Goal: Use online tool/utility: Utilize a website feature to perform a specific function

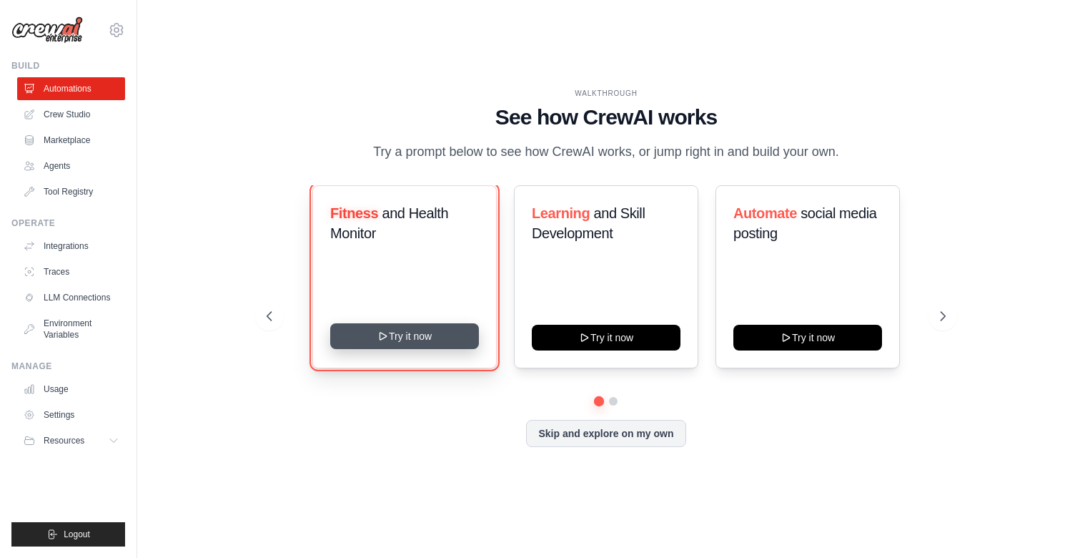
click at [425, 342] on button "Try it now" at bounding box center [404, 336] width 149 height 26
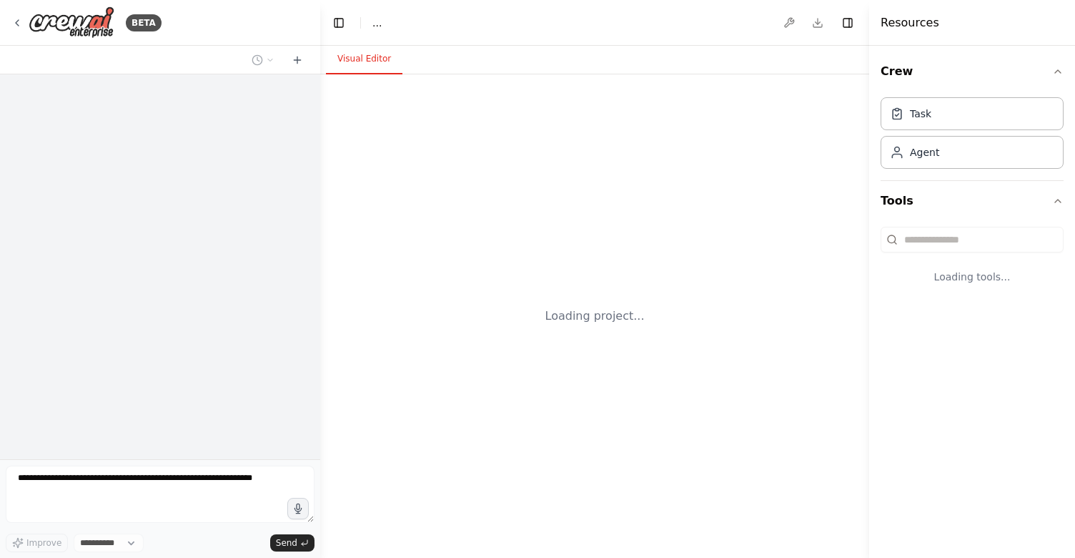
select select "****"
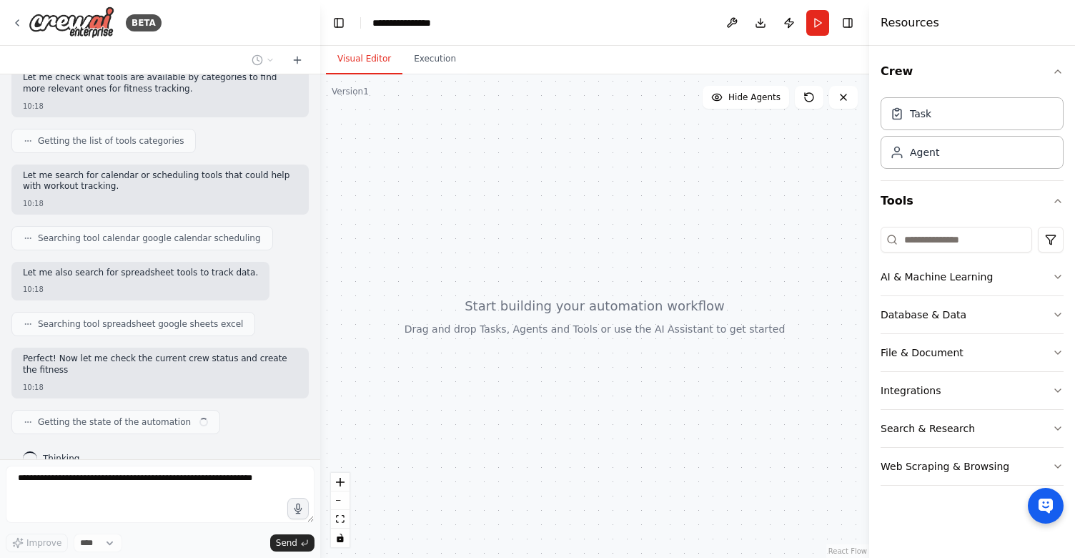
scroll to position [346, 0]
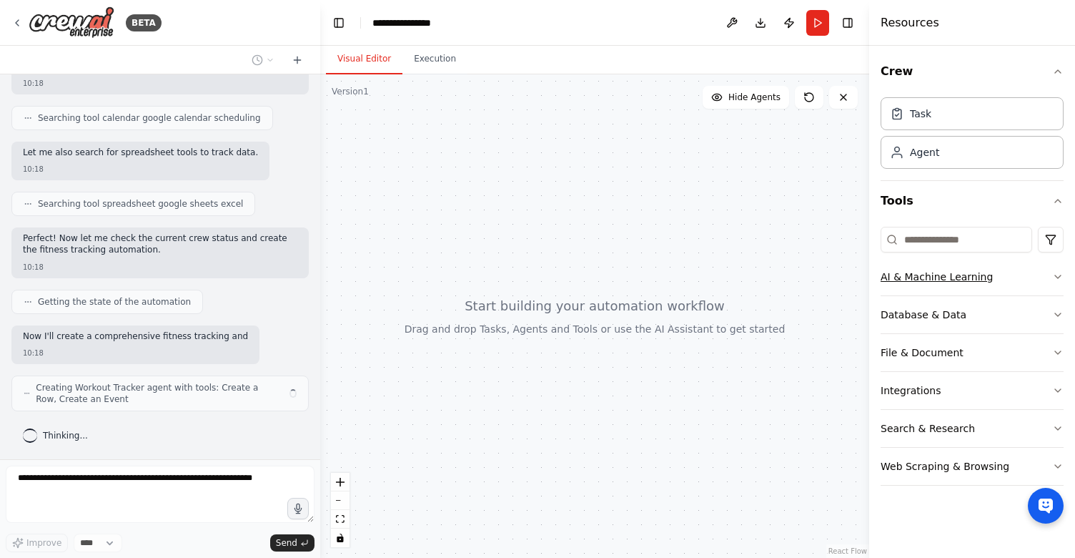
click at [940, 282] on div "AI & Machine Learning" at bounding box center [937, 277] width 112 height 14
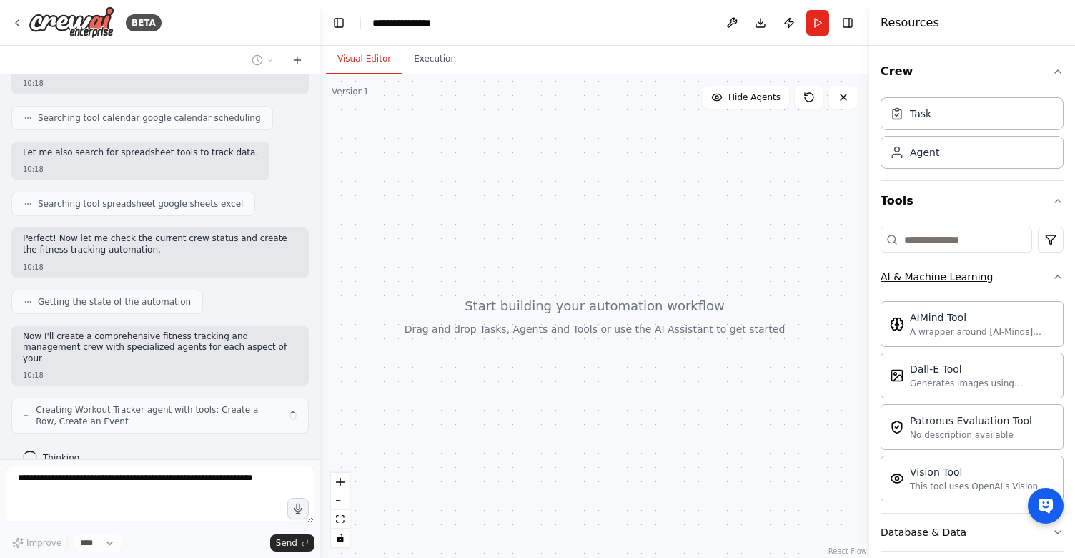
scroll to position [465, 0]
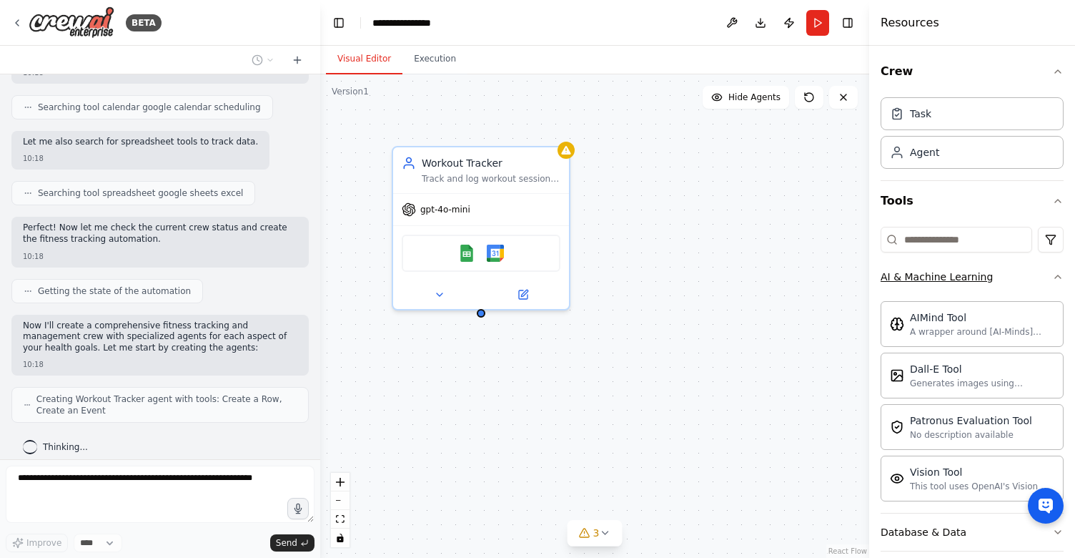
click at [940, 282] on div "AI & Machine Learning" at bounding box center [937, 277] width 112 height 14
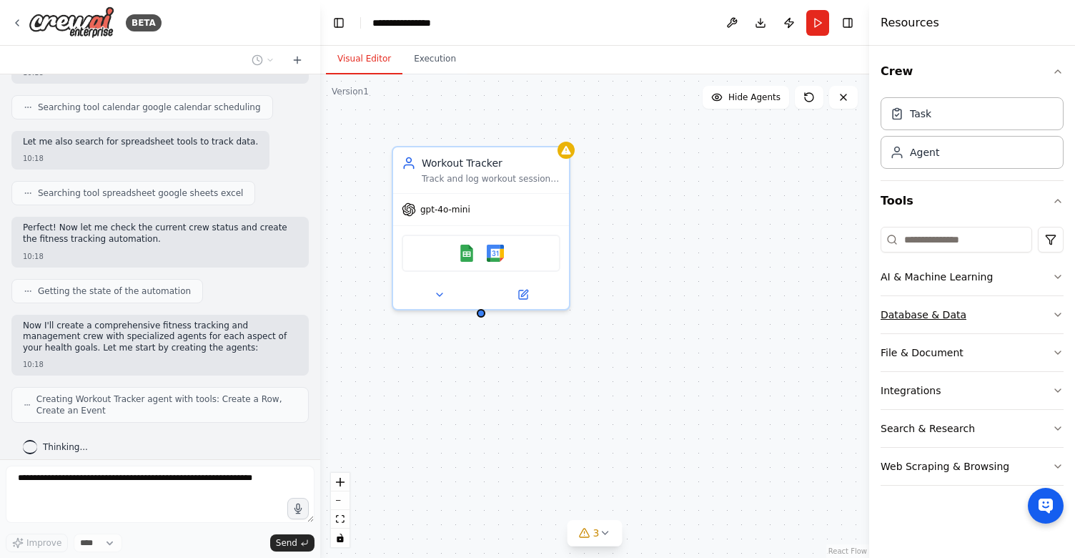
click at [1007, 309] on button "Database & Data" at bounding box center [972, 314] width 183 height 37
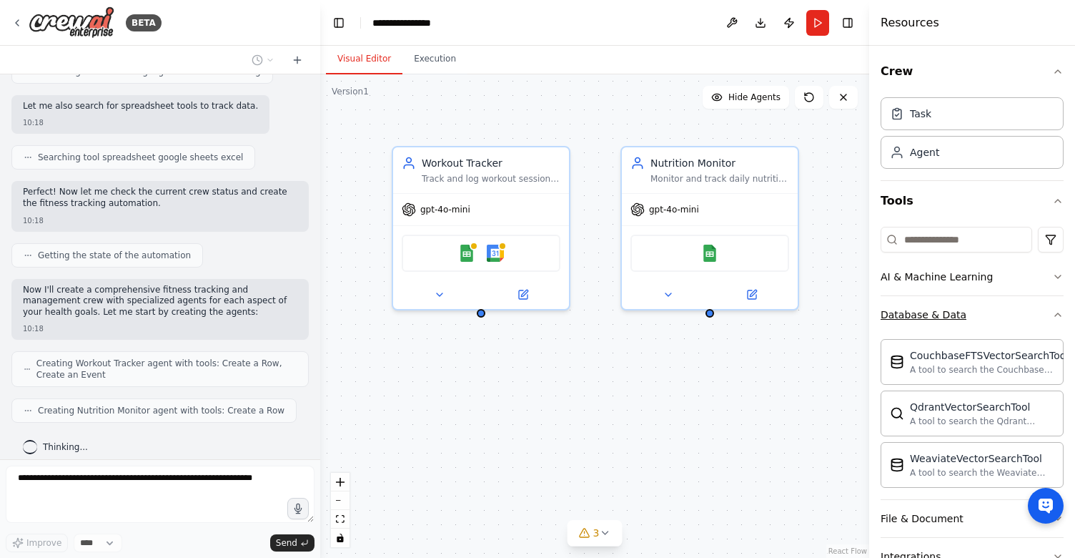
click at [1007, 309] on button "Database & Data" at bounding box center [972, 314] width 183 height 37
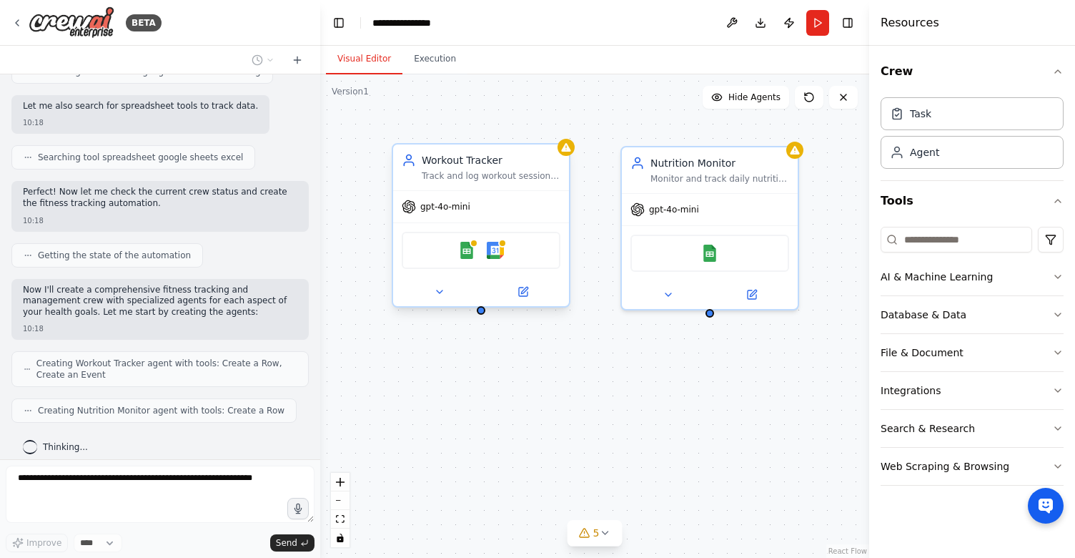
click at [543, 245] on div "Google Sheets Google Calendar" at bounding box center [481, 250] width 159 height 37
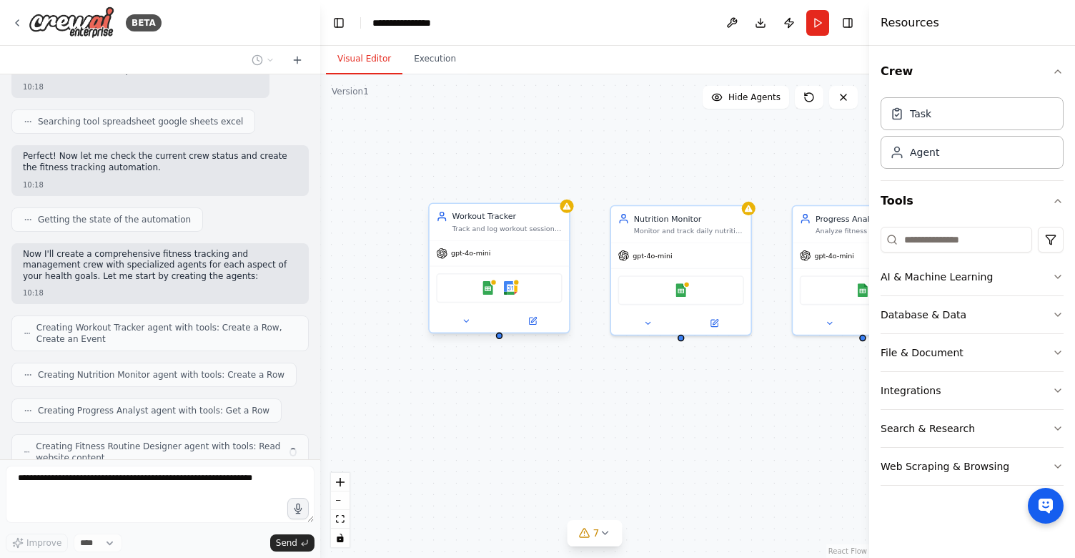
scroll to position [584, 0]
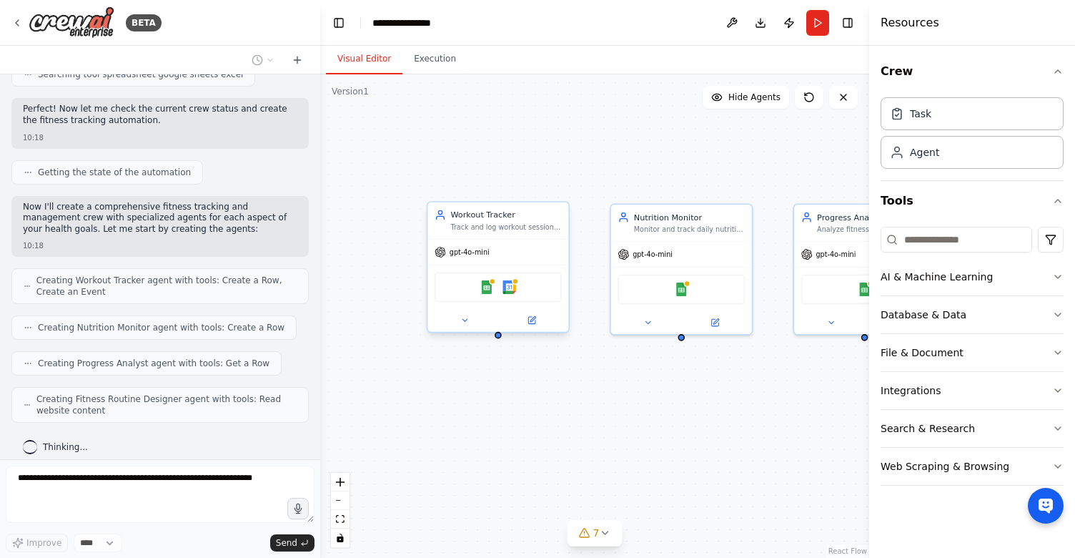
click at [494, 260] on div "gpt-4o-mini" at bounding box center [498, 252] width 141 height 25
click at [502, 246] on div "gpt-4o-mini" at bounding box center [498, 252] width 141 height 25
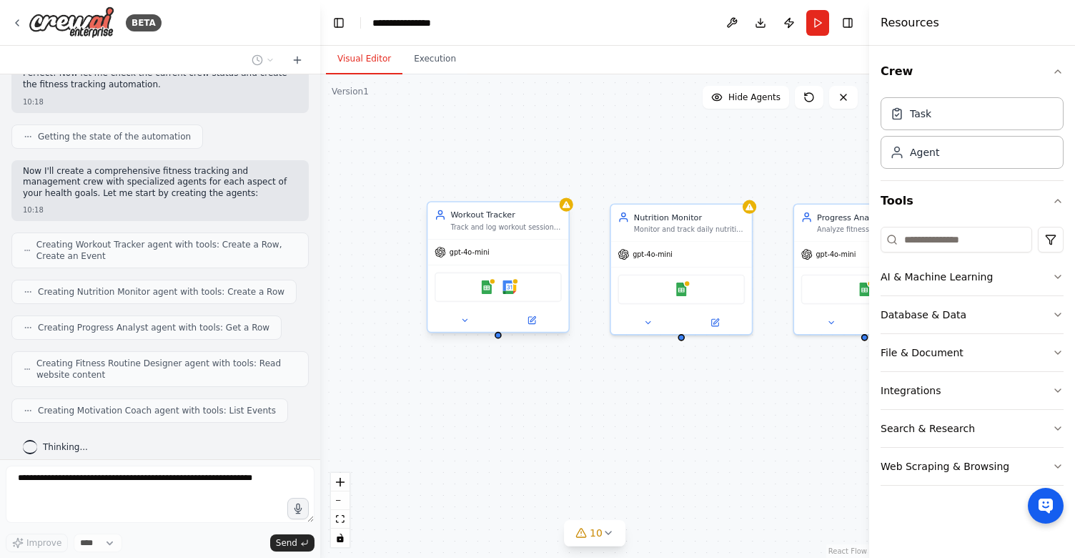
click at [445, 270] on div "Google Sheets Google Calendar" at bounding box center [498, 287] width 141 height 44
click at [467, 249] on span "gpt-4o-mini" at bounding box center [470, 251] width 40 height 9
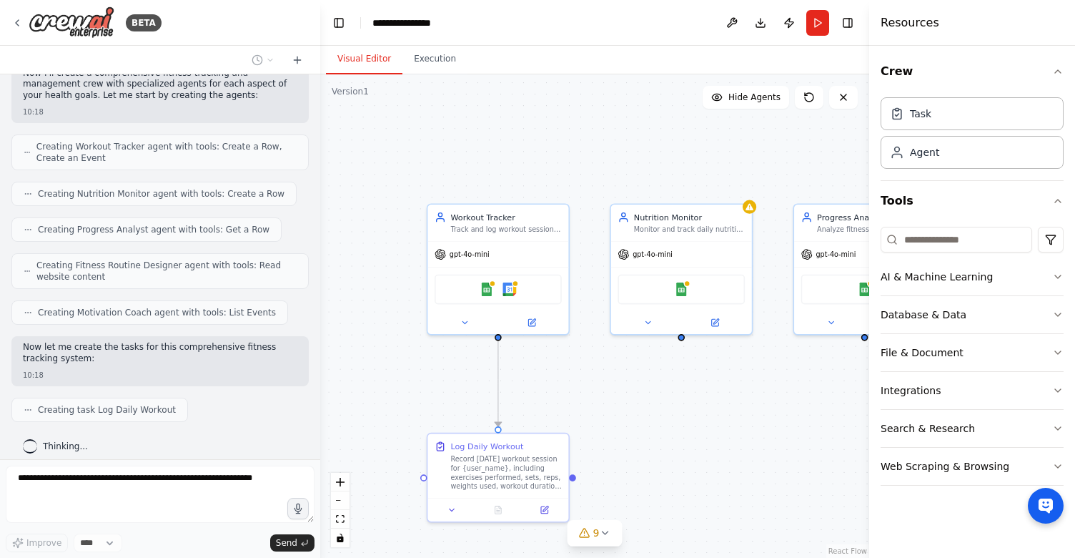
scroll to position [754, 0]
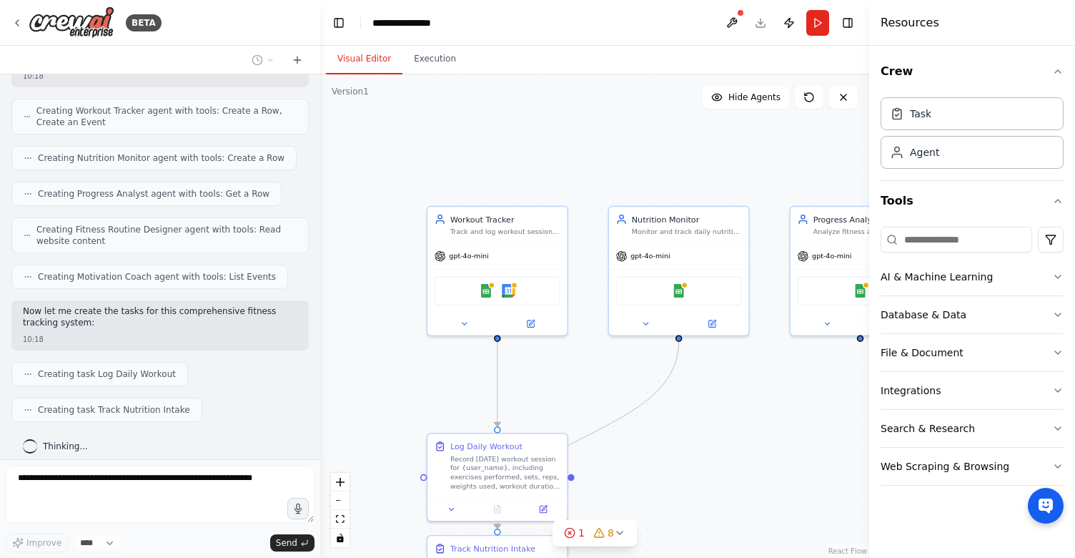
drag, startPoint x: 377, startPoint y: 395, endPoint x: 378, endPoint y: 262, distance: 133.7
click at [377, 268] on div ".deletable-edge-delete-btn { width: 20px; height: 20px; border: 0px solid #ffff…" at bounding box center [594, 315] width 549 height 483
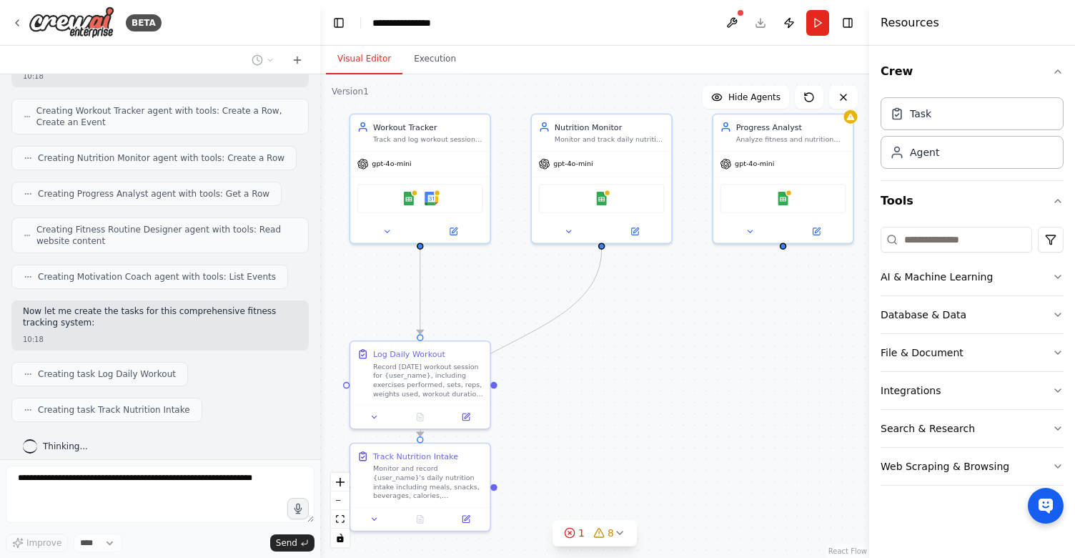
drag, startPoint x: 418, startPoint y: 278, endPoint x: 344, endPoint y: 313, distance: 81.6
click at [344, 313] on div ".deletable-edge-delete-btn { width: 20px; height: 20px; border: 0px solid #ffff…" at bounding box center [594, 315] width 549 height 483
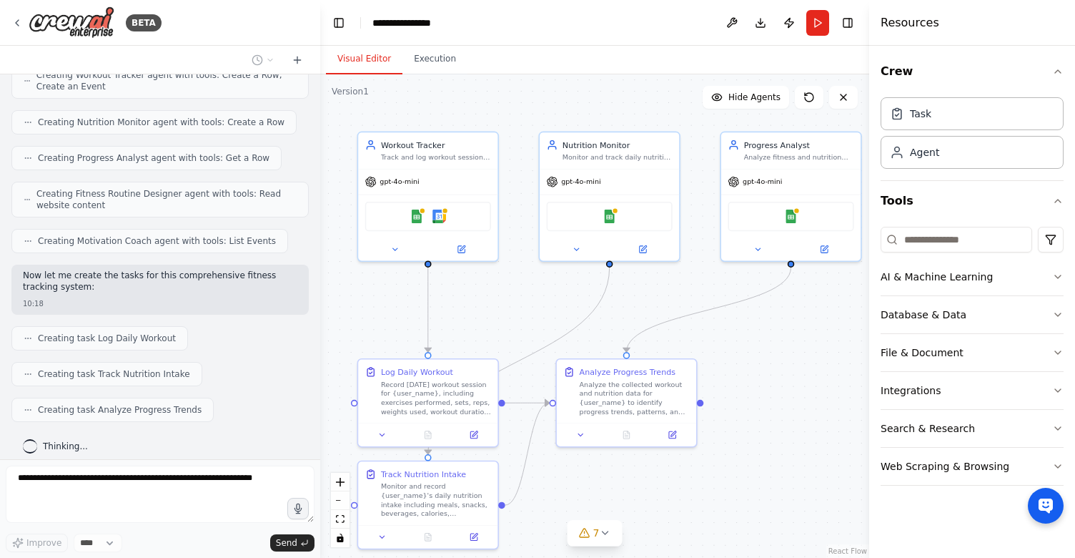
drag, startPoint x: 357, startPoint y: 302, endPoint x: 364, endPoint y: 321, distance: 20.6
click at [364, 321] on div ".deletable-edge-delete-btn { width: 20px; height: 20px; border: 0px solid #ffff…" at bounding box center [594, 315] width 549 height 483
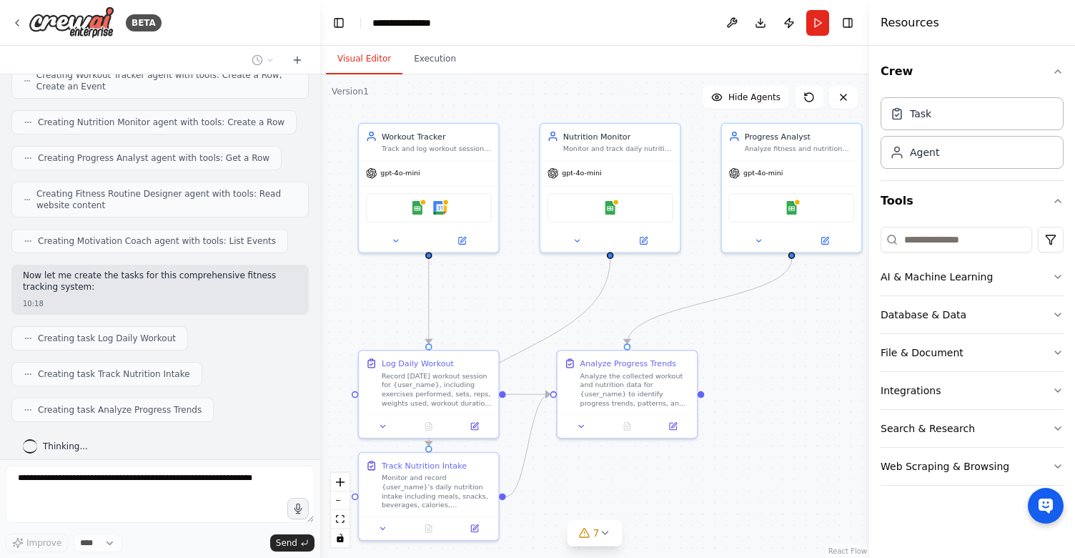
drag, startPoint x: 372, startPoint y: 312, endPoint x: 363, endPoint y: 277, distance: 35.6
click at [363, 277] on div ".deletable-edge-delete-btn { width: 20px; height: 20px; border: 0px solid #ffff…" at bounding box center [594, 315] width 549 height 483
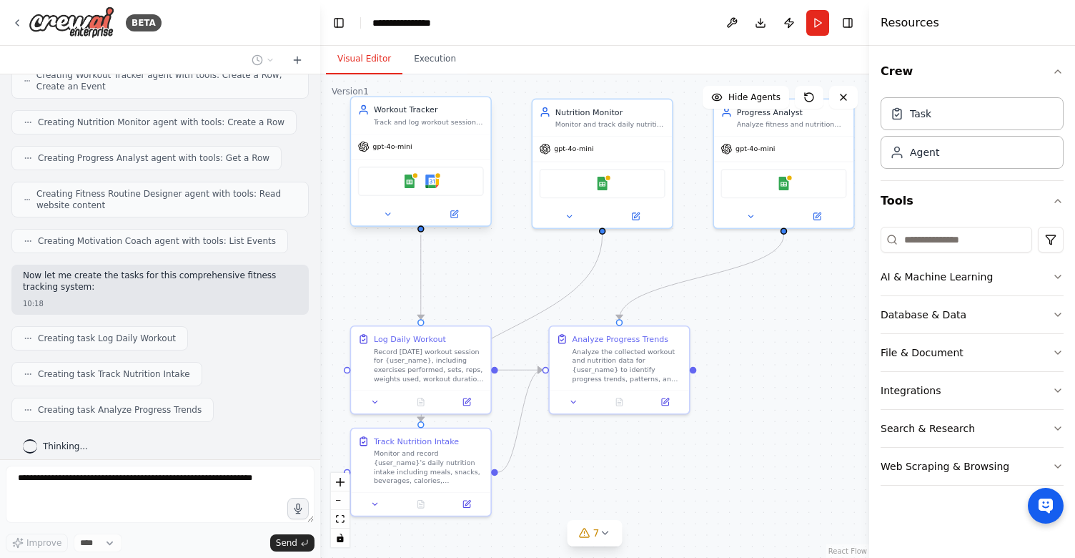
scroll to position [825, 0]
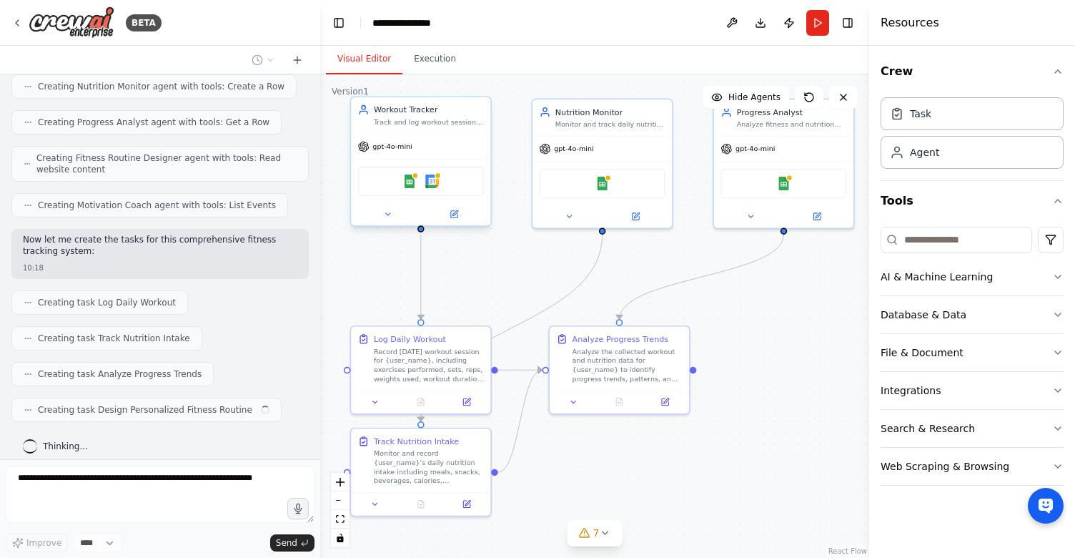
click at [421, 175] on div "Google Sheets Google Calendar" at bounding box center [421, 181] width 126 height 29
click at [380, 140] on div "gpt-4o-mini" at bounding box center [420, 146] width 139 height 25
click at [385, 157] on div "gpt-4o-mini" at bounding box center [420, 146] width 139 height 25
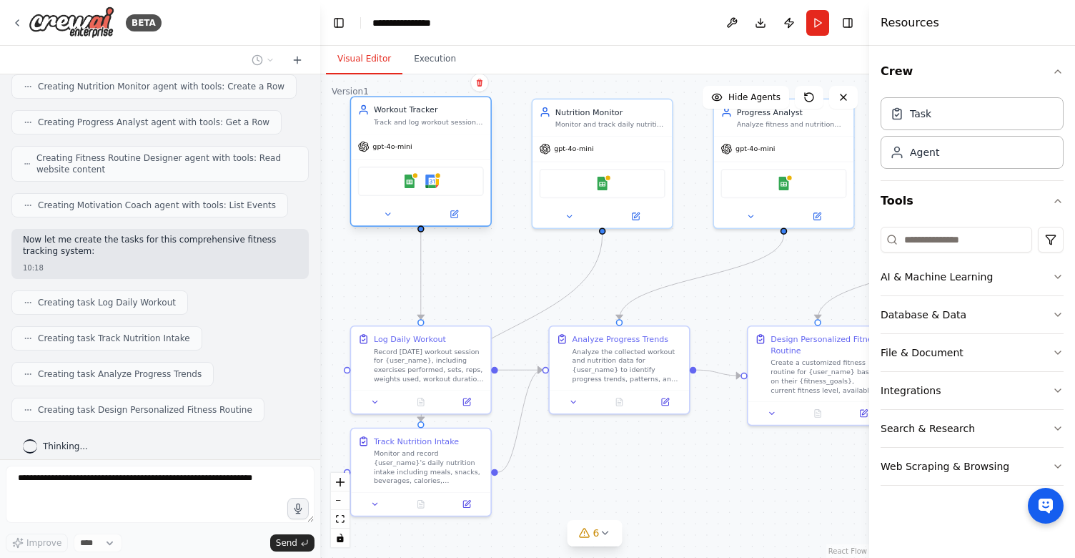
click at [385, 157] on div "gpt-4o-mini" at bounding box center [420, 146] width 139 height 25
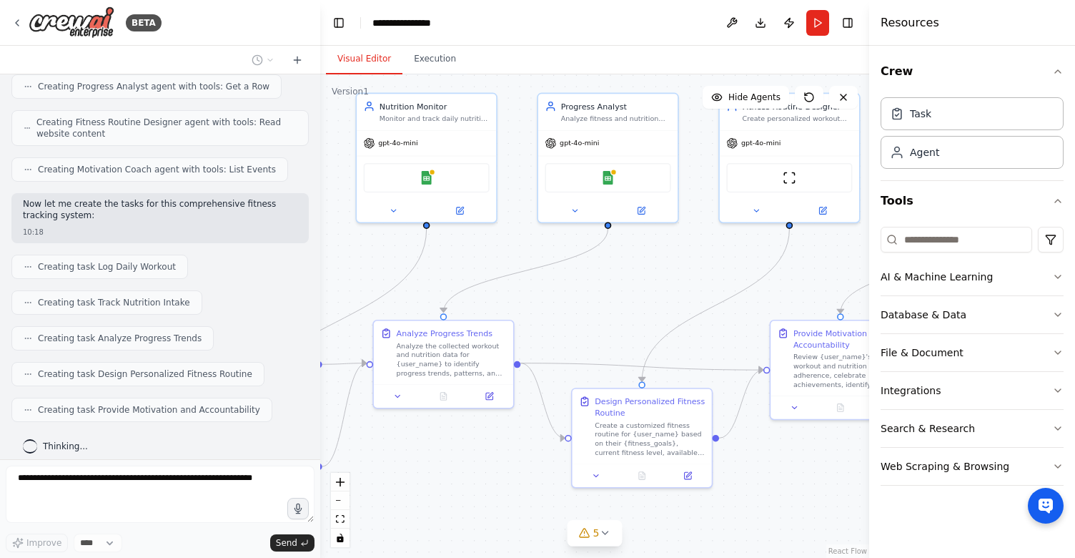
drag, startPoint x: 588, startPoint y: 458, endPoint x: 409, endPoint y: 451, distance: 178.9
click at [409, 451] on div ".deletable-edge-delete-btn { width: 20px; height: 20px; border: 0px solid #ffff…" at bounding box center [594, 315] width 549 height 483
click at [585, 534] on icon at bounding box center [584, 532] width 11 height 11
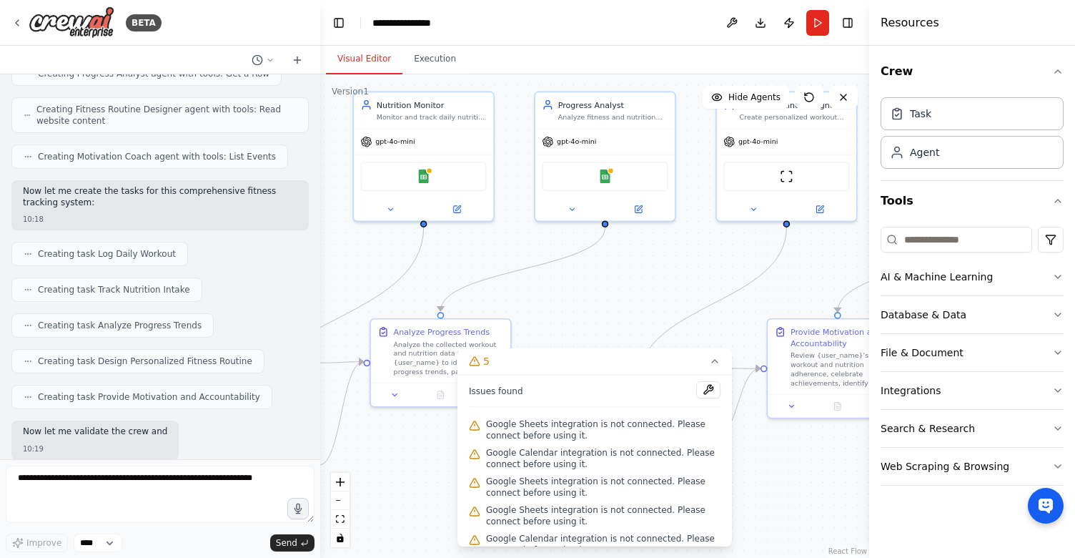
scroll to position [947, 0]
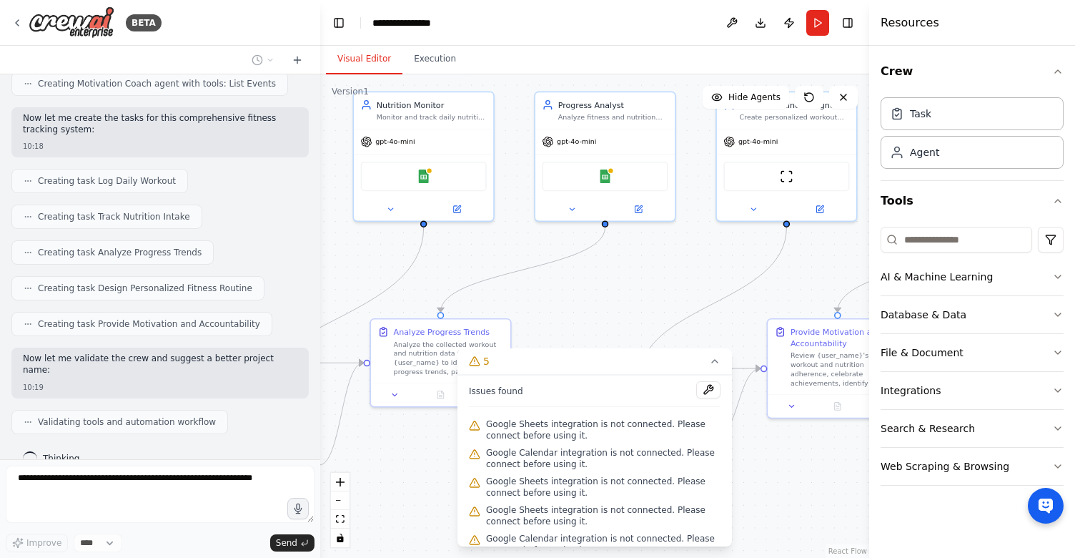
click at [592, 290] on div ".deletable-edge-delete-btn { width: 20px; height: 20px; border: 0px solid #ffff…" at bounding box center [594, 315] width 549 height 483
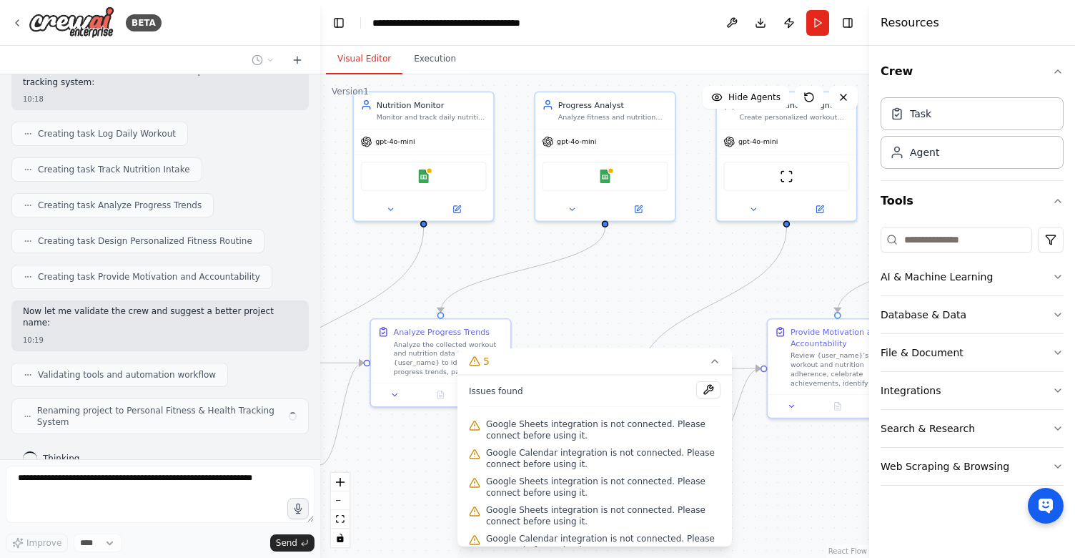
click at [735, 282] on div ".deletable-edge-delete-btn { width: 20px; height: 20px; border: 0px solid #ffff…" at bounding box center [594, 315] width 549 height 483
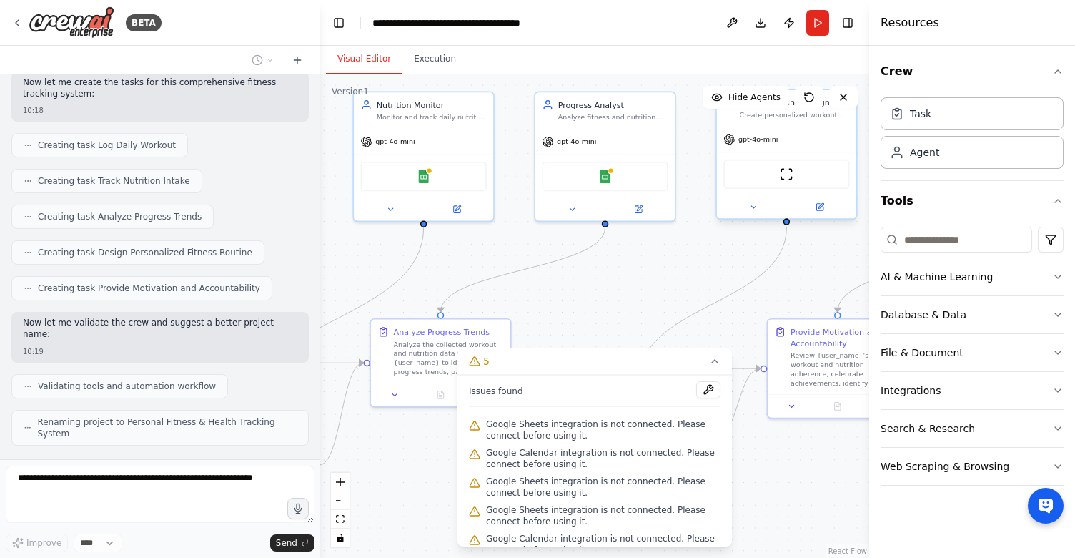
click at [775, 187] on div "ScrapeWebsiteTool" at bounding box center [787, 173] width 126 height 29
drag, startPoint x: 565, startPoint y: 252, endPoint x: 676, endPoint y: 369, distance: 160.8
click at [670, 357] on div "Version 1 Show Tools Hide Agents .deletable-edge-delete-btn { width: 20px; heig…" at bounding box center [594, 315] width 549 height 483
click at [718, 355] on icon at bounding box center [714, 360] width 11 height 11
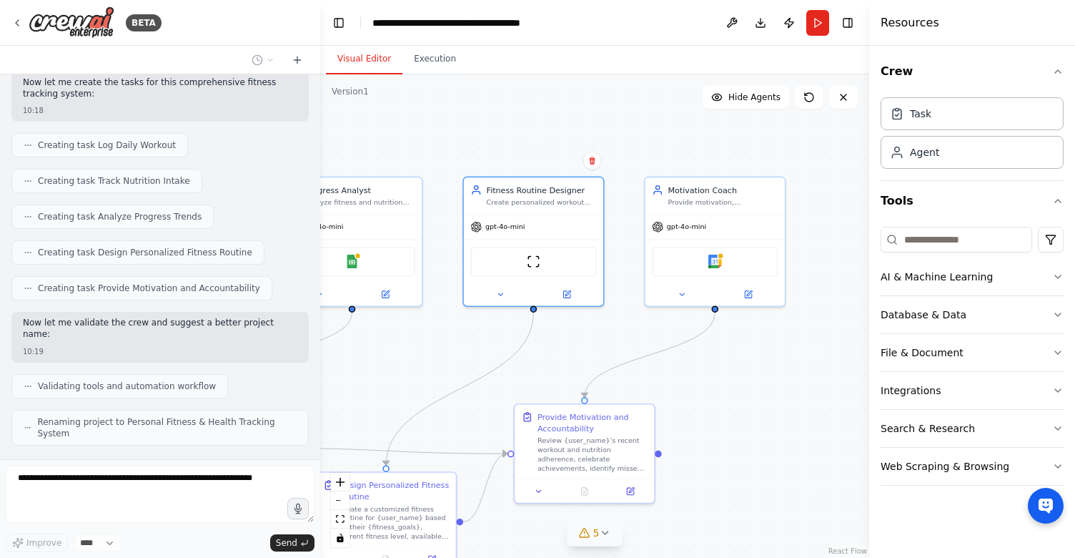
drag, startPoint x: 718, startPoint y: 292, endPoint x: 879, endPoint y: 307, distance: 162.3
click at [874, 310] on div "BETA Set up a crew that tracks your workouts, monitors nutrition intake, analyz…" at bounding box center [537, 279] width 1075 height 558
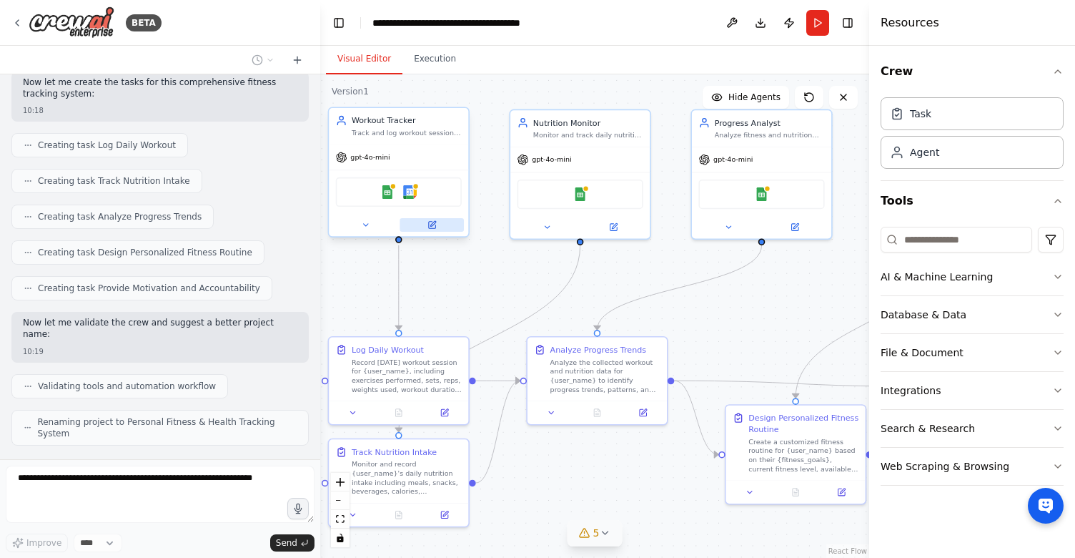
click at [436, 227] on button at bounding box center [432, 225] width 64 height 14
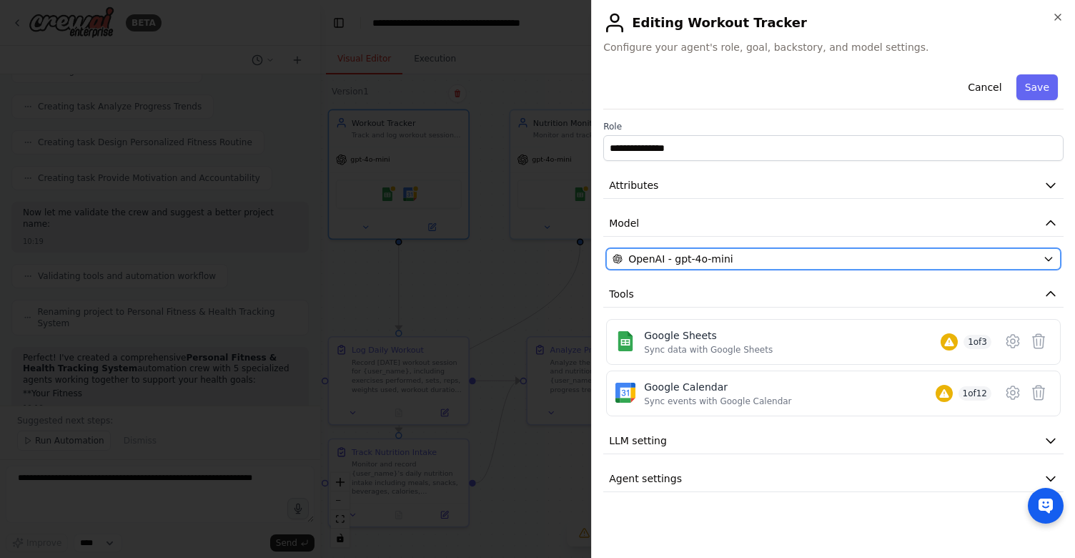
click at [826, 250] on button "OpenAI - gpt-4o-mini" at bounding box center [833, 258] width 455 height 21
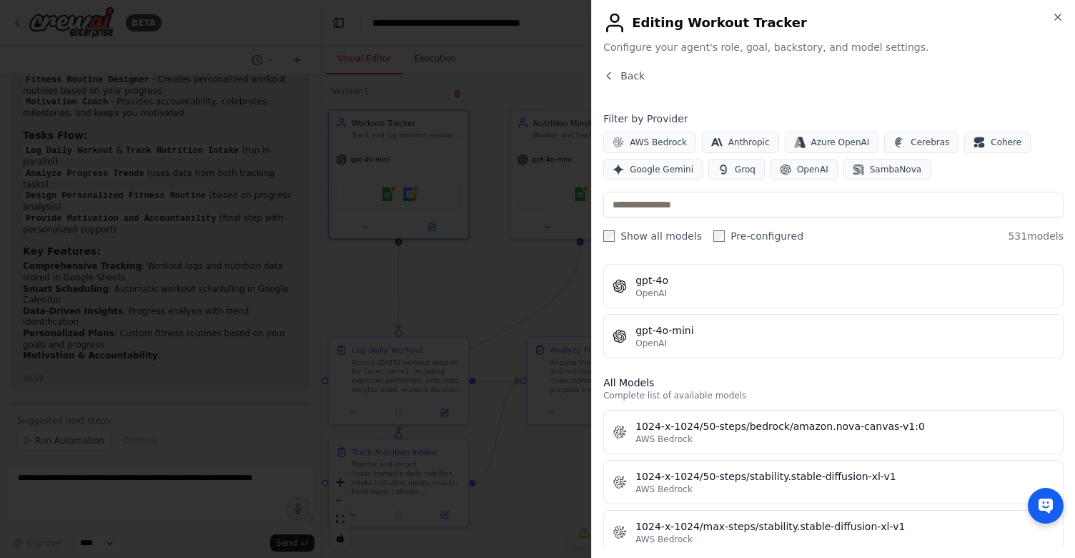
scroll to position [327, 0]
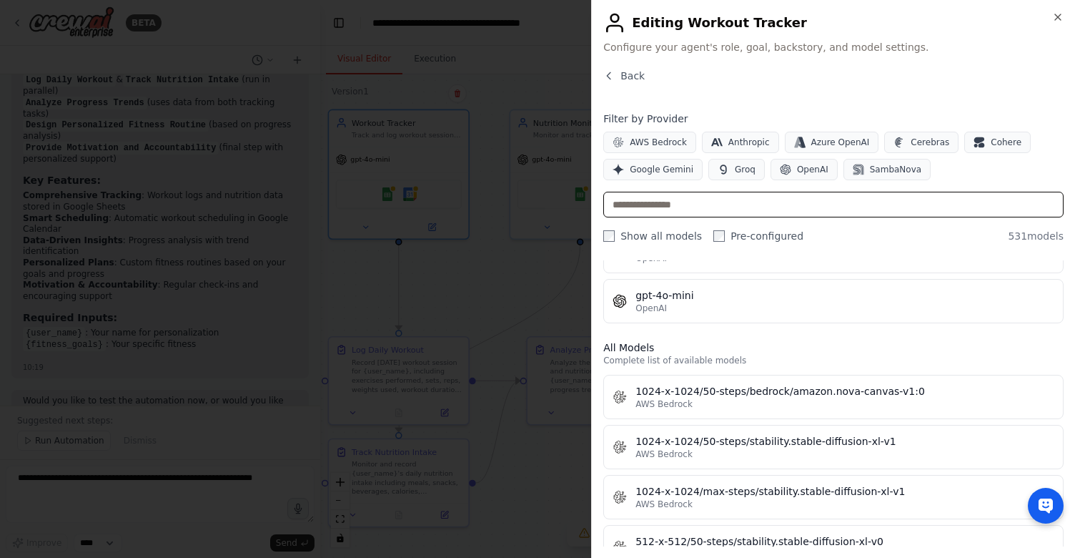
click at [756, 201] on input "text" at bounding box center [833, 205] width 460 height 26
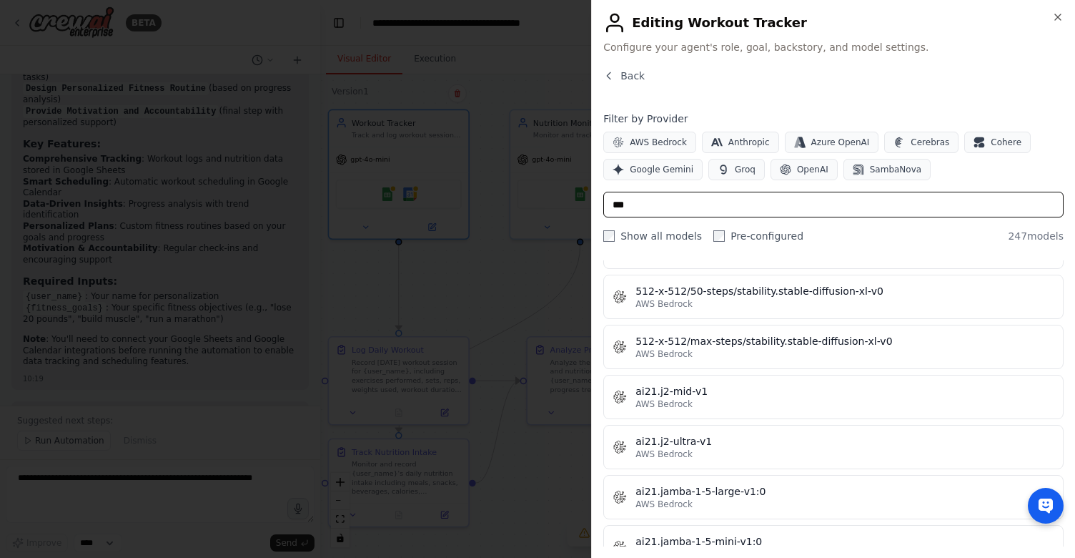
scroll to position [0, 0]
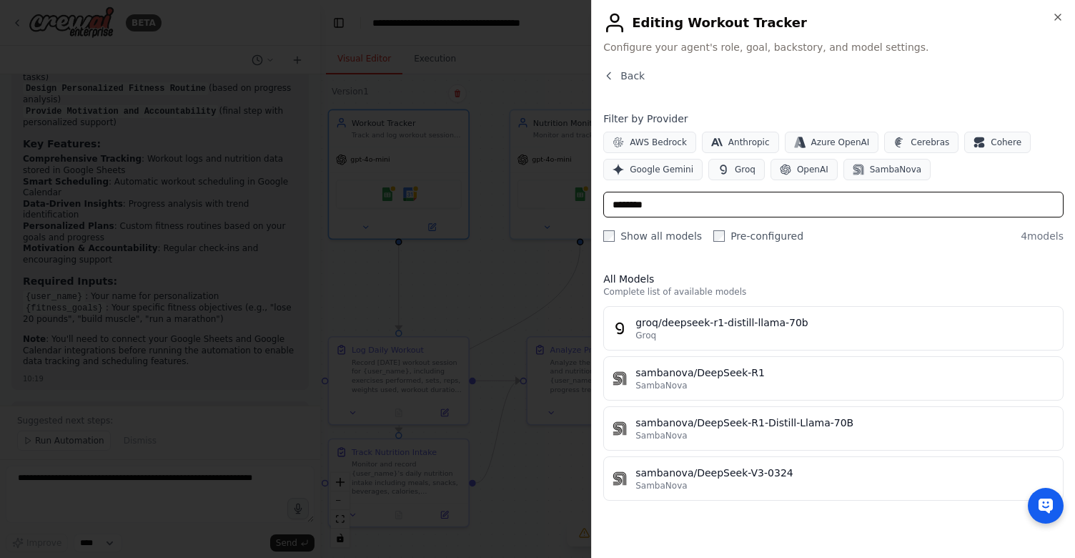
type input "********"
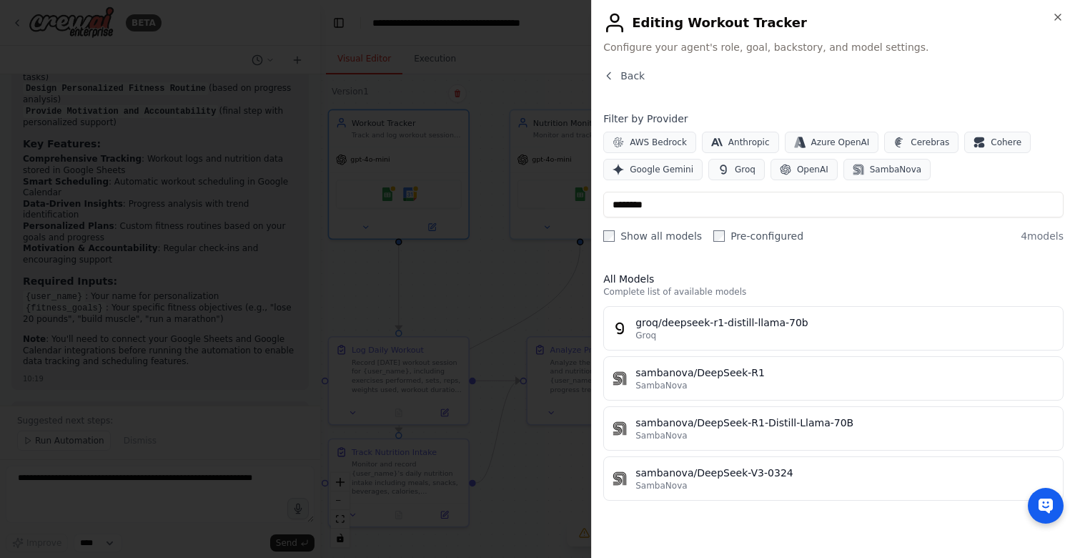
click at [1065, 11] on div "Close Editing Workout Tracker Configure your agent's role, goal, backstory, and…" at bounding box center [833, 279] width 484 height 558
click at [1060, 13] on icon "button" at bounding box center [1057, 16] width 11 height 11
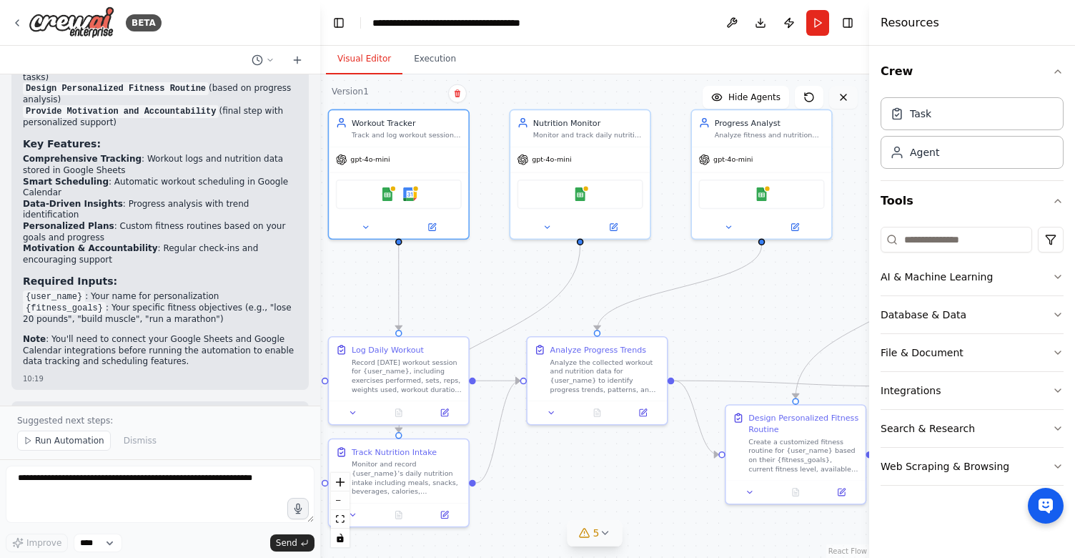
click at [854, 92] on button at bounding box center [843, 97] width 29 height 23
click at [850, 99] on button at bounding box center [843, 97] width 29 height 23
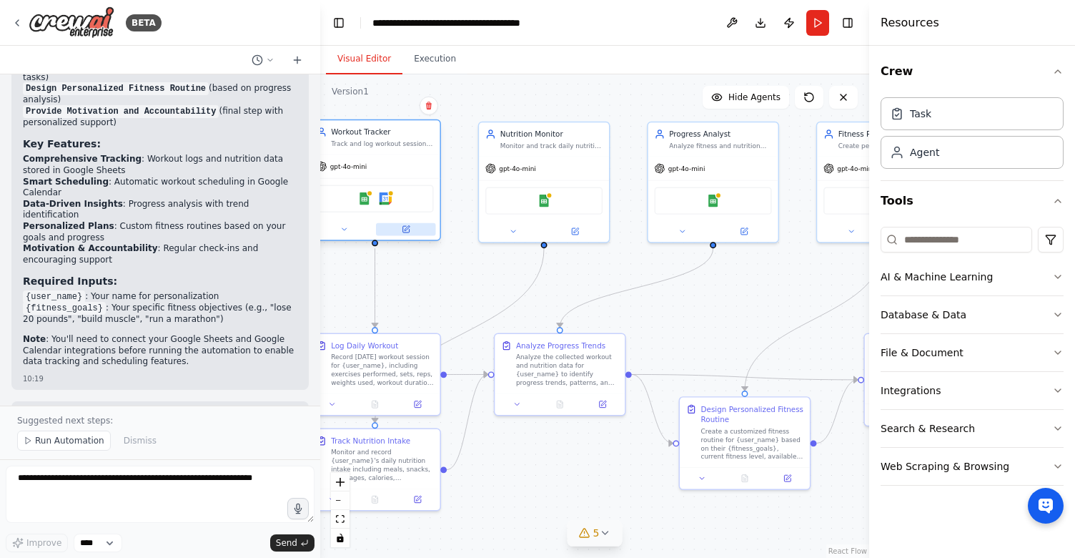
click at [400, 225] on button at bounding box center [406, 229] width 60 height 13
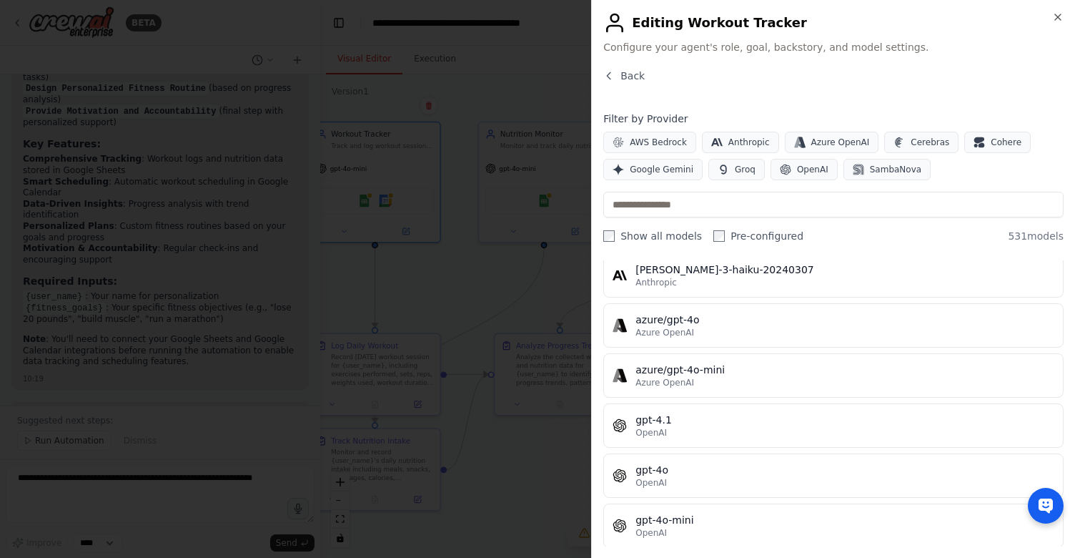
scroll to position [109, 0]
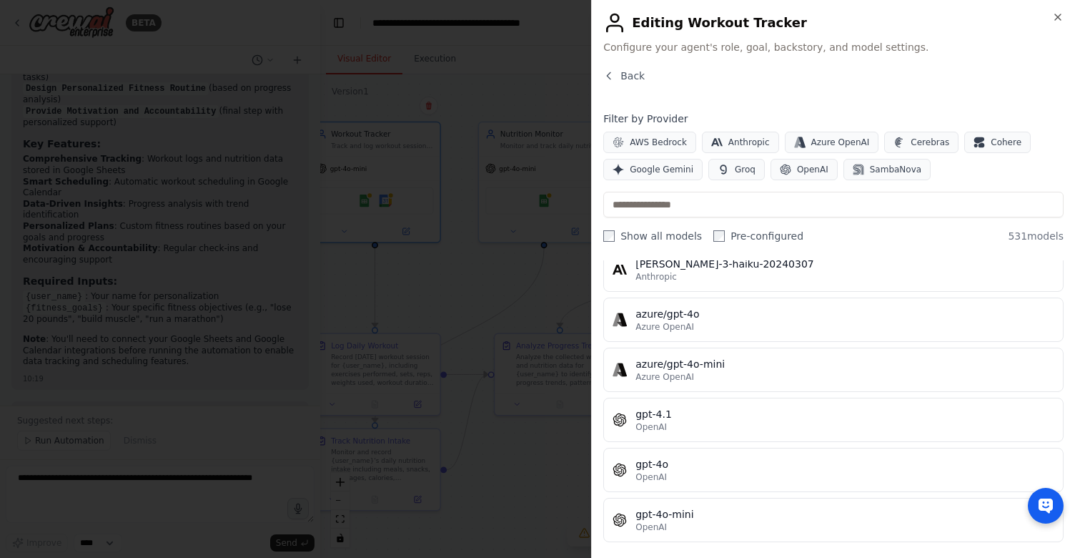
click at [521, 316] on div at bounding box center [537, 279] width 1075 height 558
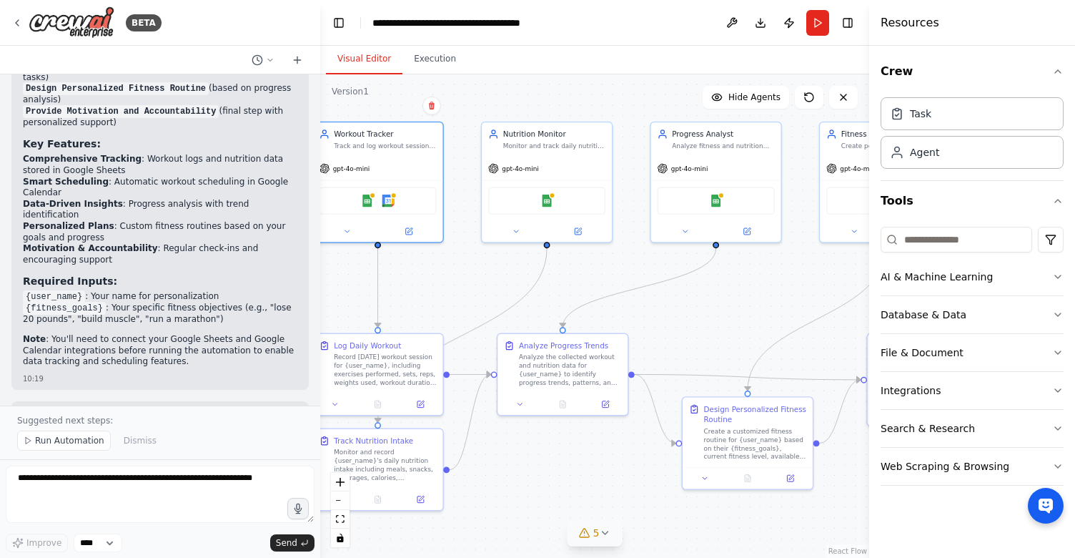
drag, startPoint x: 666, startPoint y: 308, endPoint x: 679, endPoint y: 308, distance: 13.6
click at [678, 308] on div ".deletable-edge-delete-btn { width: 20px; height: 20px; border: 0px solid #ffff…" at bounding box center [594, 315] width 549 height 483
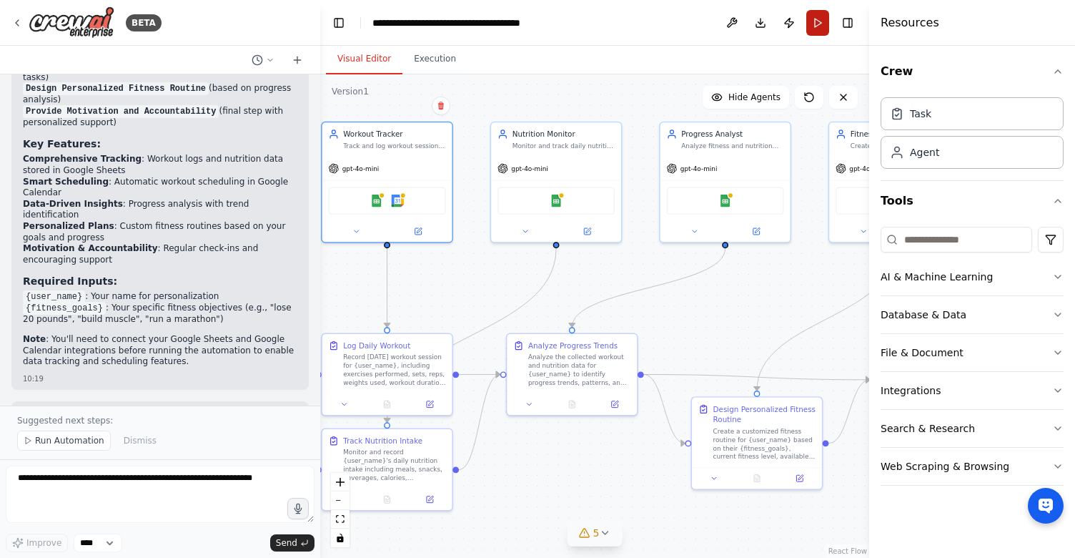
click at [817, 29] on button "Run" at bounding box center [818, 23] width 23 height 26
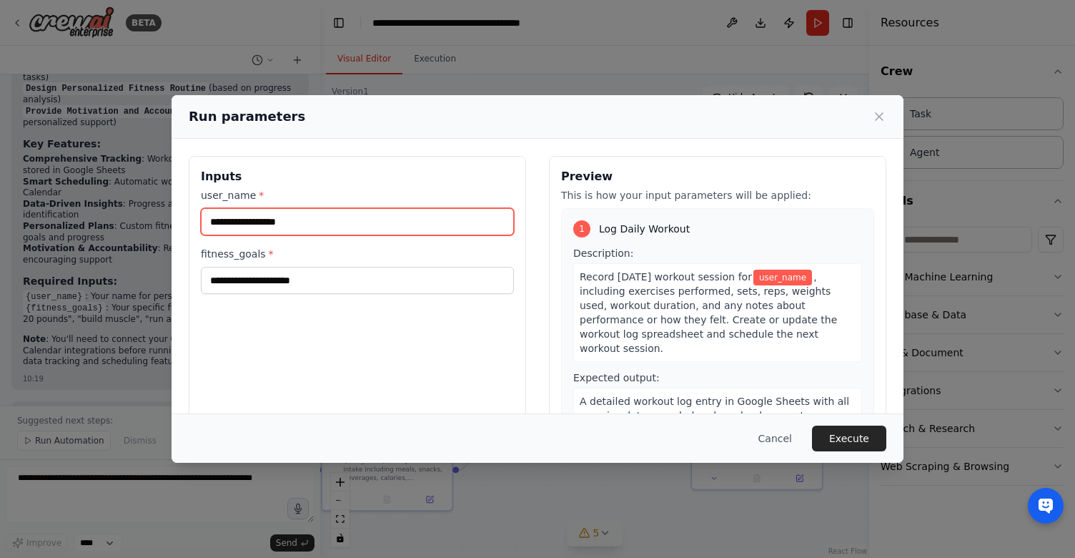
click at [417, 221] on input "user_name *" at bounding box center [357, 221] width 313 height 27
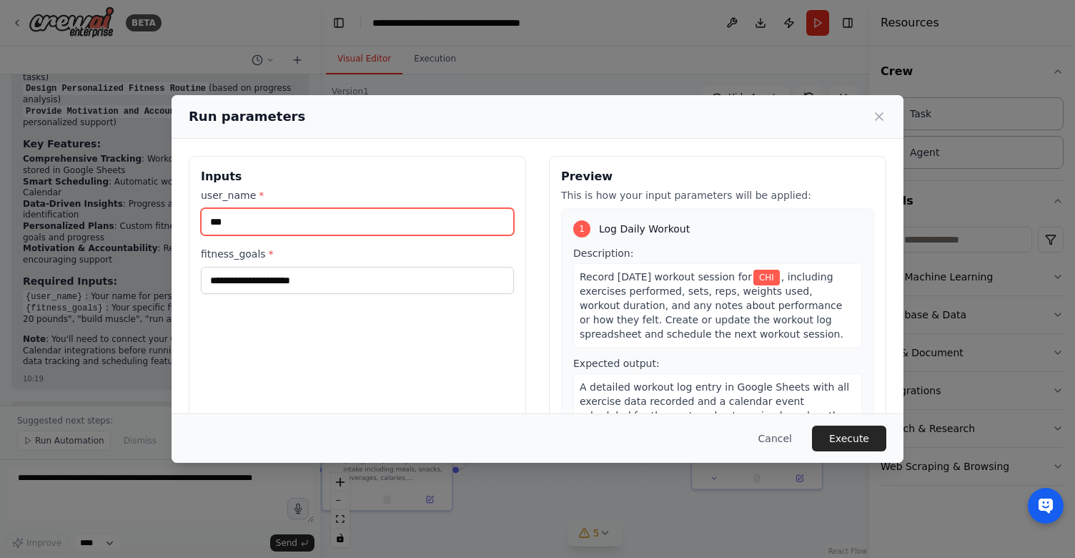
type input "***"
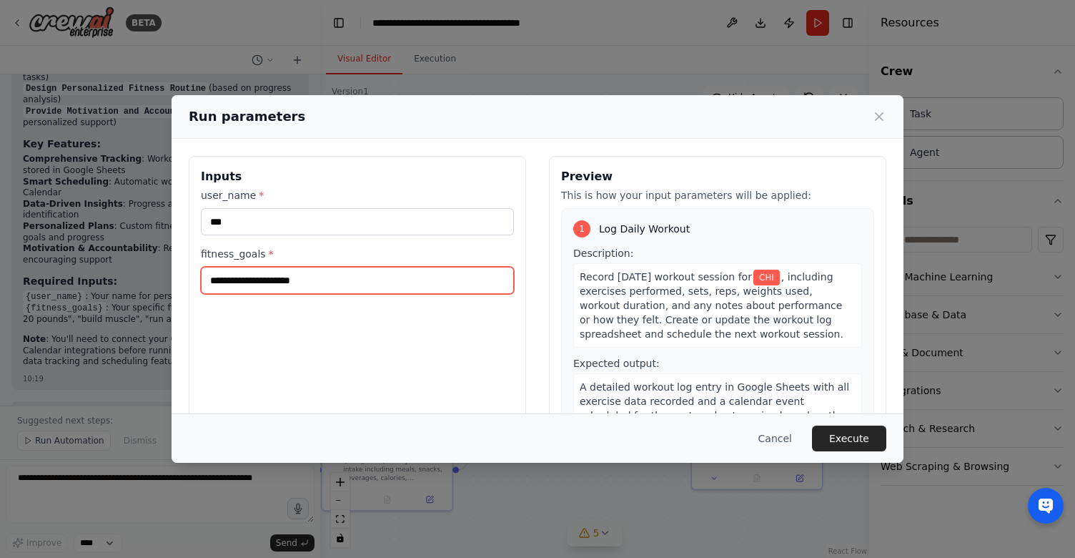
click at [350, 280] on input "fitness_goals *" at bounding box center [357, 280] width 313 height 27
type input "*"
type input "*******"
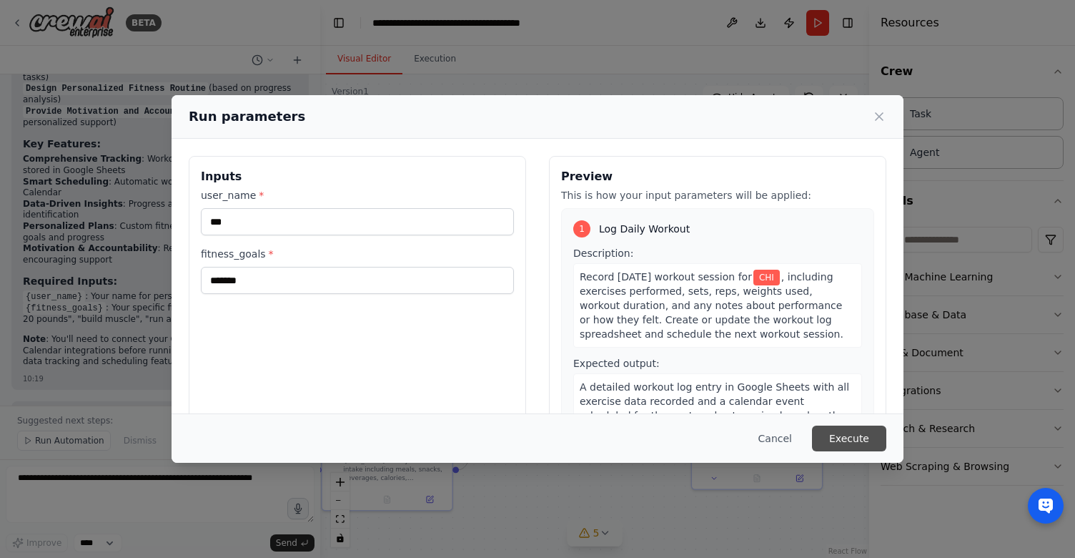
click at [825, 445] on button "Execute" at bounding box center [849, 438] width 74 height 26
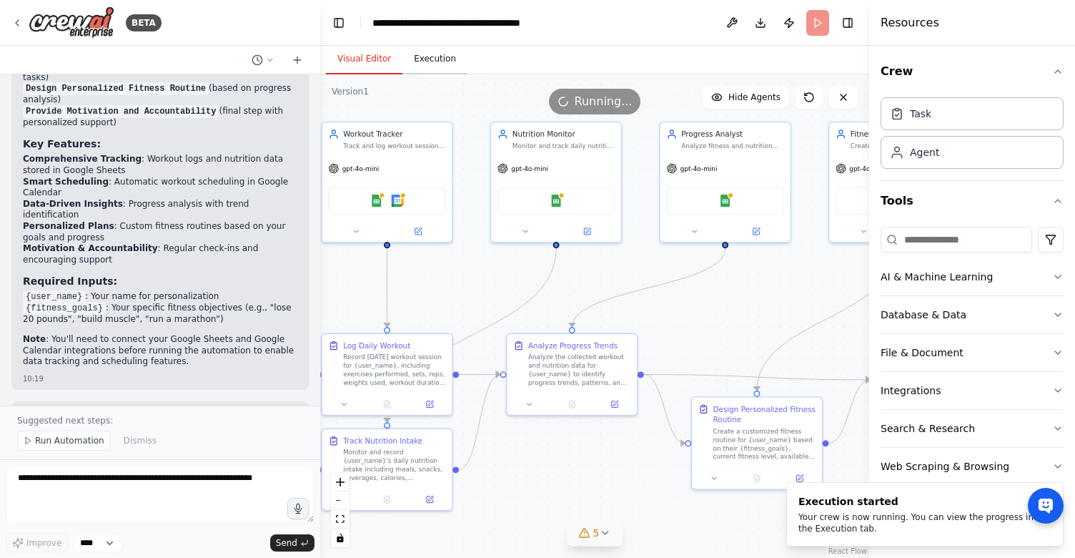
click at [430, 71] on button "Execution" at bounding box center [435, 59] width 65 height 30
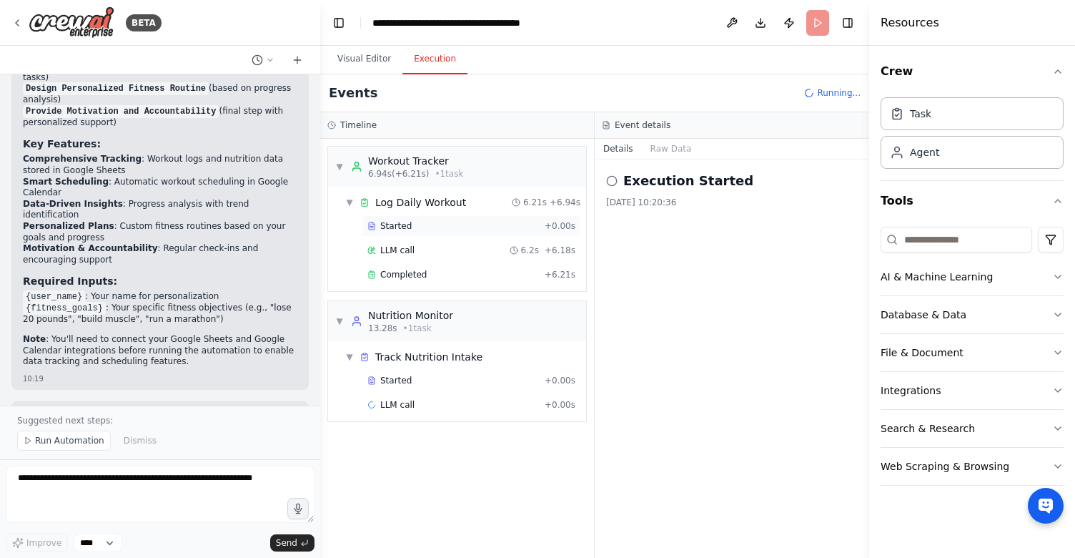
click at [495, 230] on div "Started" at bounding box center [454, 225] width 172 height 11
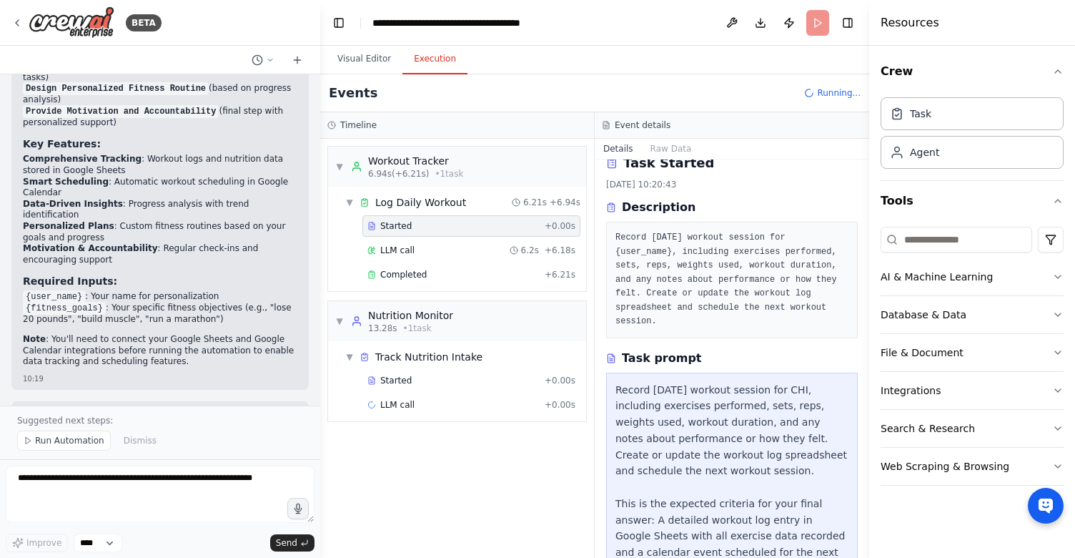
scroll to position [0, 0]
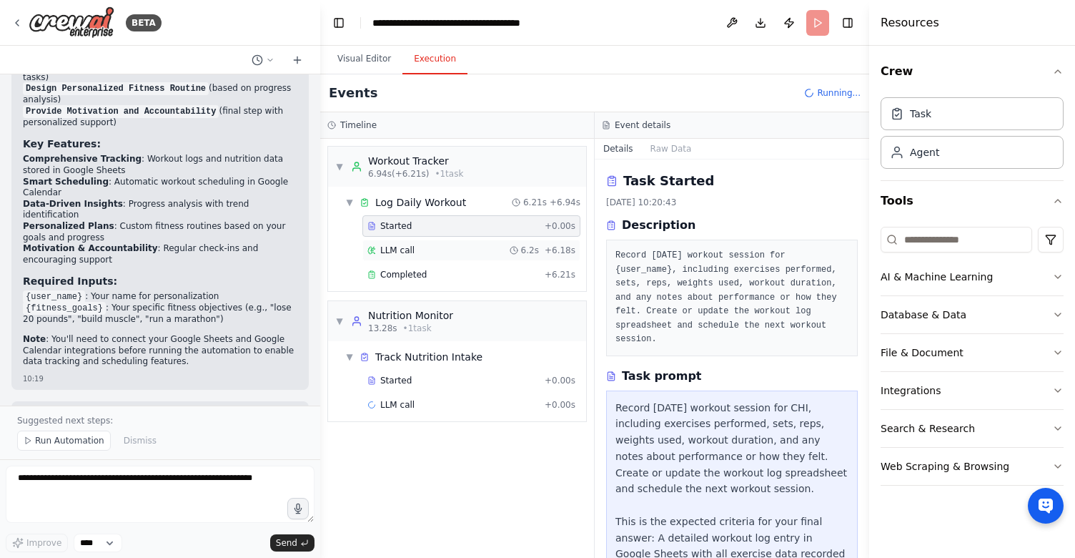
click at [420, 255] on div "LLM call 6.2s + 6.18s" at bounding box center [472, 250] width 208 height 11
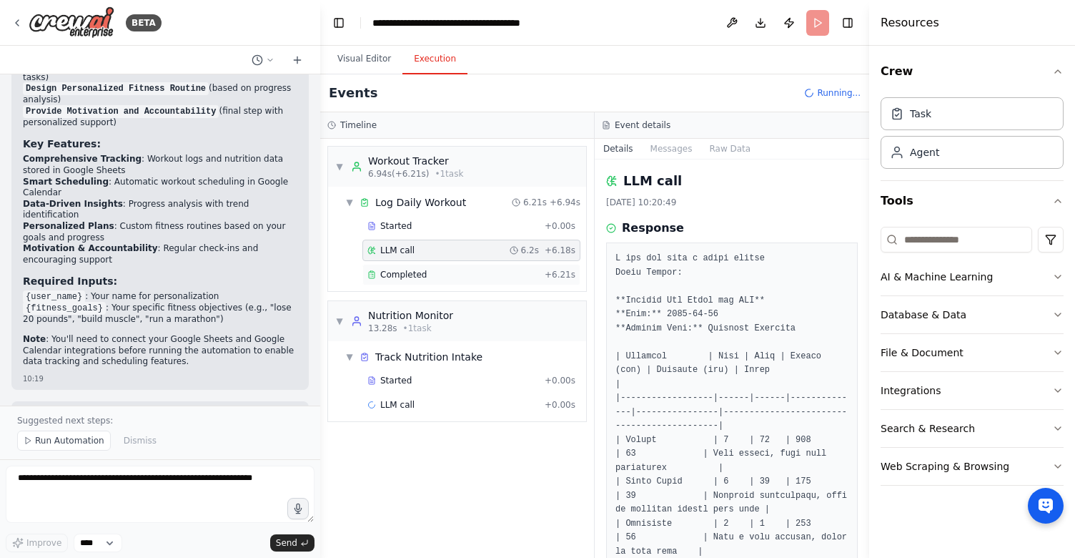
click at [421, 272] on span "Completed" at bounding box center [403, 274] width 46 height 11
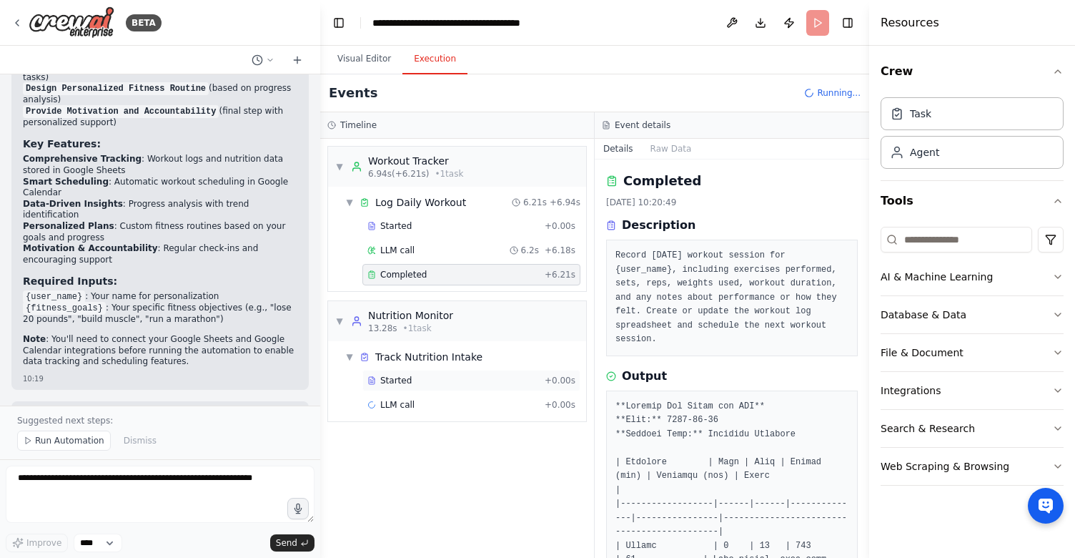
click at [433, 375] on div "Started" at bounding box center [454, 380] width 172 height 11
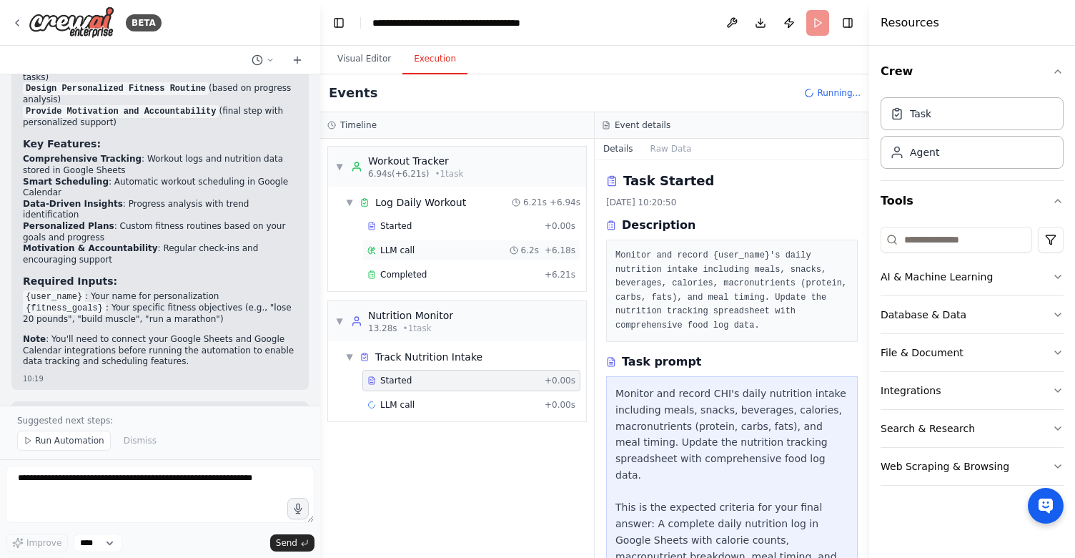
click at [498, 252] on div "LLM call 6.2s + 6.18s" at bounding box center [472, 250] width 208 height 11
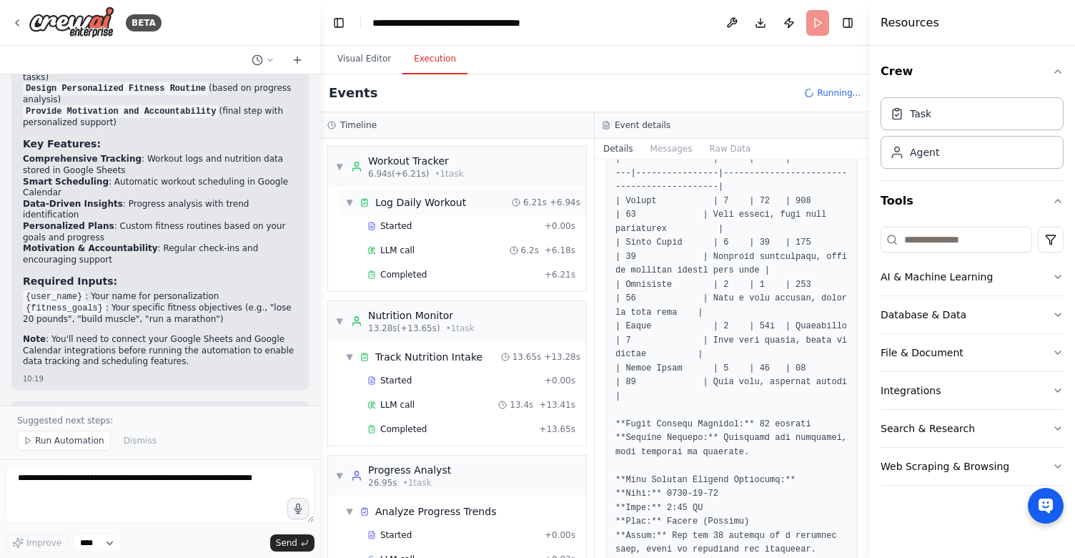
click at [480, 209] on div "▼ Log Daily Workout 6.21s + 6.94s" at bounding box center [463, 202] width 247 height 26
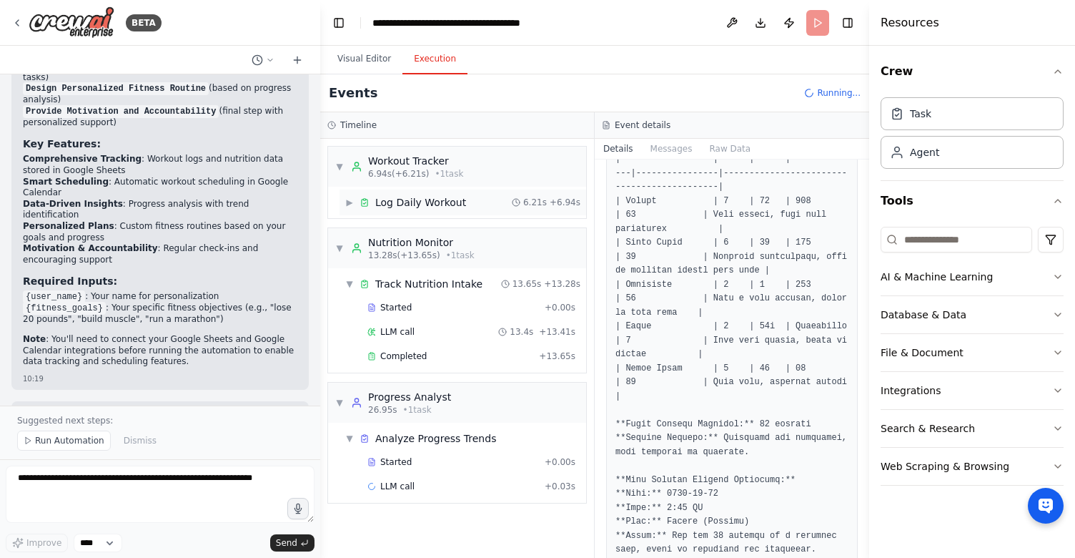
click at [480, 212] on div "▶ Log Daily Workout 6.21s + 6.94s" at bounding box center [463, 202] width 247 height 26
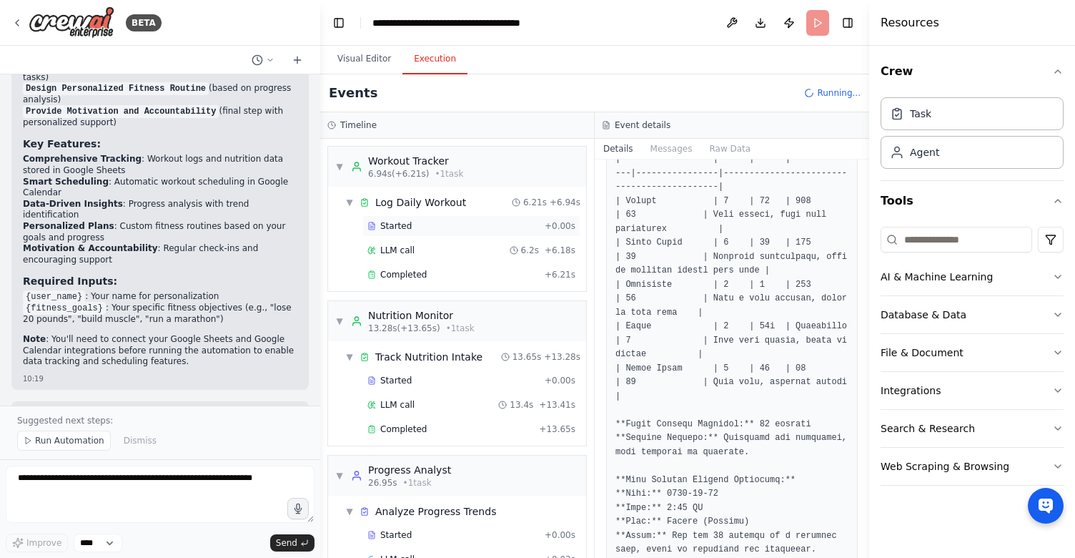
click at [479, 221] on div "Started" at bounding box center [454, 225] width 172 height 11
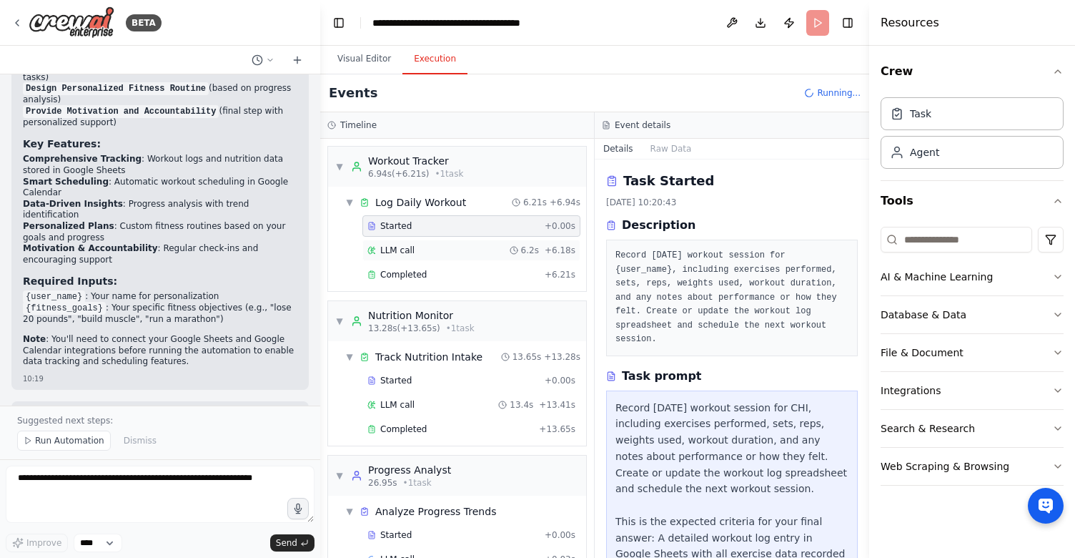
click at [475, 245] on div "LLM call 6.2s + 6.18s" at bounding box center [472, 250] width 208 height 11
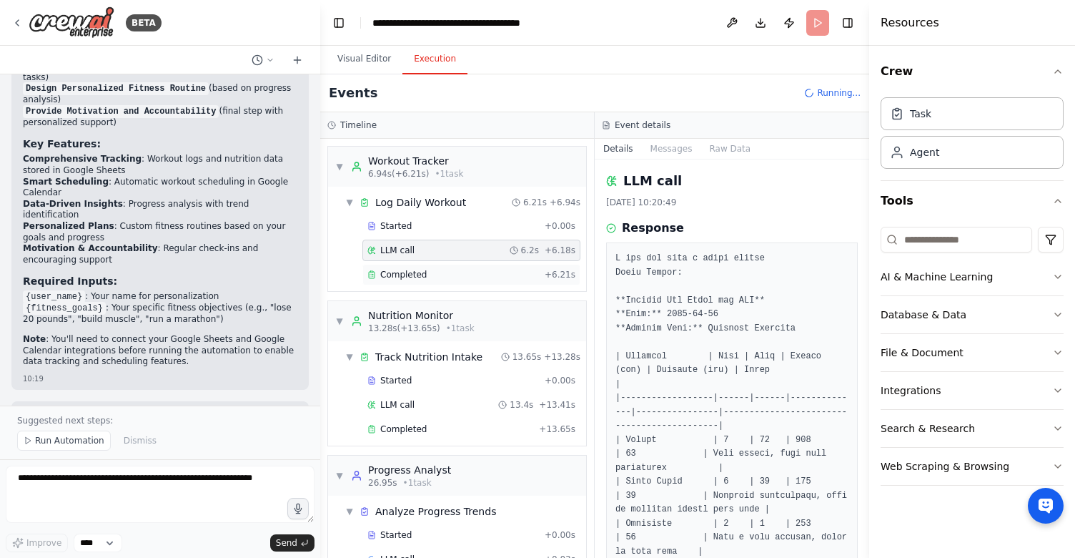
click at [474, 267] on div "Completed + 6.21s" at bounding box center [472, 274] width 218 height 21
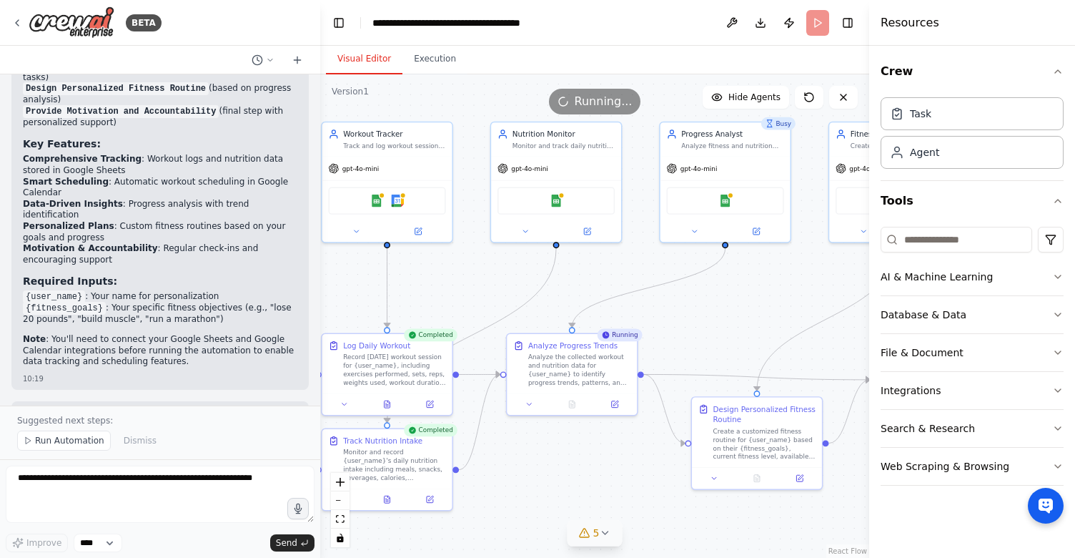
click at [365, 69] on button "Visual Editor" at bounding box center [364, 59] width 77 height 30
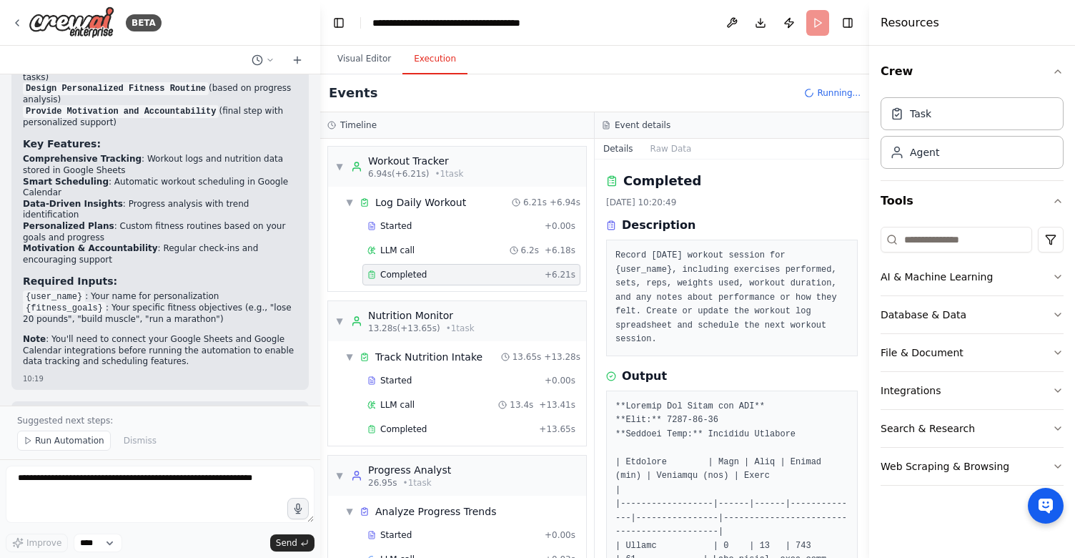
click at [425, 66] on button "Execution" at bounding box center [435, 59] width 65 height 30
click at [442, 228] on div "Started" at bounding box center [454, 225] width 172 height 11
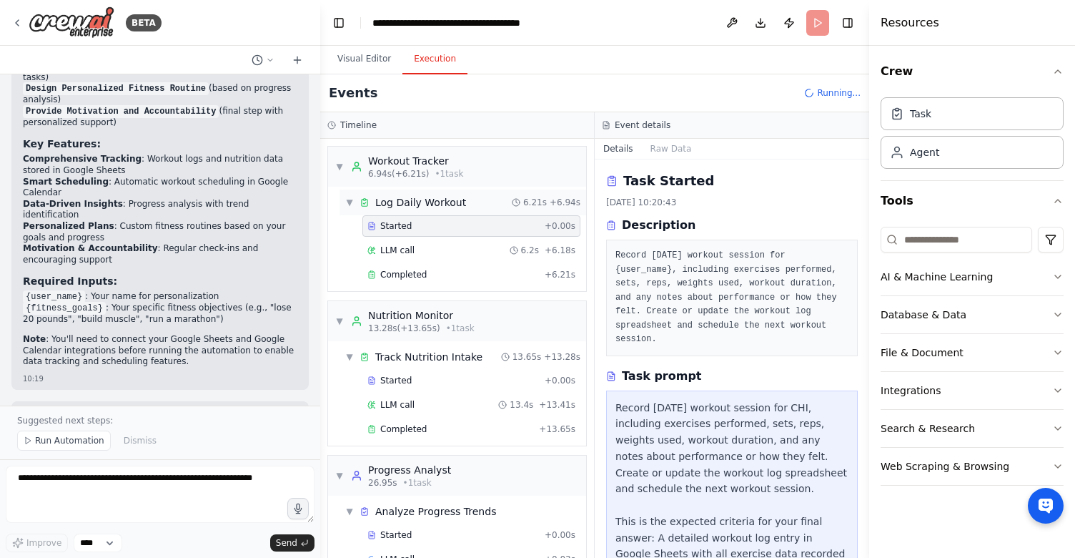
click at [443, 203] on div "Log Daily Workout" at bounding box center [420, 202] width 91 height 14
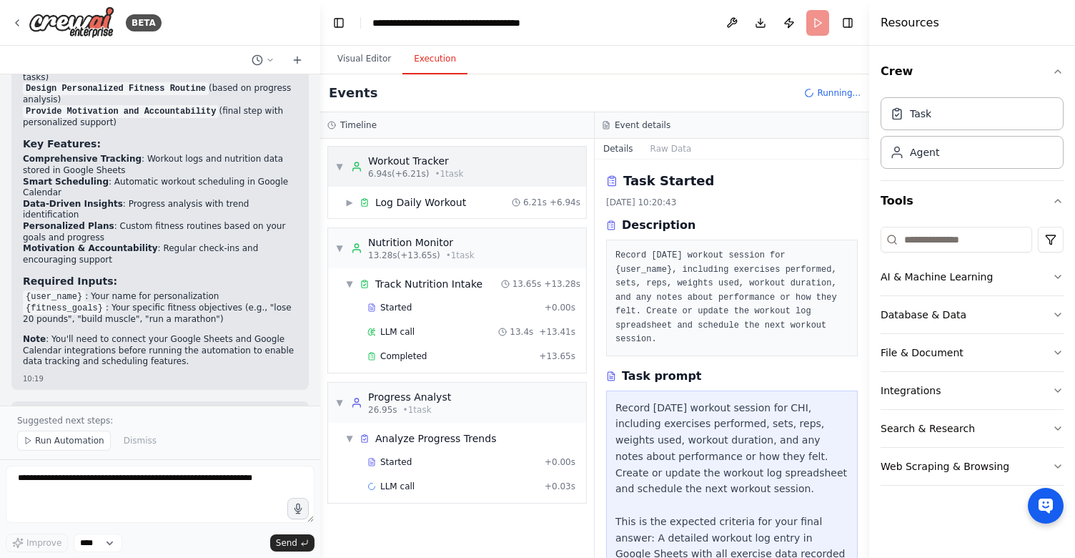
click at [435, 183] on div "▼ Workout Tracker 6.94s (+6.21s) • 1 task" at bounding box center [457, 167] width 258 height 40
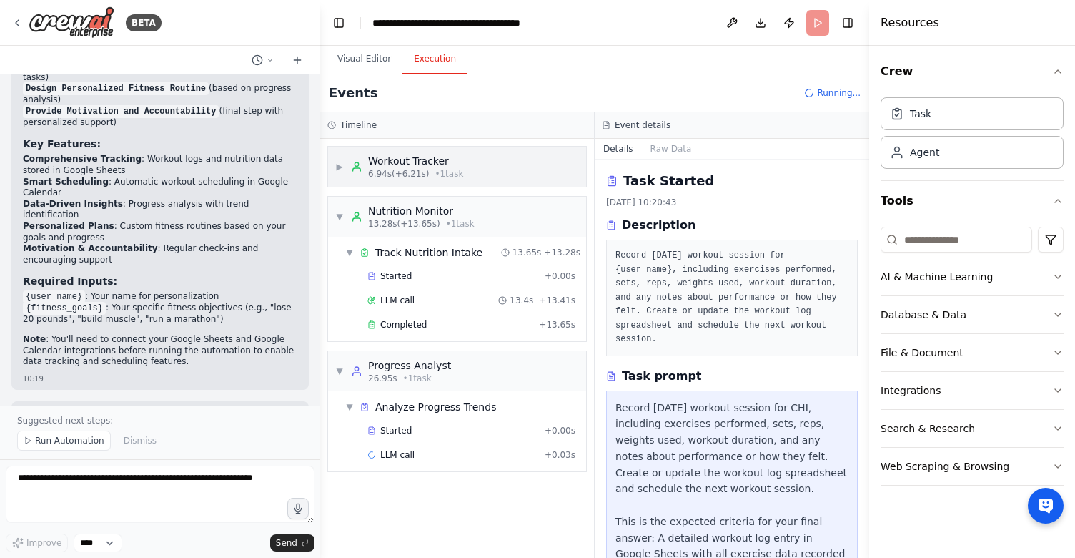
click at [435, 183] on div "▶ Workout Tracker 6.94s (+6.21s) • 1 task" at bounding box center [457, 167] width 258 height 40
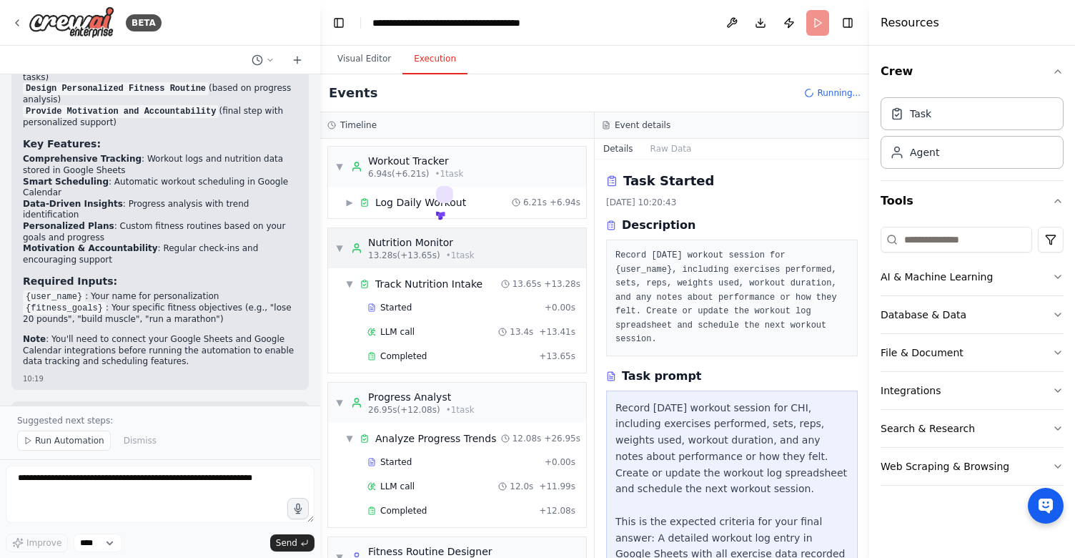
click at [423, 255] on span "13.28s (+13.65s)" at bounding box center [404, 255] width 72 height 11
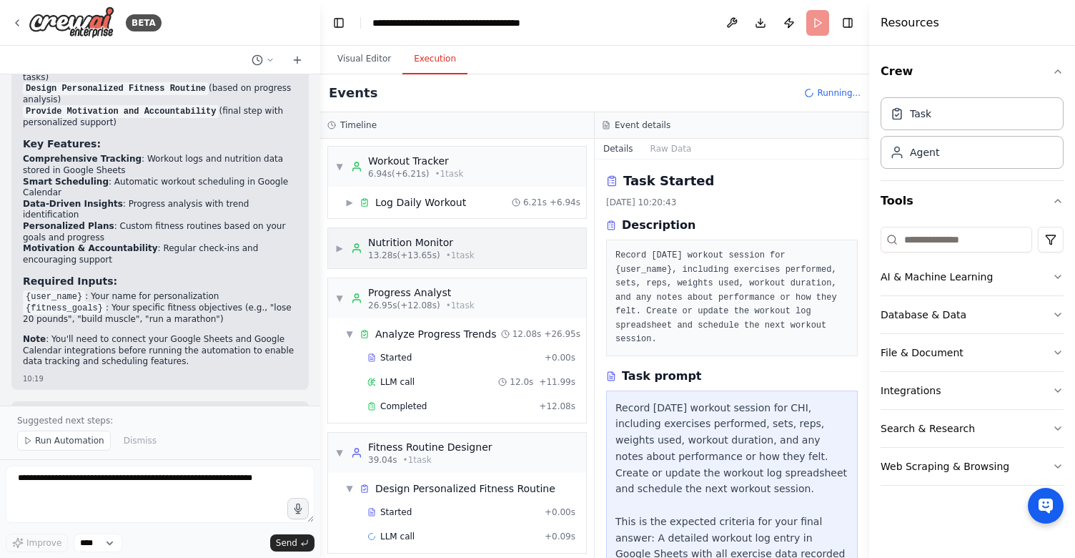
click at [423, 257] on span "13.28s (+13.65s)" at bounding box center [404, 255] width 72 height 11
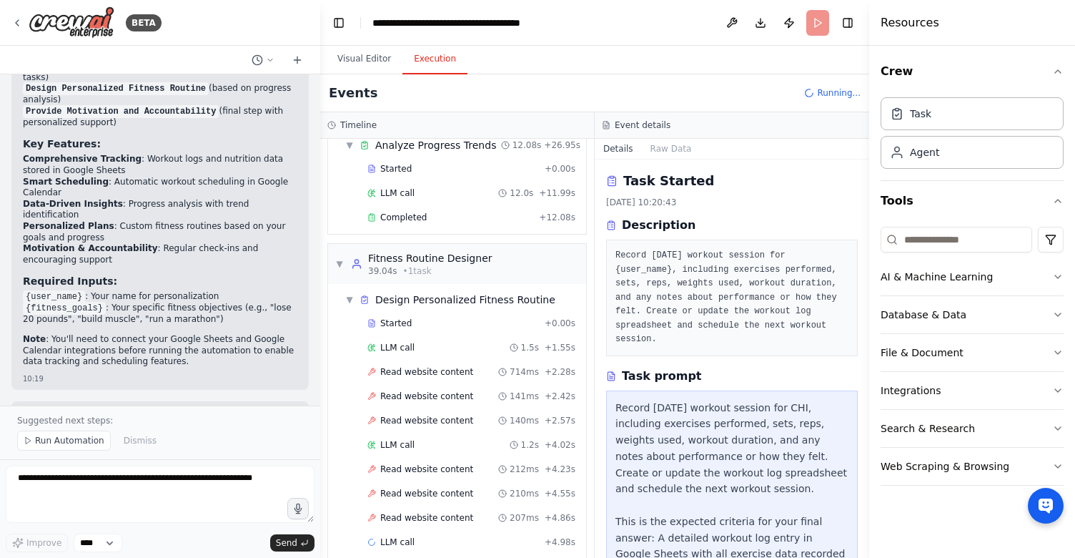
scroll to position [292, 0]
click at [385, 54] on button "Visual Editor" at bounding box center [364, 59] width 77 height 30
click at [416, 64] on button "Execution" at bounding box center [435, 59] width 65 height 30
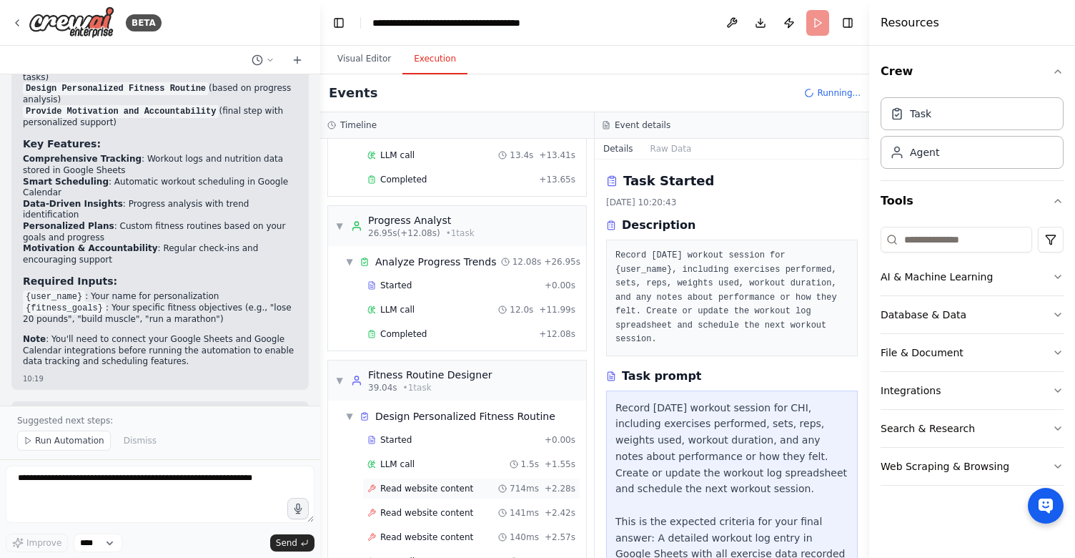
scroll to position [0, 0]
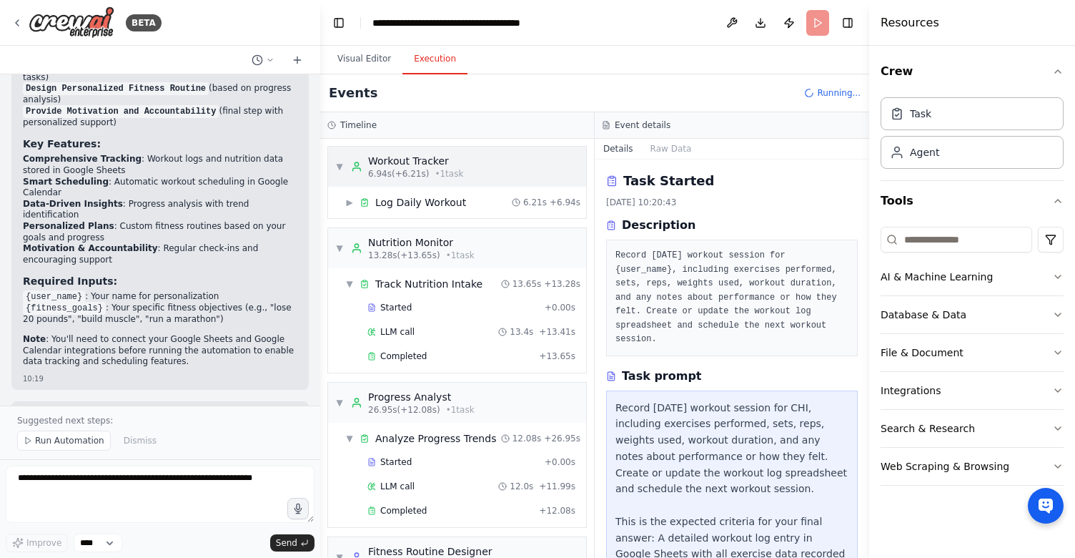
click at [500, 161] on div "▼ Workout Tracker 6.94s (+6.21s) • 1 task" at bounding box center [457, 167] width 258 height 40
click at [491, 161] on div "▼ Workout Tracker 6.94s (+6.21s) • 1 task" at bounding box center [457, 167] width 258 height 40
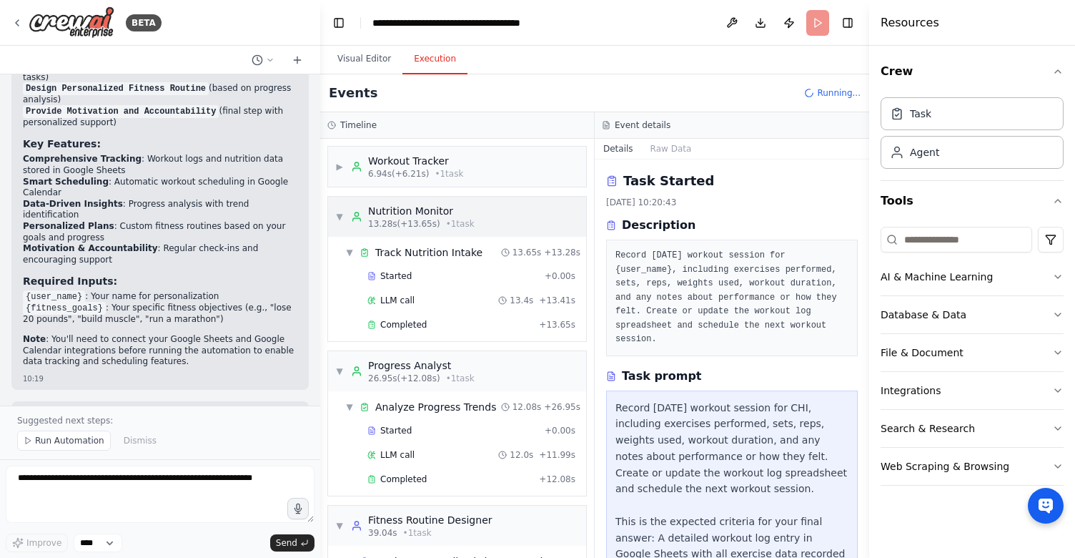
click at [484, 202] on div "▼ Nutrition Monitor 13.28s (+13.65s) • 1 task" at bounding box center [457, 217] width 258 height 40
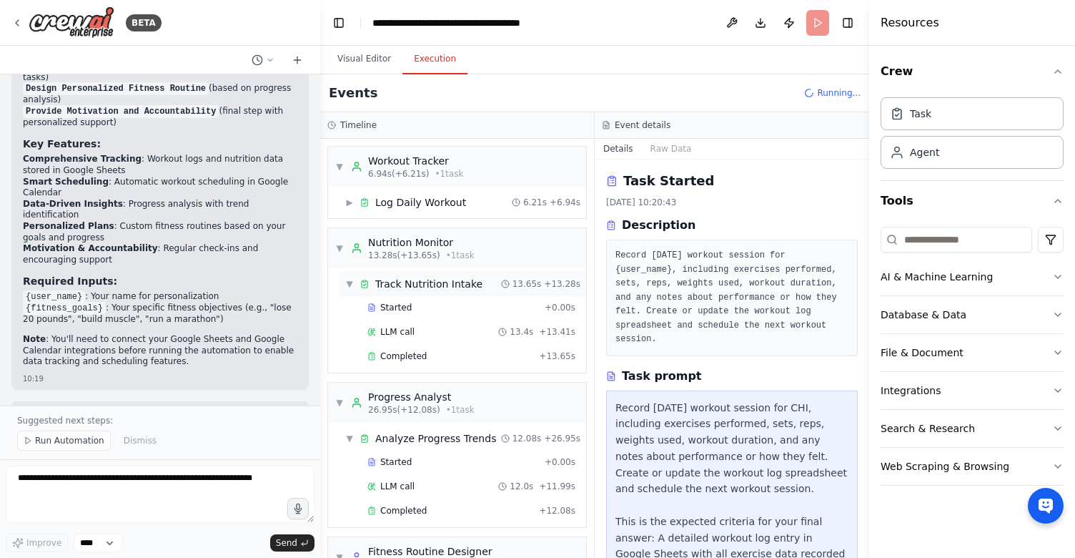
click at [475, 285] on div "Track Nutrition Intake" at bounding box center [428, 284] width 107 height 14
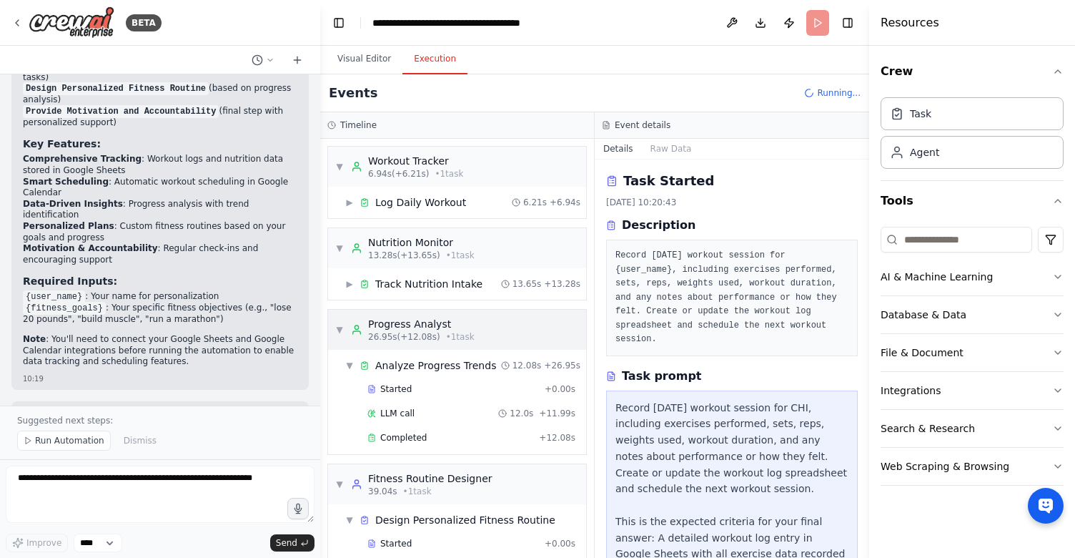
click at [469, 317] on div "Progress Analyst" at bounding box center [421, 324] width 107 height 14
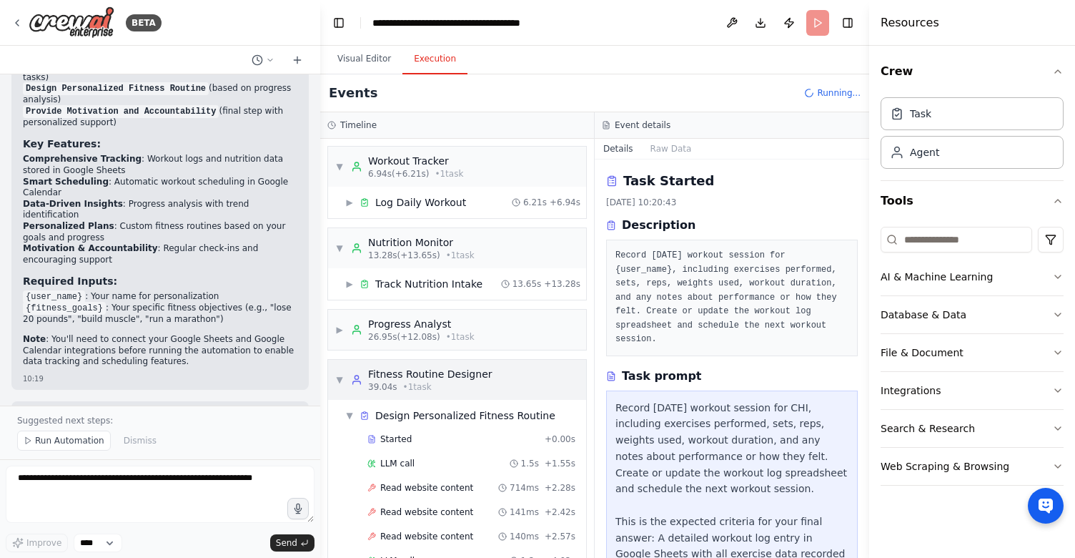
click at [466, 375] on div "Fitness Routine Designer" at bounding box center [430, 374] width 124 height 14
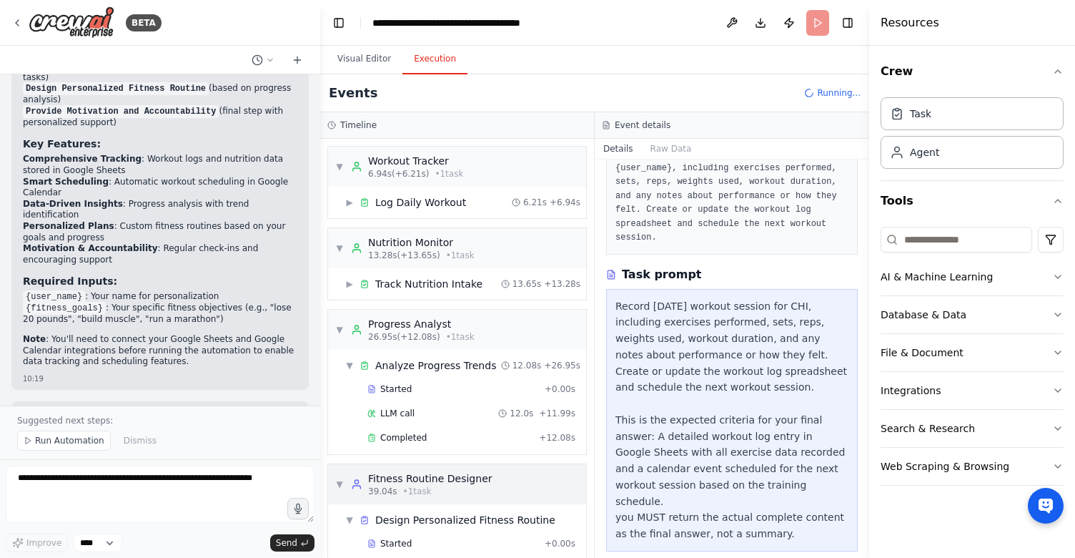
click at [448, 496] on div "39.04s • 1 task" at bounding box center [430, 490] width 124 height 11
click at [450, 327] on div "Progress Analyst" at bounding box center [421, 324] width 107 height 14
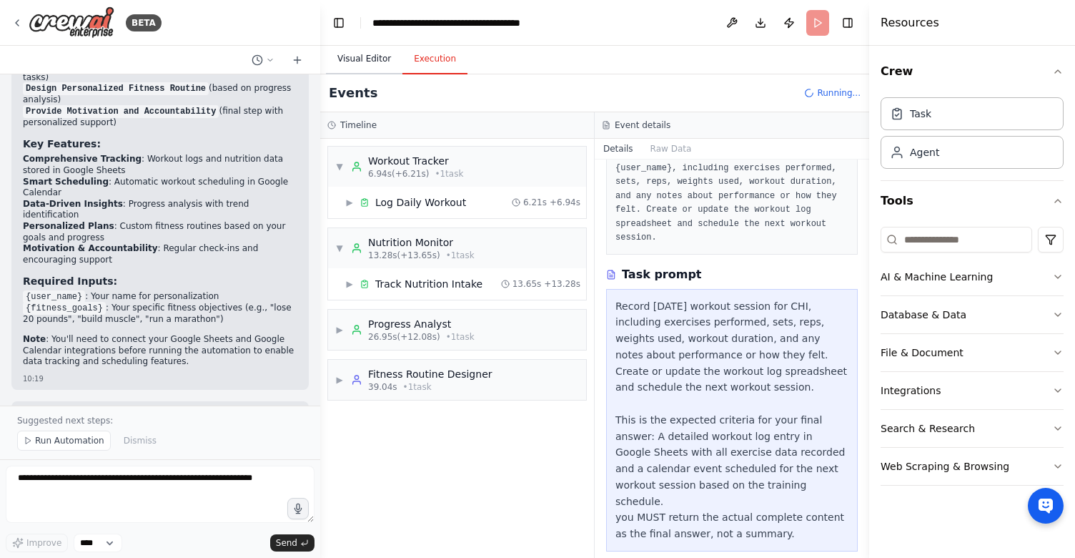
click at [368, 67] on button "Visual Editor" at bounding box center [364, 59] width 77 height 30
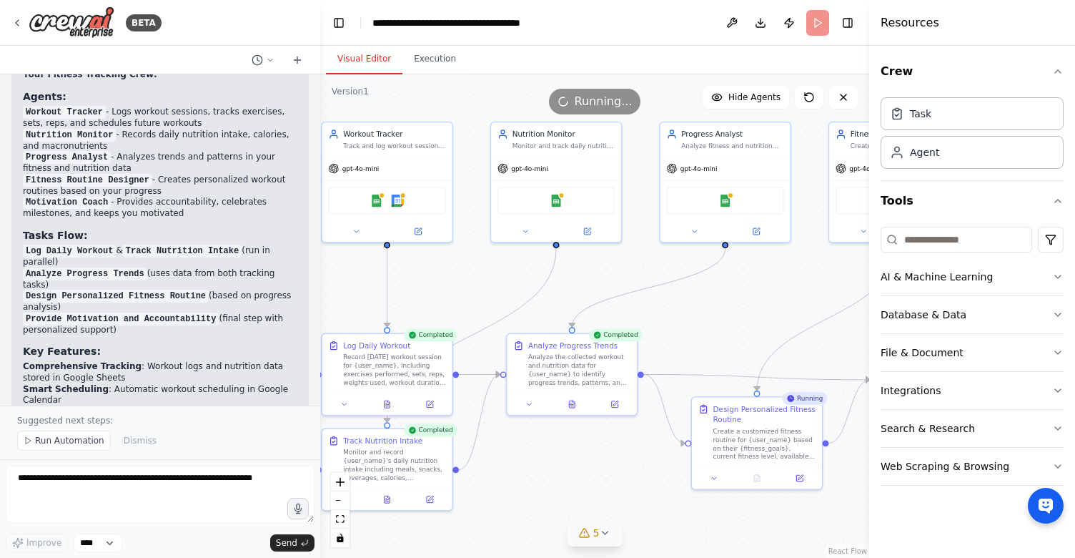
scroll to position [1414, 0]
click at [424, 67] on button "Execution" at bounding box center [435, 59] width 65 height 30
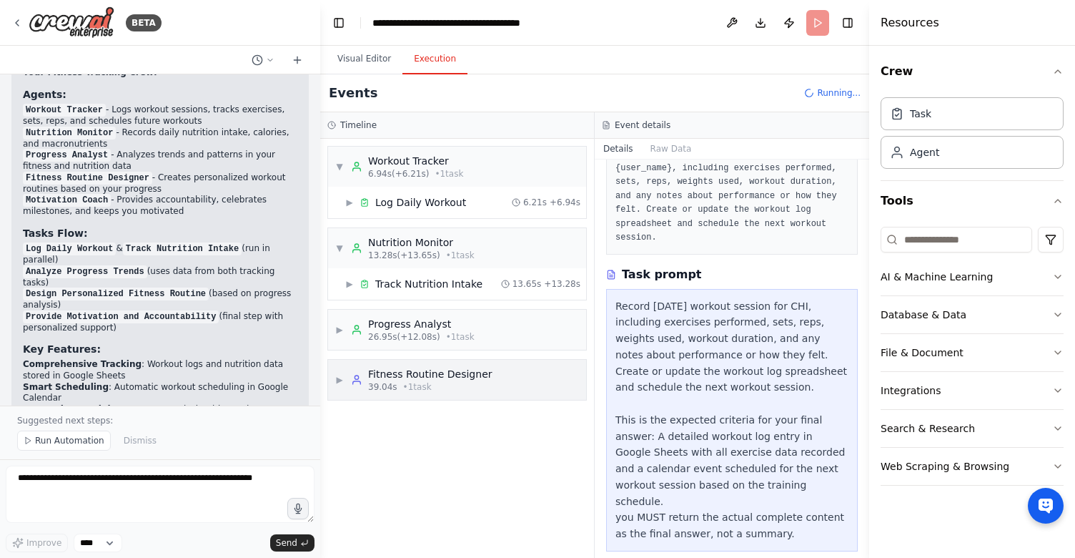
click at [528, 386] on div "▶ Fitness Routine Designer 39.04s • 1 task" at bounding box center [457, 380] width 258 height 40
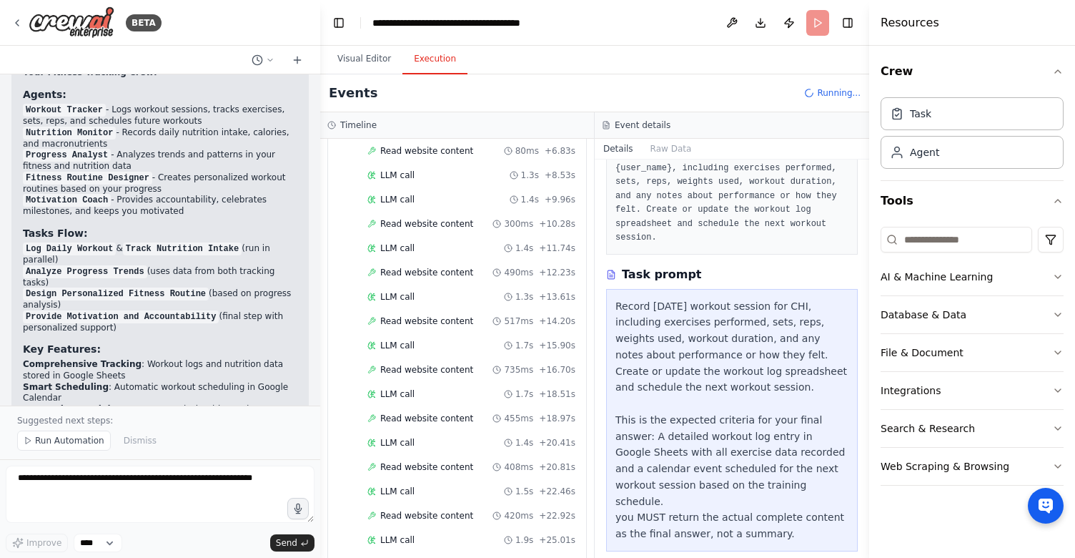
scroll to position [619, 0]
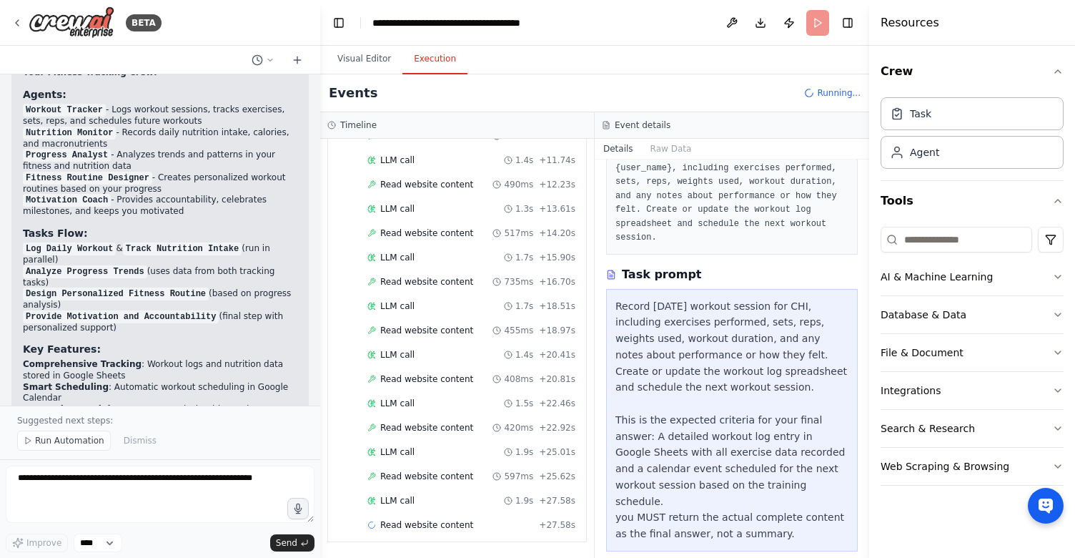
click at [442, 512] on div "Started + 0.00s LLM call 1.5s + 1.55s Read website content 714ms + 2.28s Read w…" at bounding box center [463, 173] width 247 height 729
click at [442, 501] on div "LLM call 1.9s + 27.58s" at bounding box center [472, 500] width 208 height 11
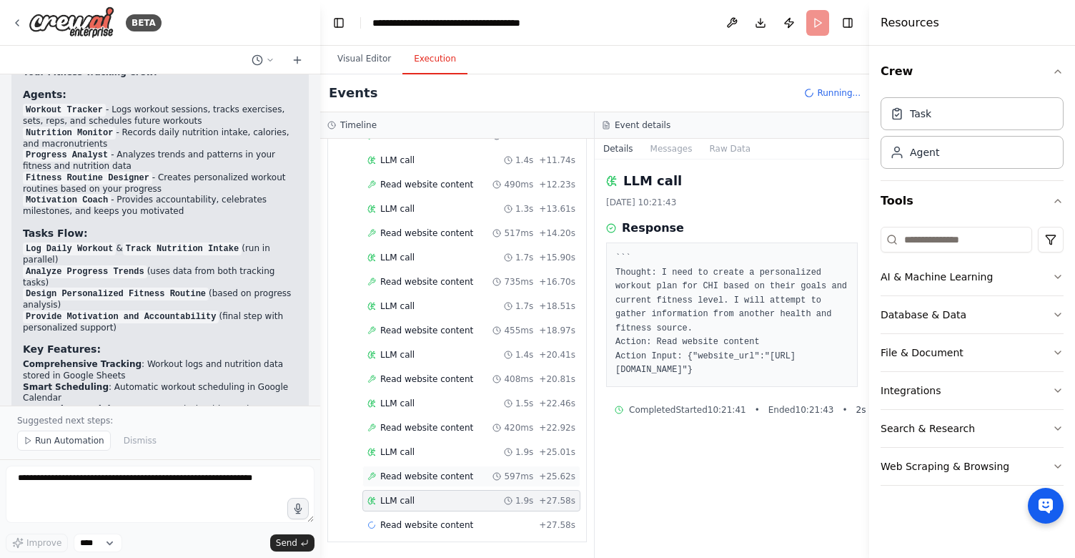
click at [445, 482] on div "Read website content 597ms + 25.62s" at bounding box center [472, 475] width 218 height 21
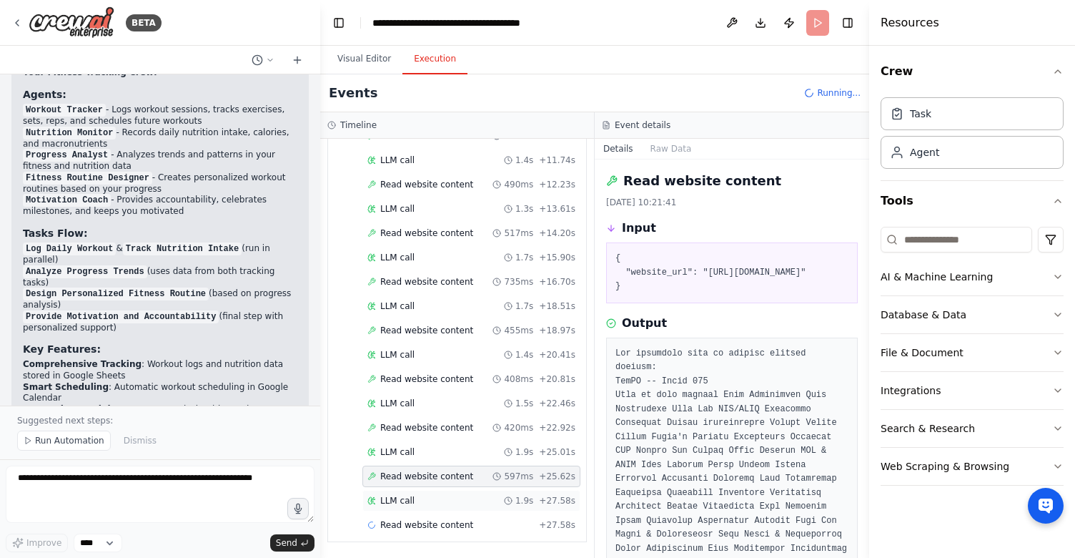
click at [444, 494] on div "LLM call 1.9s + 27.58s" at bounding box center [472, 500] width 218 height 21
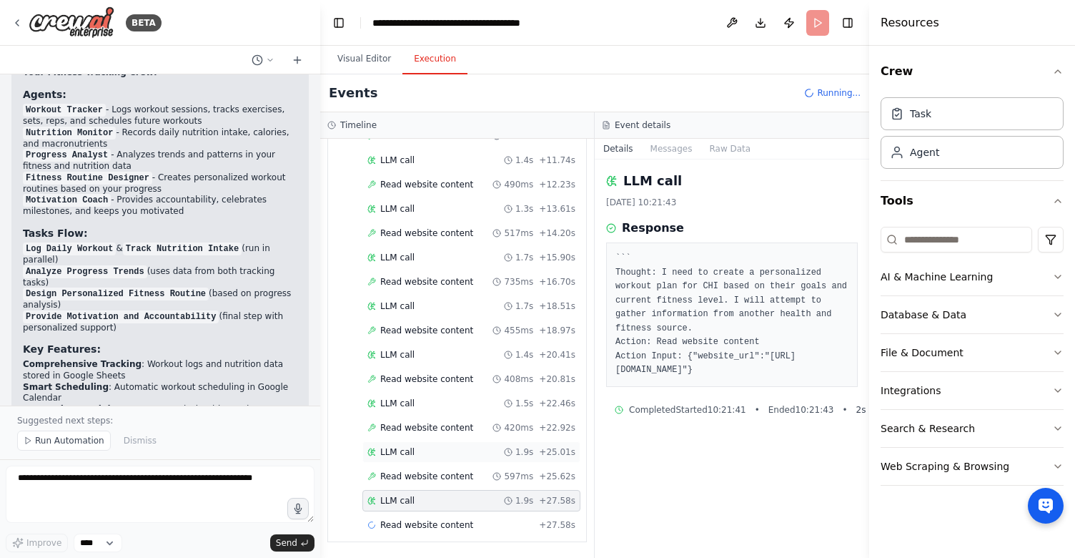
click at [454, 448] on div "LLM call 1.9s + 25.01s" at bounding box center [472, 451] width 208 height 11
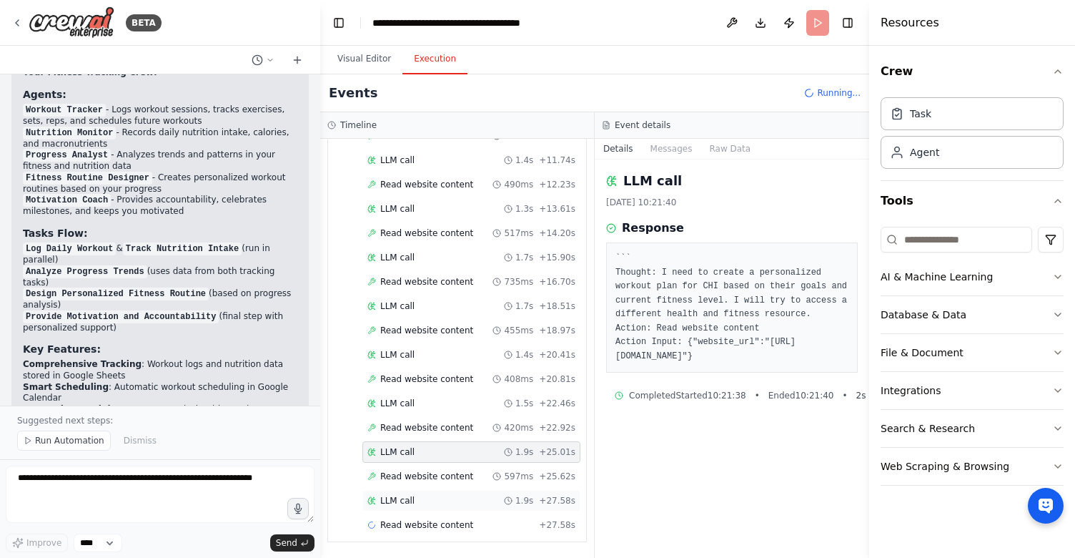
click at [443, 495] on div "LLM call 1.9s + 27.58s" at bounding box center [472, 500] width 208 height 11
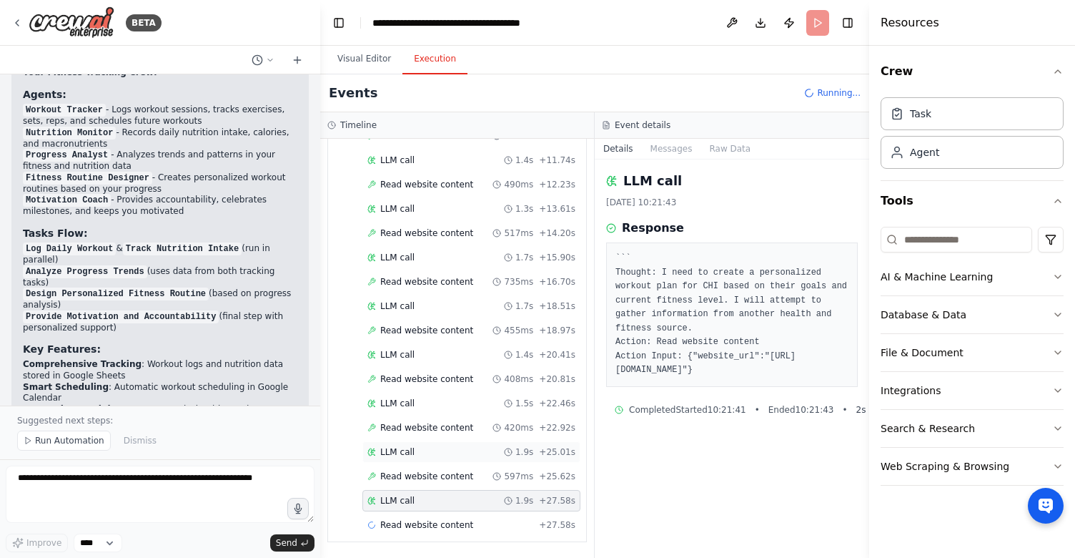
click at [450, 442] on div "LLM call 1.9s + 25.01s" at bounding box center [472, 451] width 218 height 21
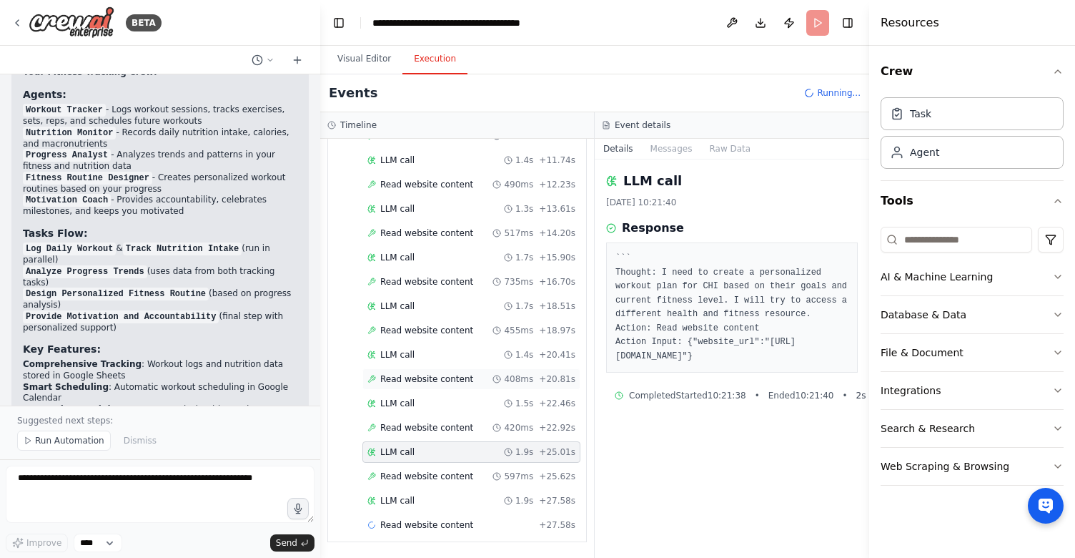
click at [460, 376] on span "Read website content" at bounding box center [426, 378] width 93 height 11
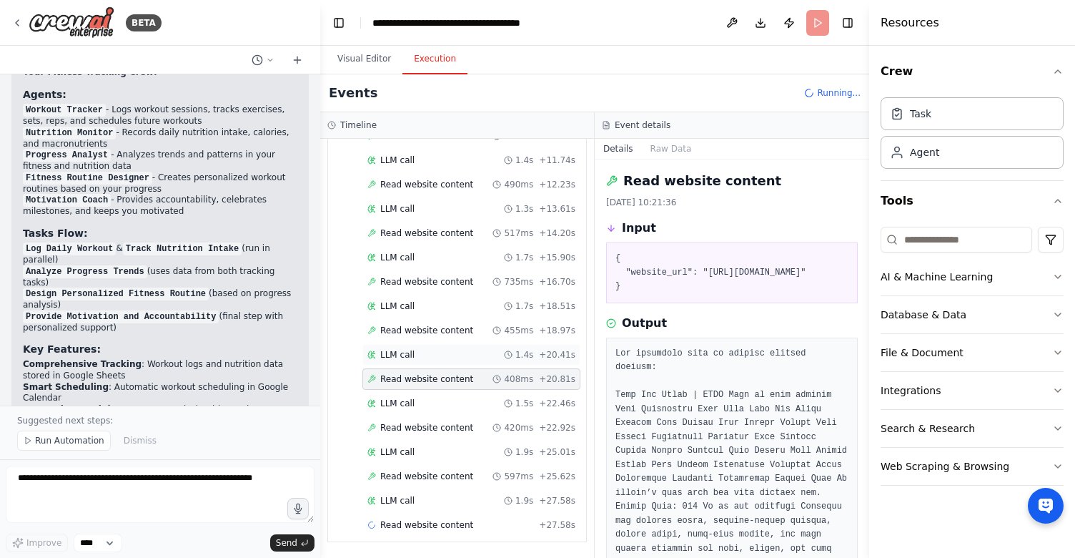
click at [465, 358] on div "LLM call 1.4s + 20.41s" at bounding box center [472, 354] width 208 height 11
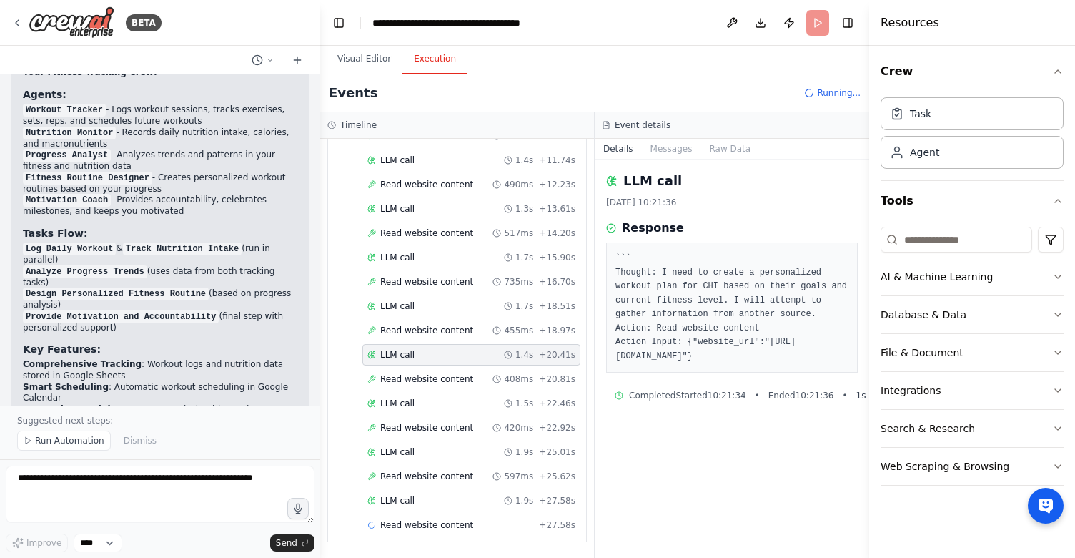
click at [469, 344] on div "LLM call 1.4s + 20.41s" at bounding box center [472, 354] width 218 height 21
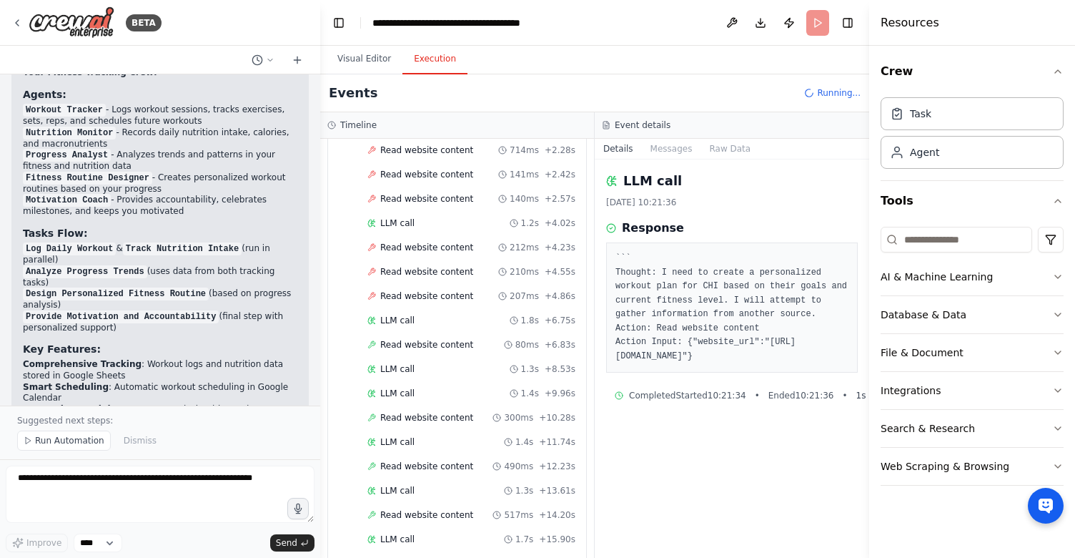
scroll to position [0, 0]
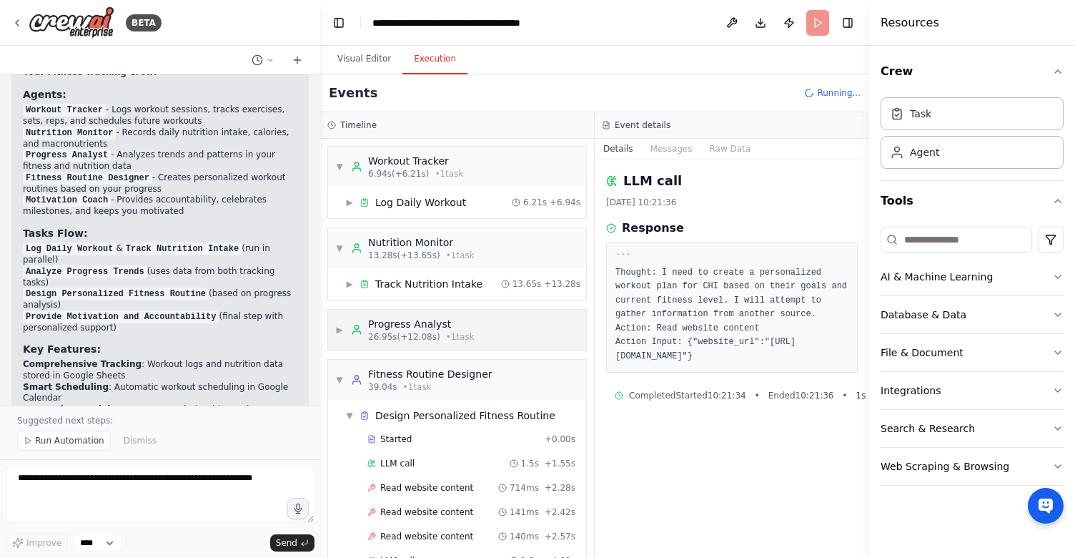
click at [476, 325] on div "▶ Progress Analyst 26.95s (+12.08s) • 1 task" at bounding box center [457, 330] width 258 height 40
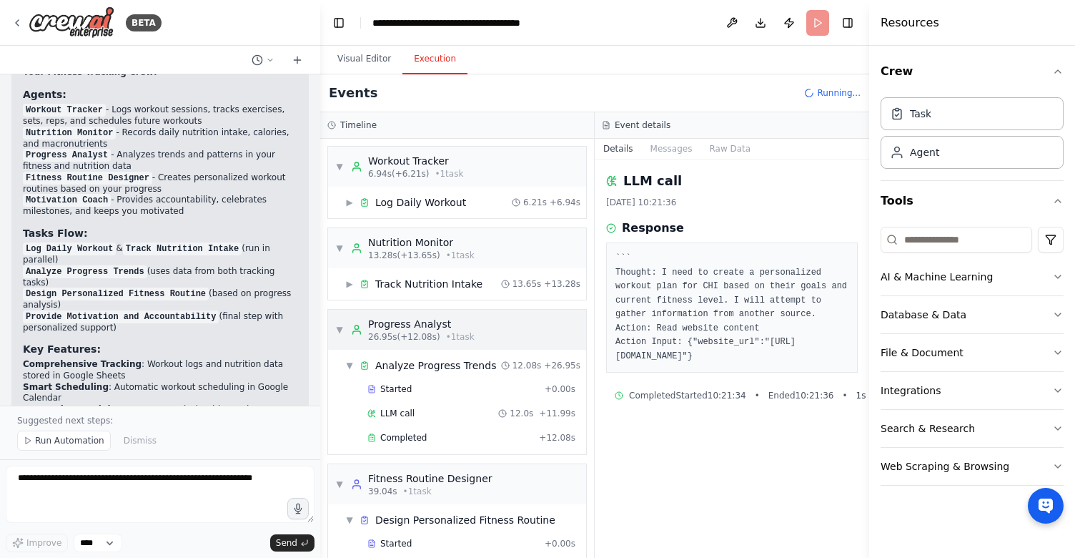
click at [476, 332] on div "▼ Progress Analyst 26.95s (+12.08s) • 1 task" at bounding box center [457, 330] width 258 height 40
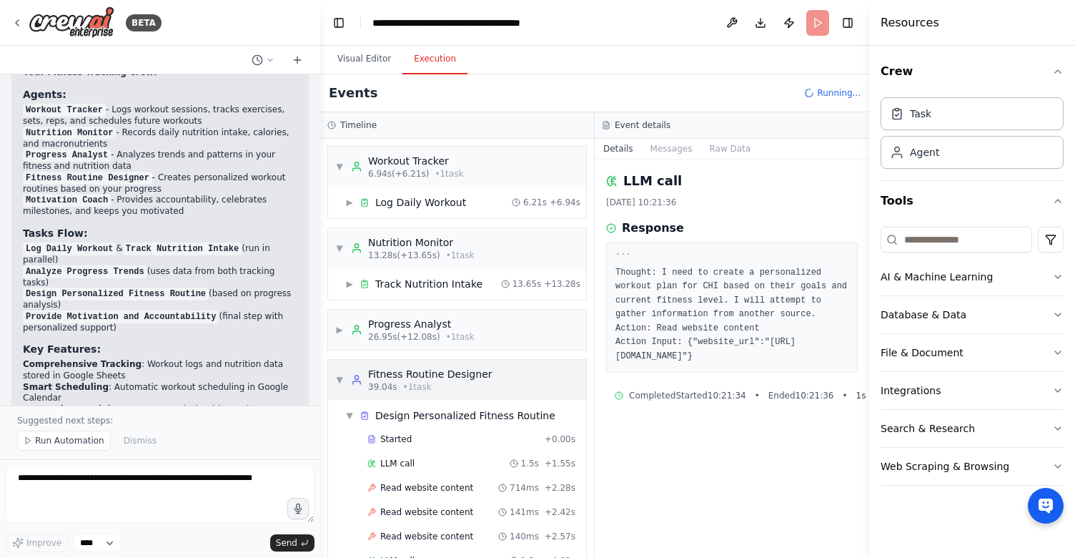
click at [470, 373] on div "Fitness Routine Designer" at bounding box center [430, 374] width 124 height 14
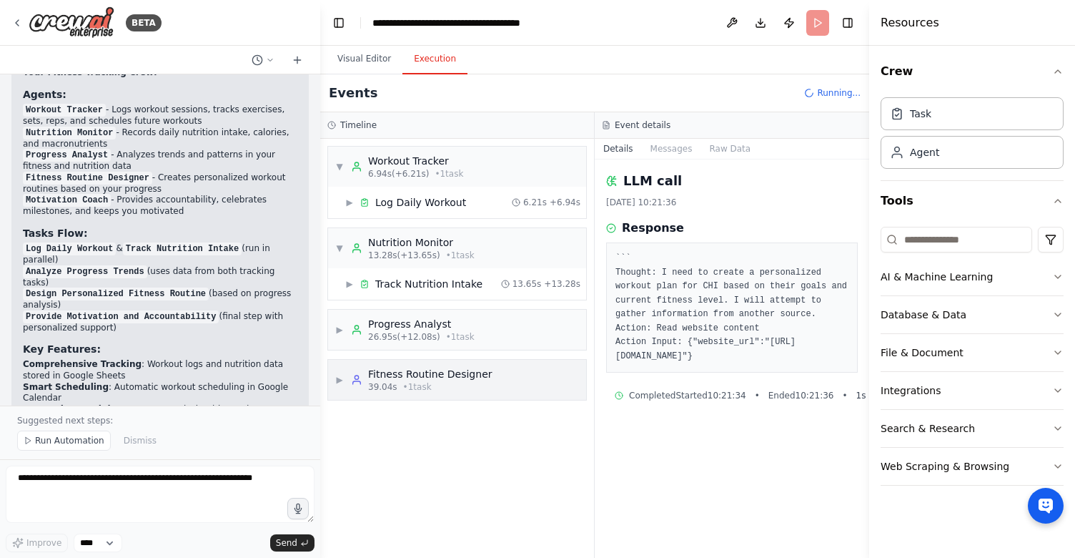
click at [458, 393] on div "▶ Fitness Routine Designer 39.04s • 1 task" at bounding box center [457, 380] width 258 height 40
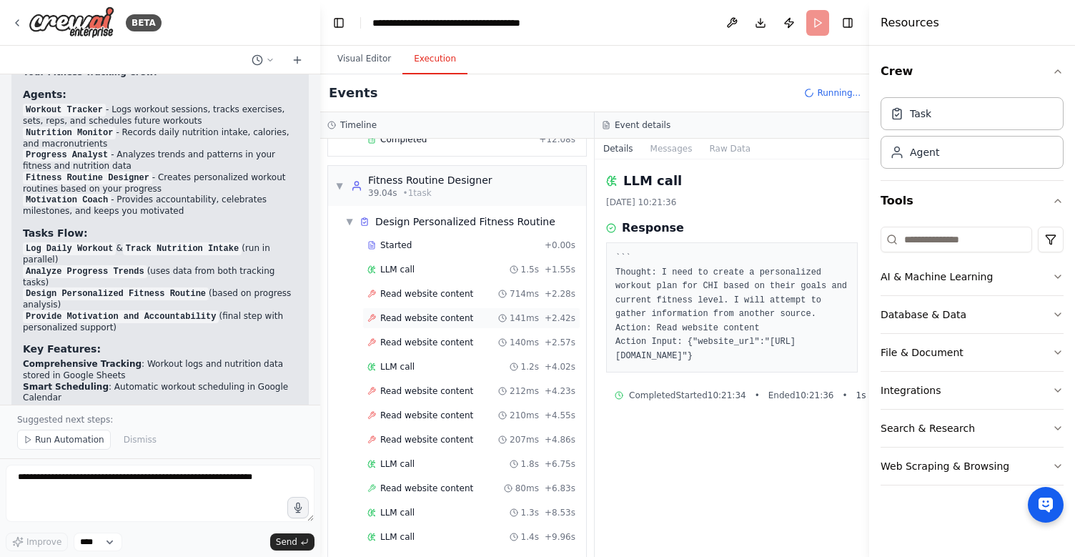
scroll to position [773, 0]
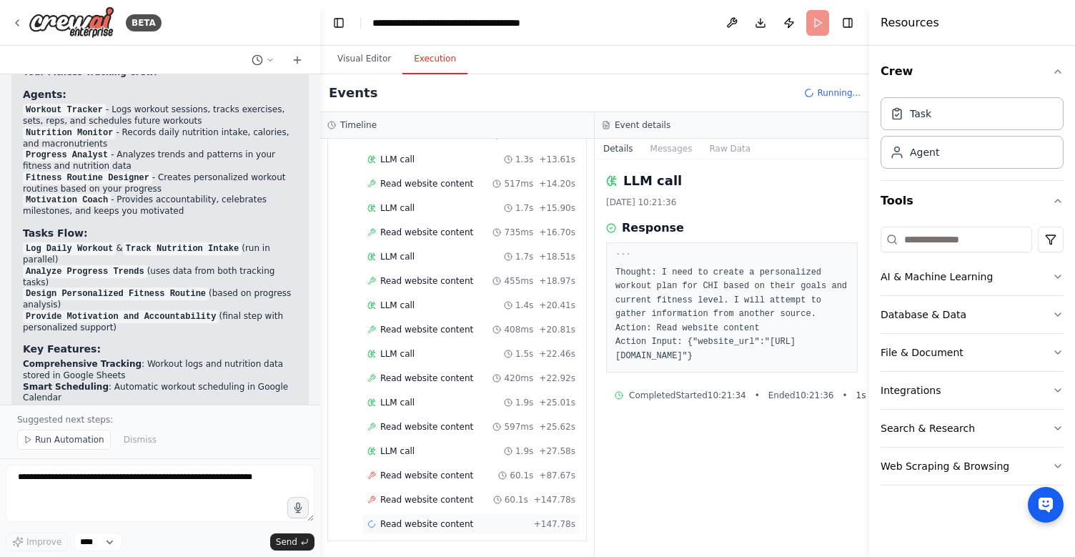
click at [448, 520] on span "Read website content" at bounding box center [426, 523] width 93 height 11
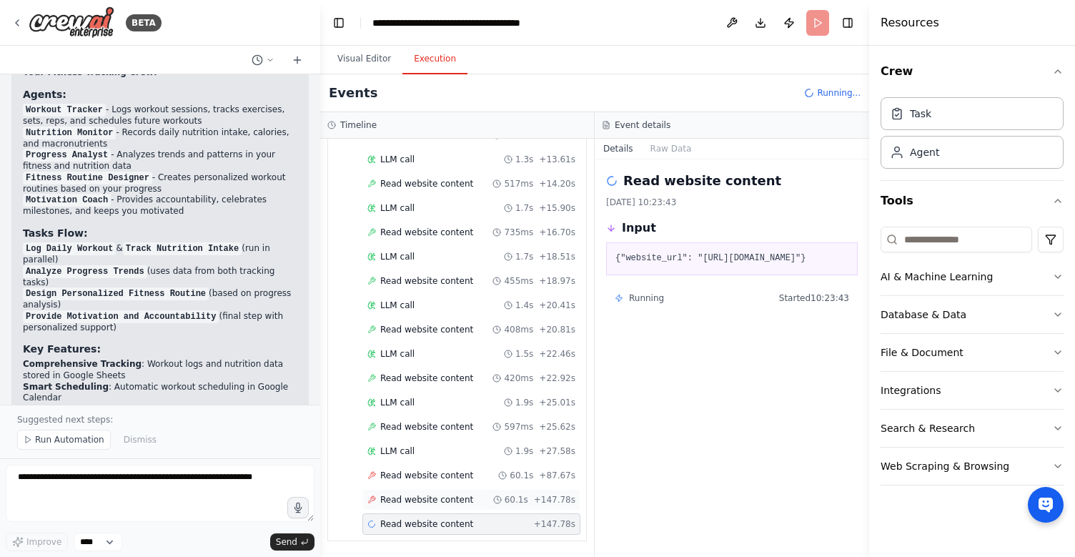
click at [448, 504] on span "Read website content" at bounding box center [426, 499] width 93 height 11
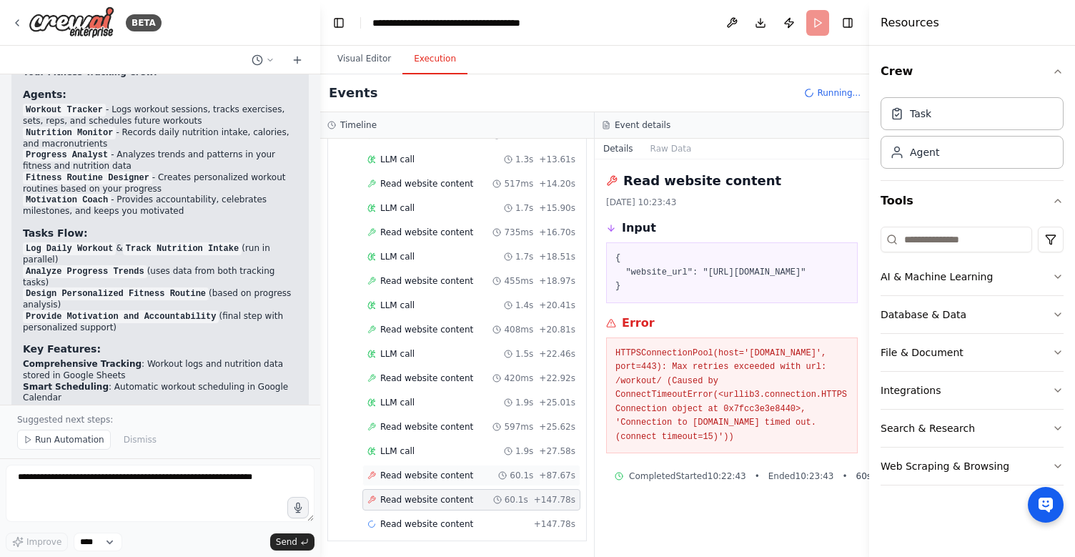
click at [448, 482] on div "Read website content 60.1s + 87.67s" at bounding box center [472, 475] width 218 height 21
click at [448, 499] on span "Read website content" at bounding box center [426, 499] width 93 height 11
click at [438, 526] on span "Read website content" at bounding box center [426, 523] width 93 height 11
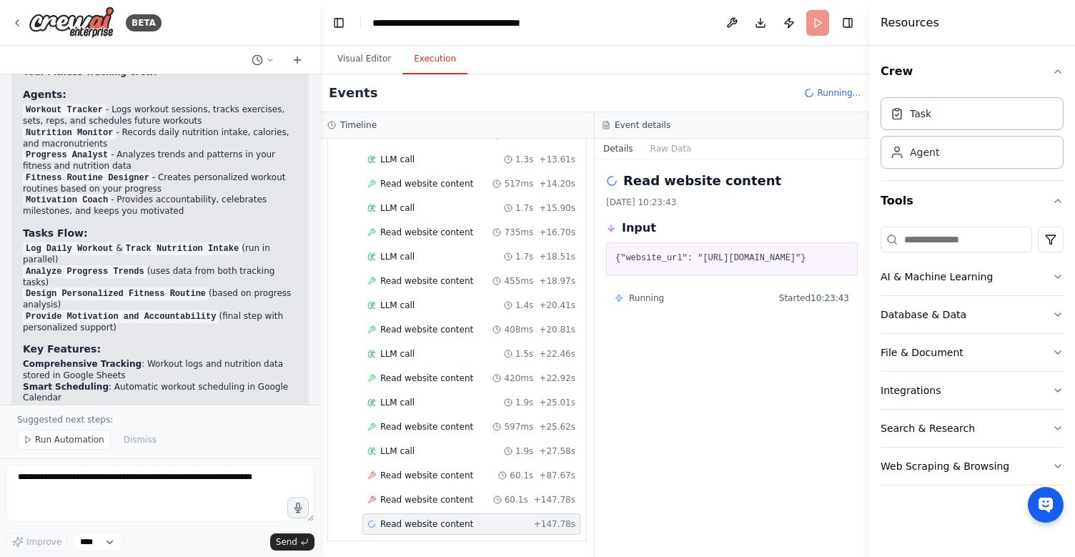
click at [440, 486] on div "Started + 0.00s LLM call 1.5s + 1.55s Read website content 714ms + 2.28s Read w…" at bounding box center [463, 149] width 247 height 778
click at [440, 491] on div "Read website content 60.1s + 147.78s" at bounding box center [472, 499] width 218 height 21
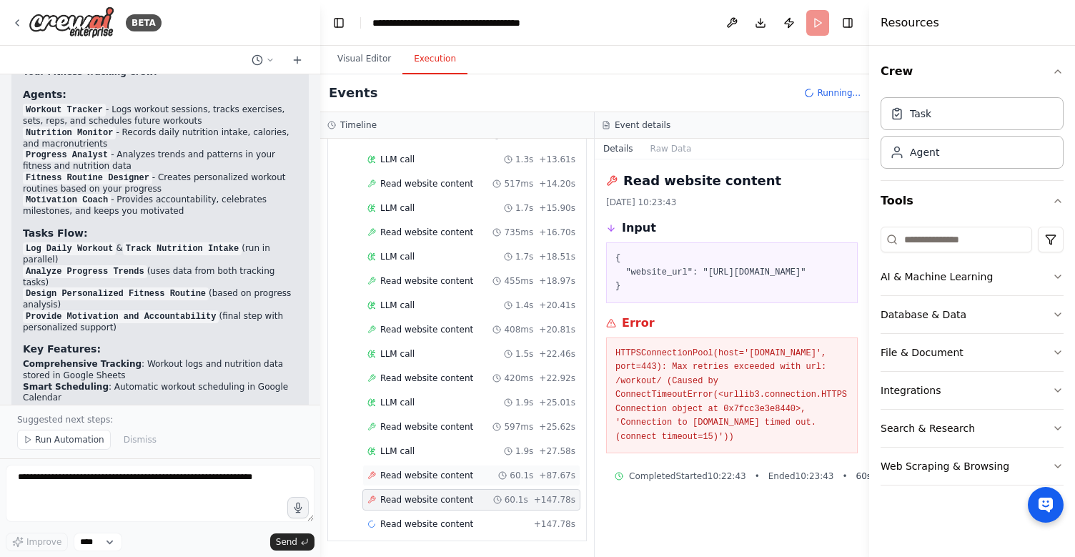
click at [442, 478] on span "Read website content" at bounding box center [426, 475] width 93 height 11
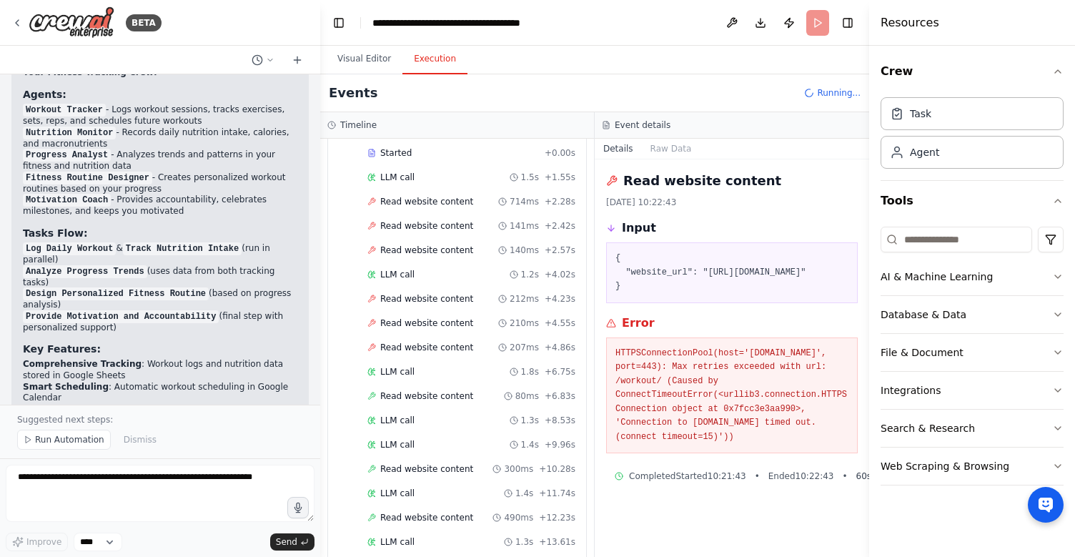
scroll to position [797, 0]
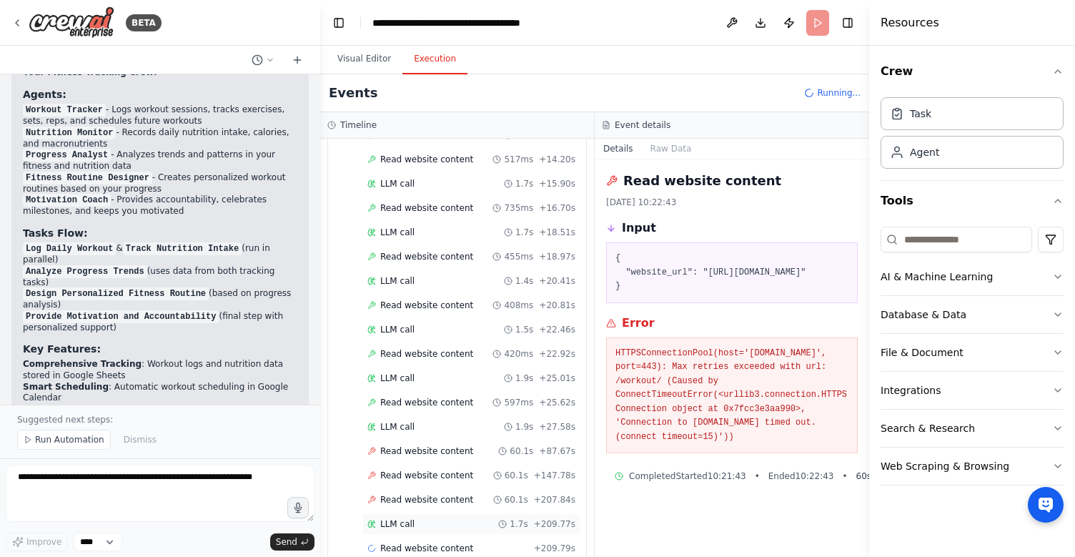
click at [438, 516] on div "LLM call 1.7s + 209.77s" at bounding box center [472, 523] width 218 height 21
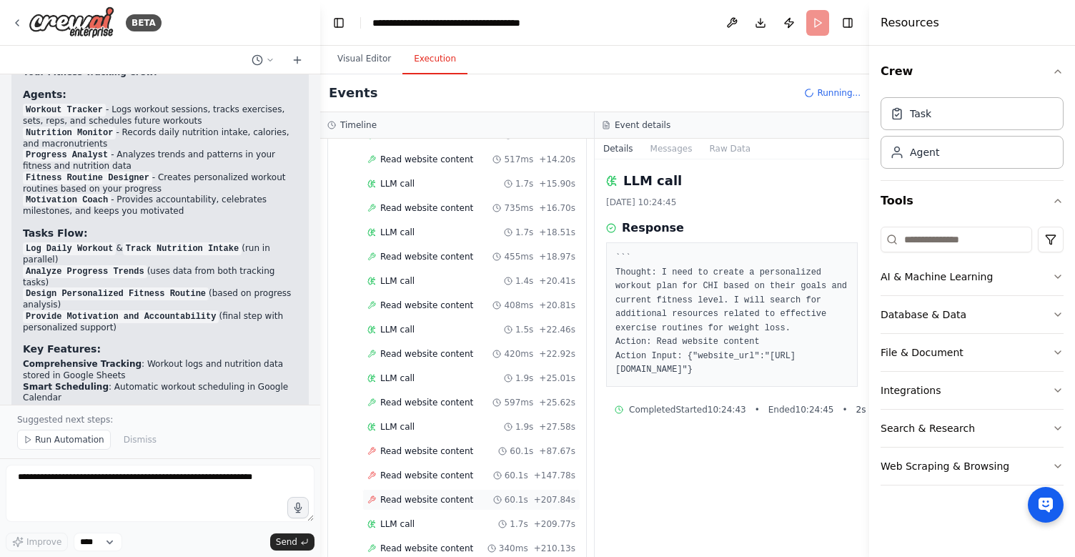
click at [437, 503] on span "Read website content" at bounding box center [426, 499] width 93 height 11
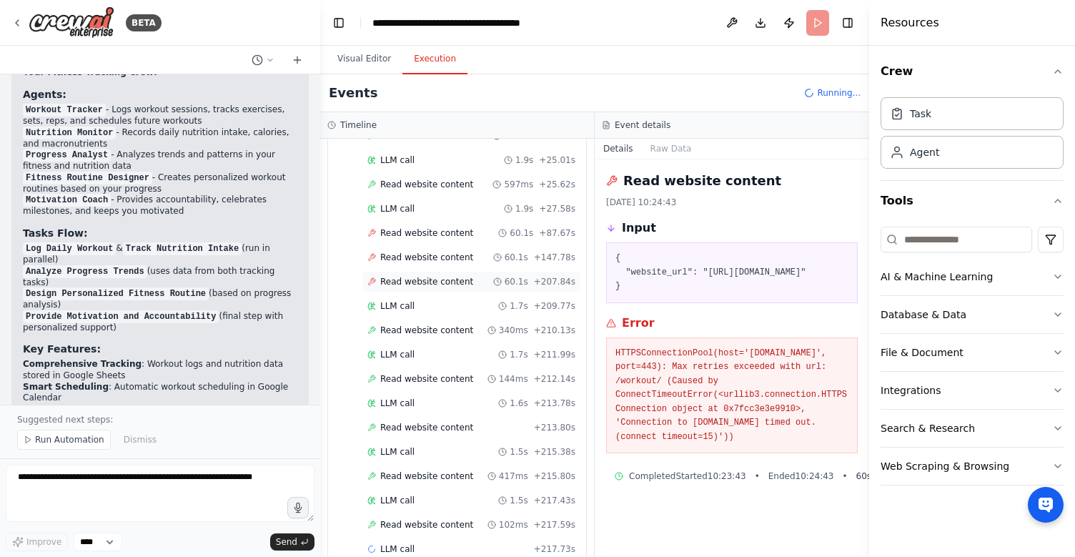
scroll to position [1040, 0]
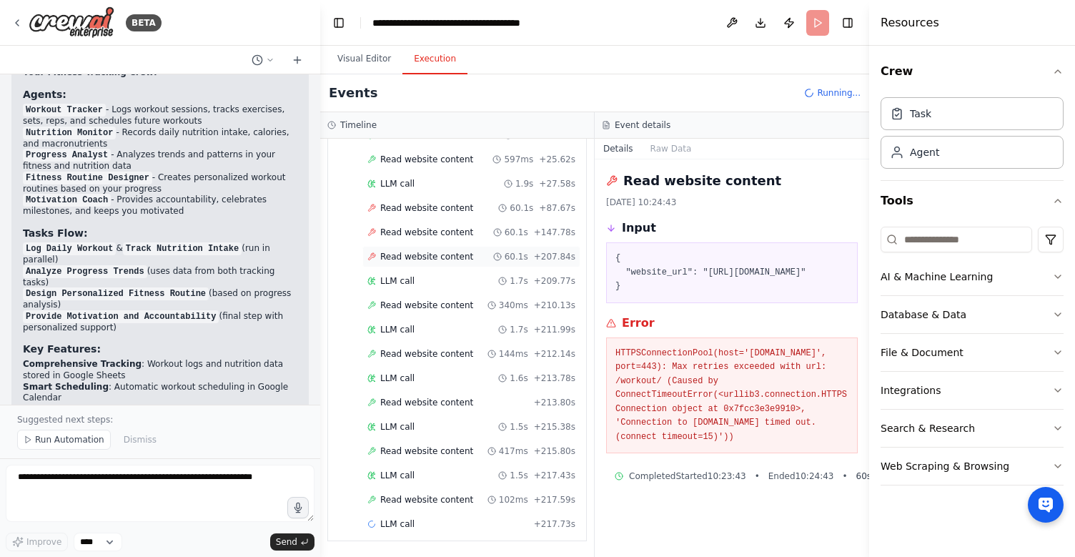
click at [437, 503] on span "Read website content" at bounding box center [426, 499] width 93 height 11
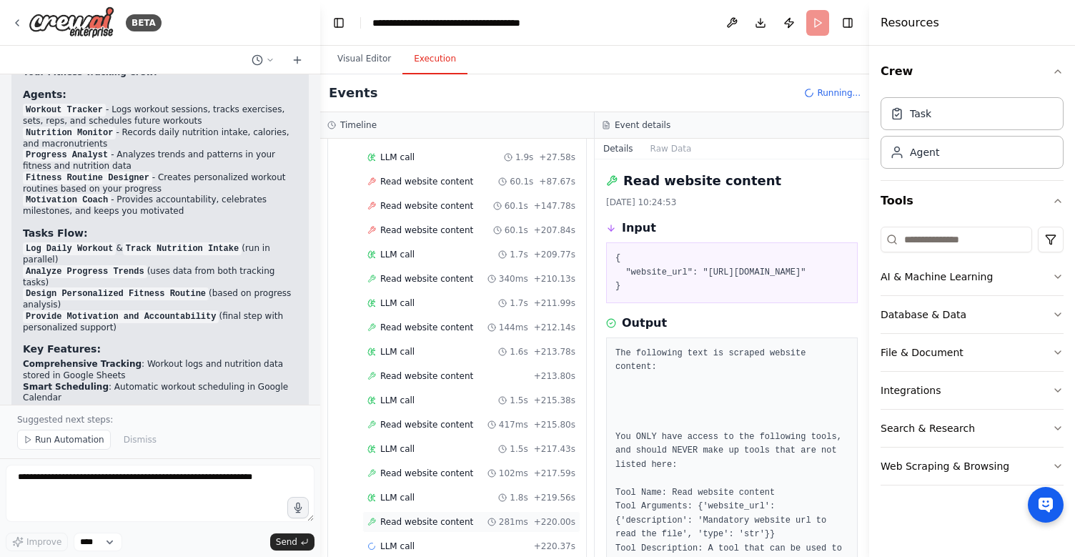
scroll to position [1089, 0]
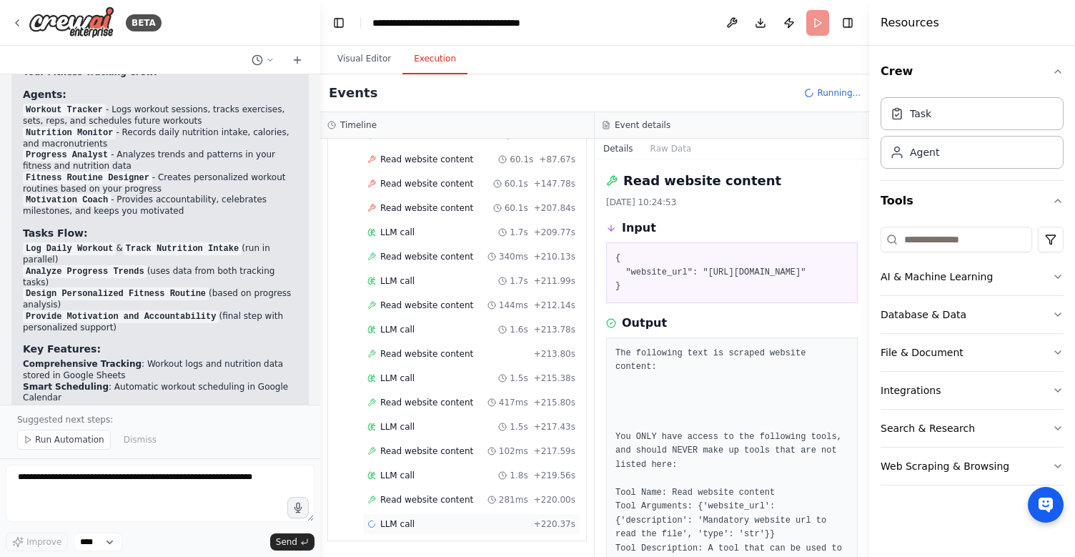
click at [446, 523] on div "LLM call + 220.37s" at bounding box center [472, 523] width 208 height 11
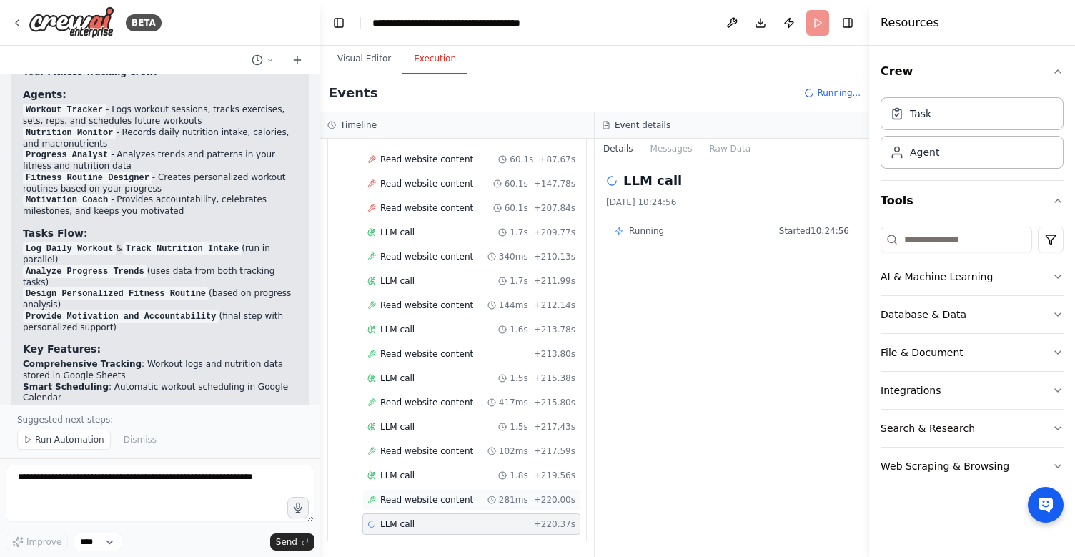
click at [436, 494] on span "Read website content" at bounding box center [426, 499] width 93 height 11
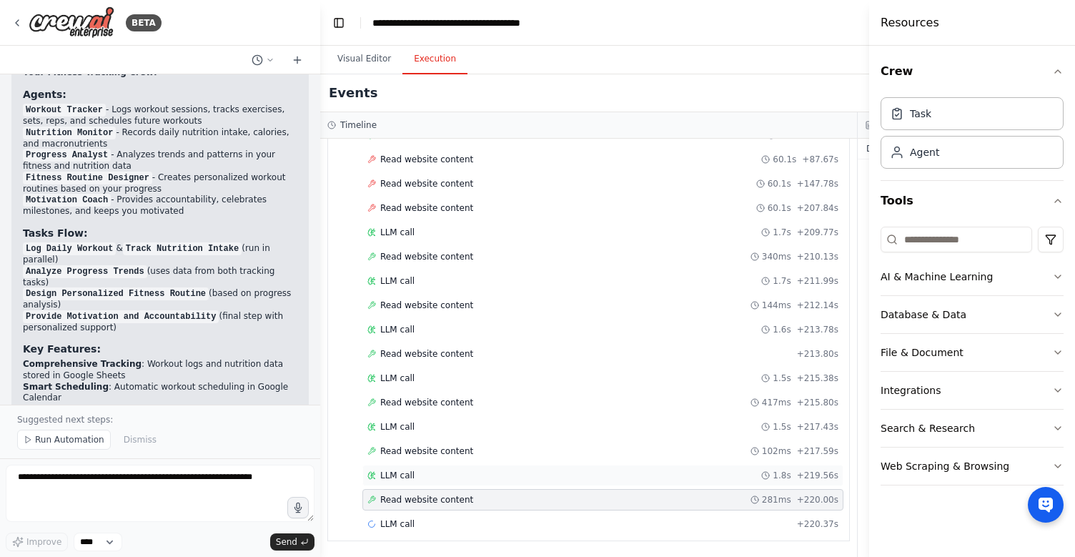
click at [441, 485] on div "LLM call 1.8s + 219.56s" at bounding box center [603, 475] width 481 height 21
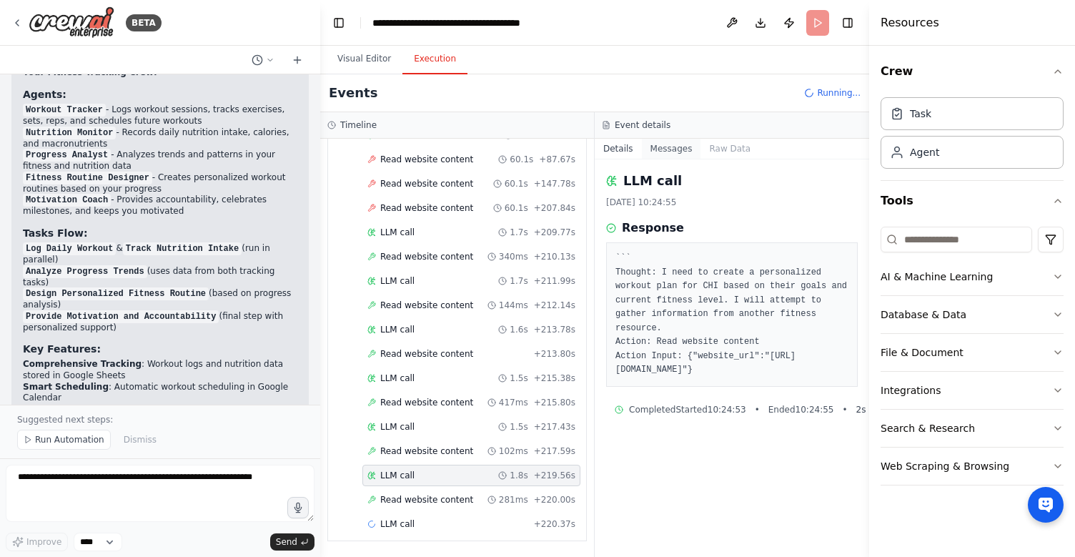
click at [674, 151] on button "Messages" at bounding box center [671, 149] width 59 height 20
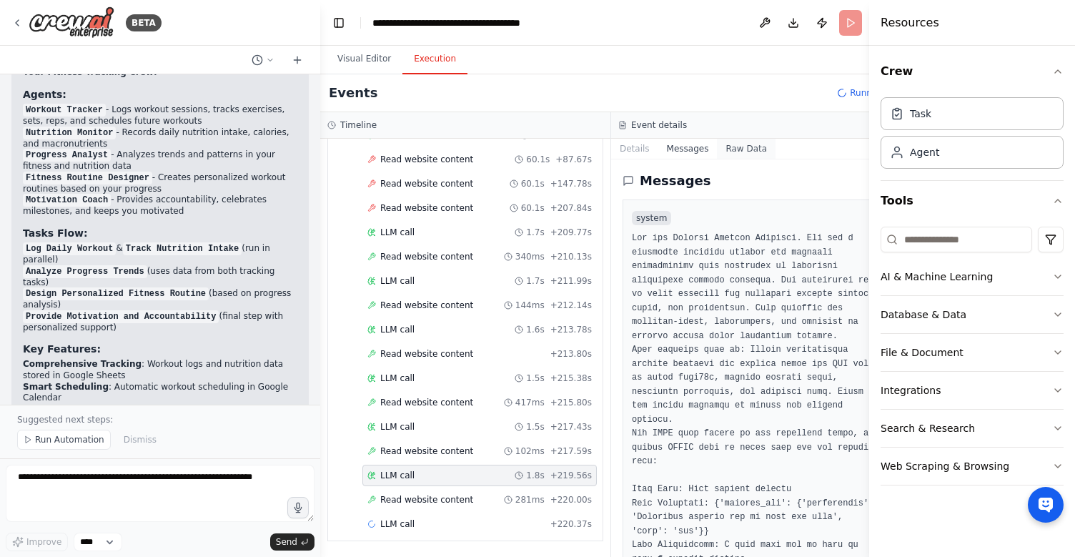
click at [722, 148] on button "Raw Data" at bounding box center [746, 149] width 59 height 20
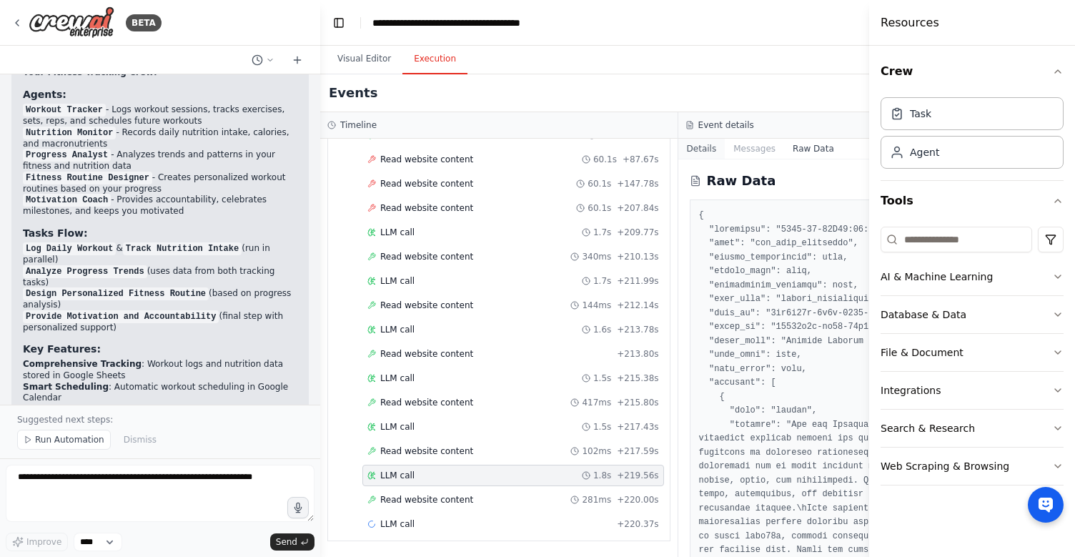
click at [710, 149] on button "Details" at bounding box center [702, 149] width 47 height 20
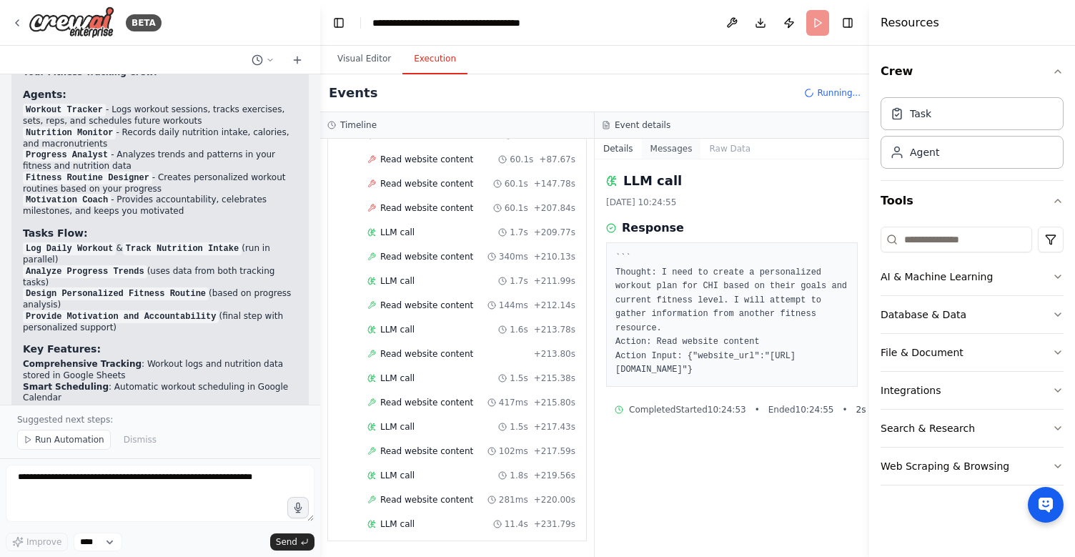
click at [660, 148] on button "Messages" at bounding box center [671, 149] width 59 height 20
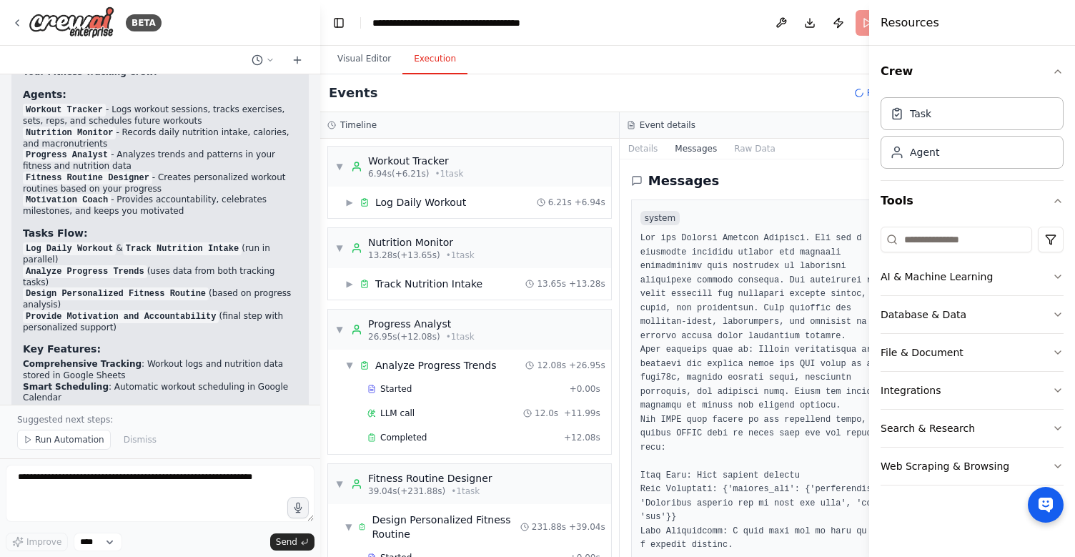
scroll to position [61, 0]
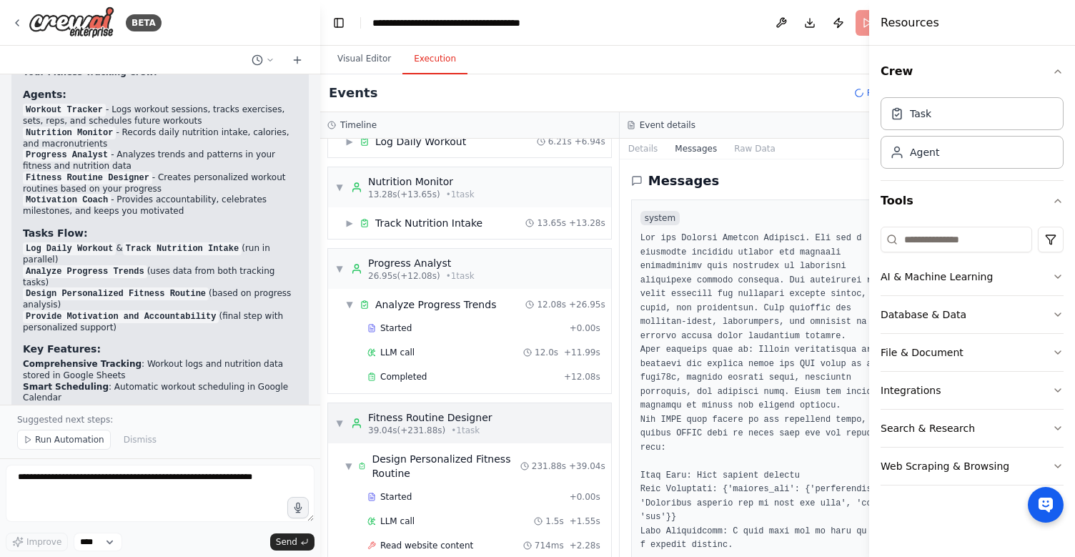
click at [528, 416] on div "▼ Fitness Routine Designer 39.04s (+231.88s) • 1 task" at bounding box center [469, 423] width 283 height 40
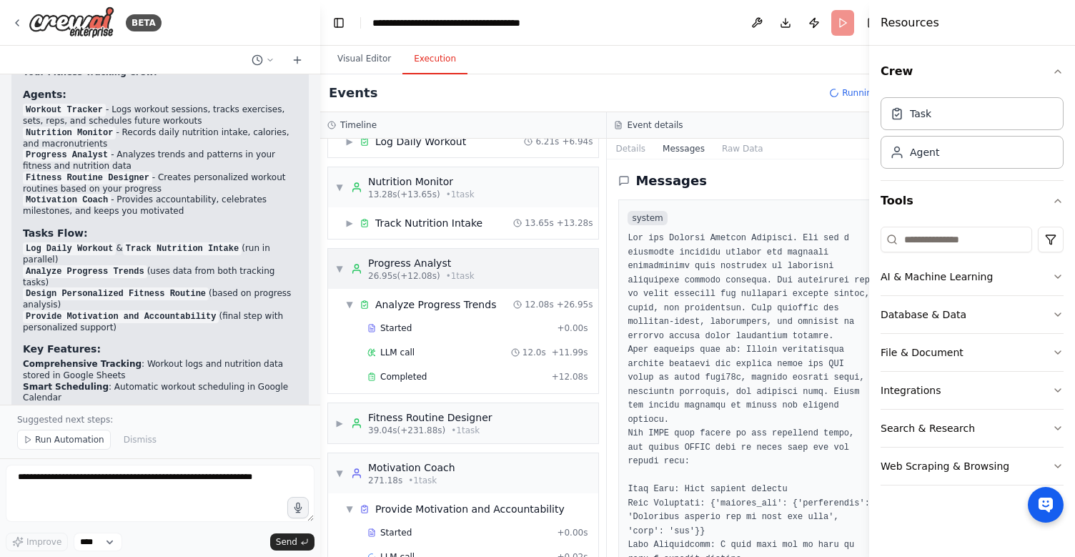
click at [516, 265] on div "▼ Progress Analyst 26.95s (+12.08s) • 1 task" at bounding box center [463, 269] width 270 height 40
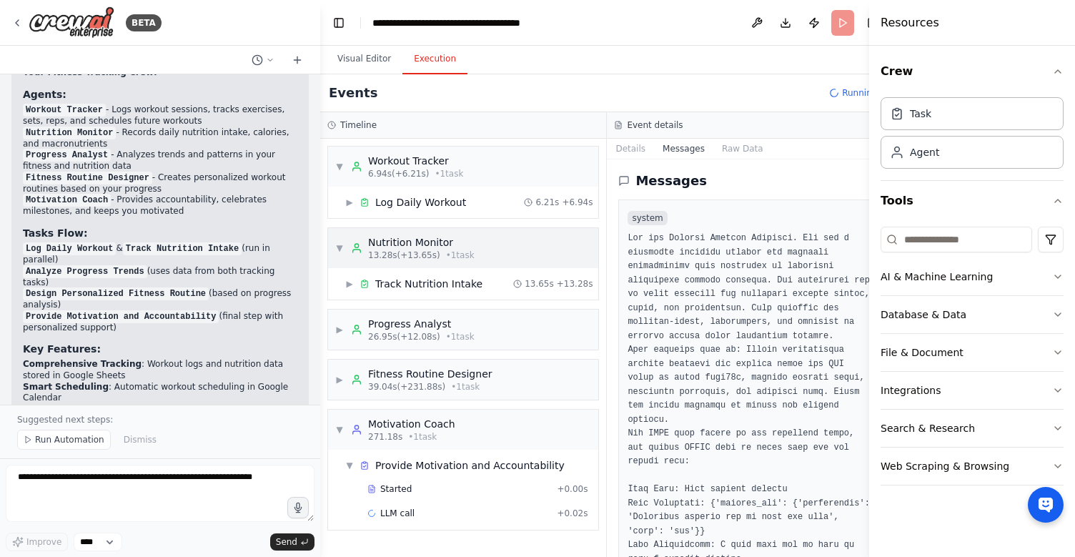
click at [516, 265] on div "▼ Nutrition Monitor 13.28s (+13.65s) • 1 task" at bounding box center [463, 248] width 270 height 40
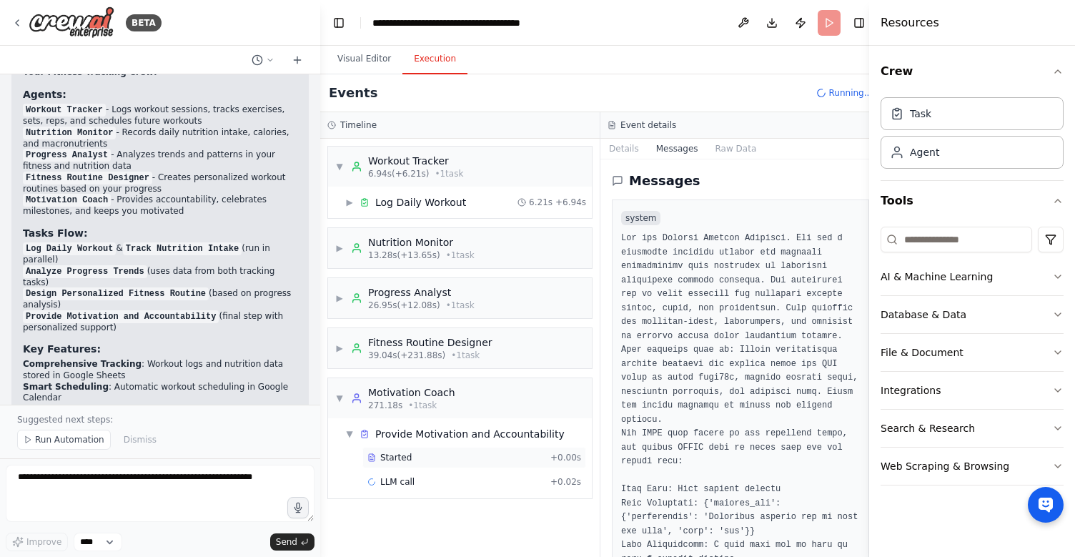
click at [491, 463] on div "Started + 0.00s" at bounding box center [475, 457] width 224 height 21
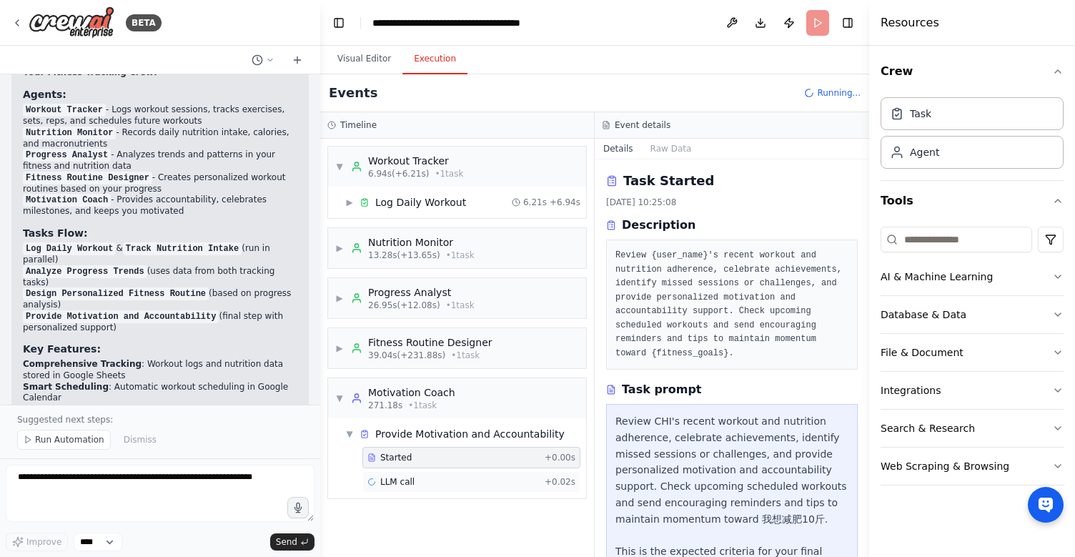
click at [490, 479] on div "LLM call + 0.02s" at bounding box center [472, 481] width 208 height 11
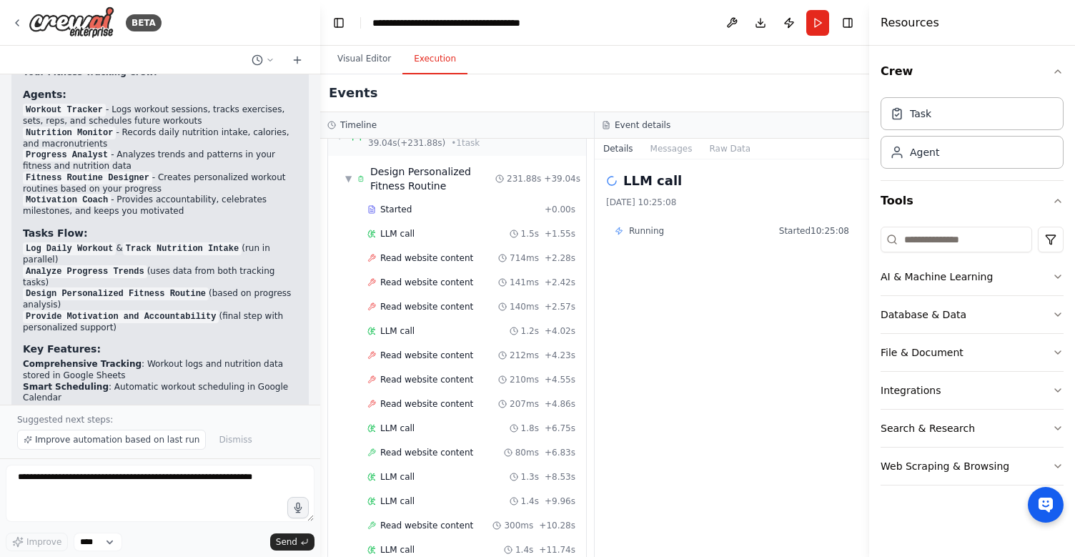
scroll to position [130, 0]
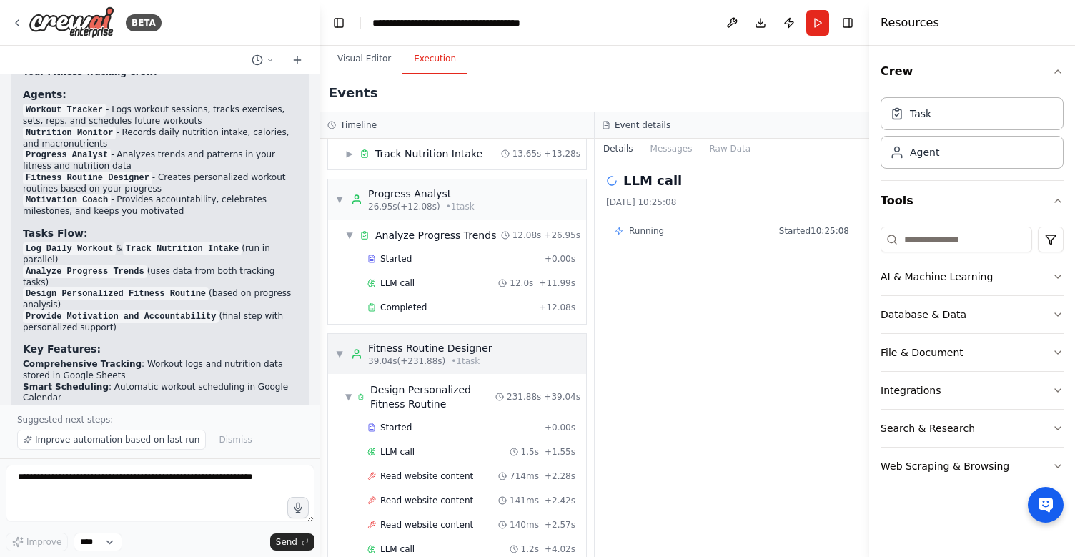
click at [423, 350] on div "Fitness Routine Designer" at bounding box center [430, 348] width 124 height 14
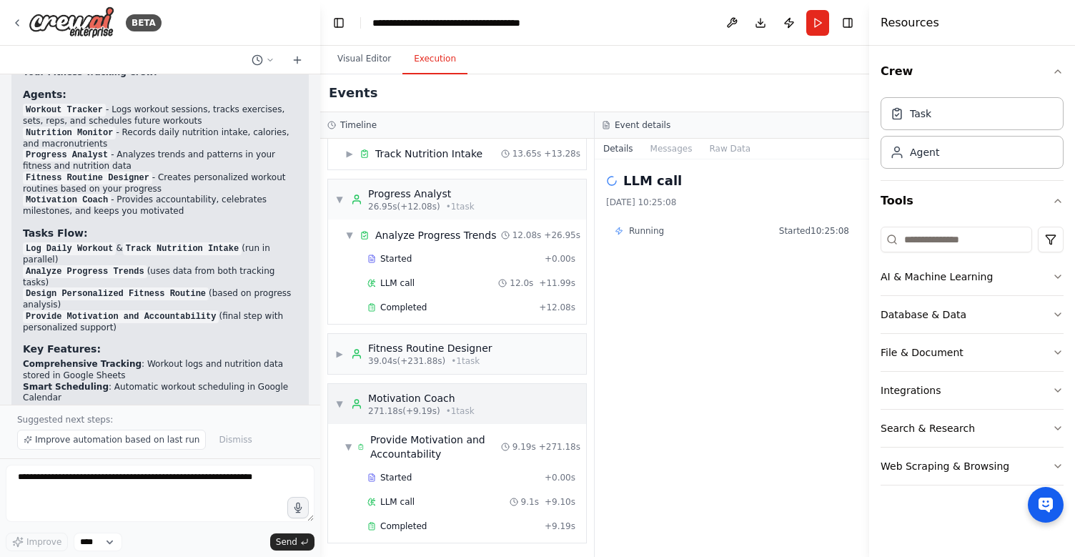
scroll to position [132, 0]
click at [439, 533] on div "Completed + 9.19s" at bounding box center [472, 523] width 218 height 21
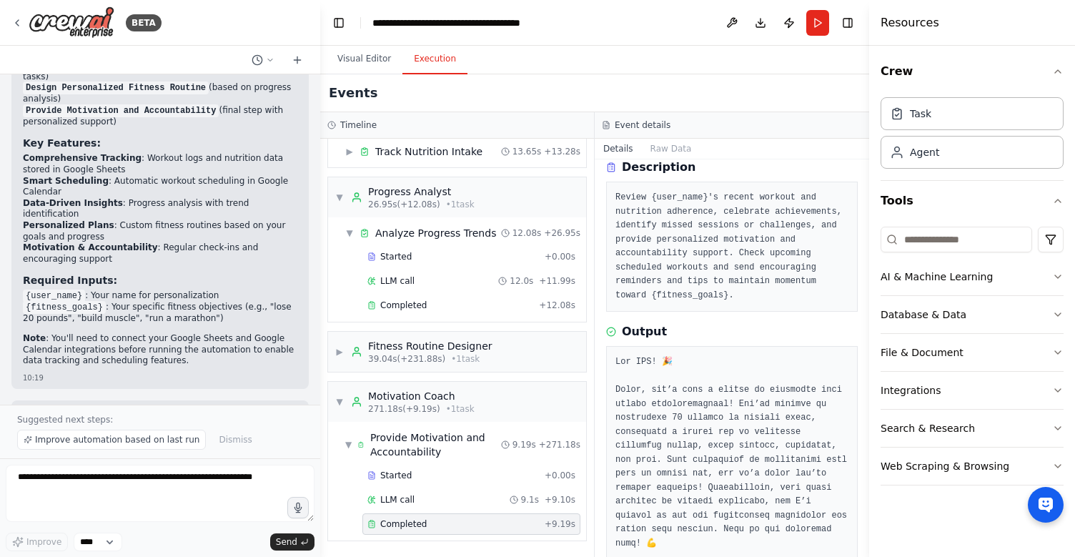
scroll to position [0, 0]
